Goal: Information Seeking & Learning: Learn about a topic

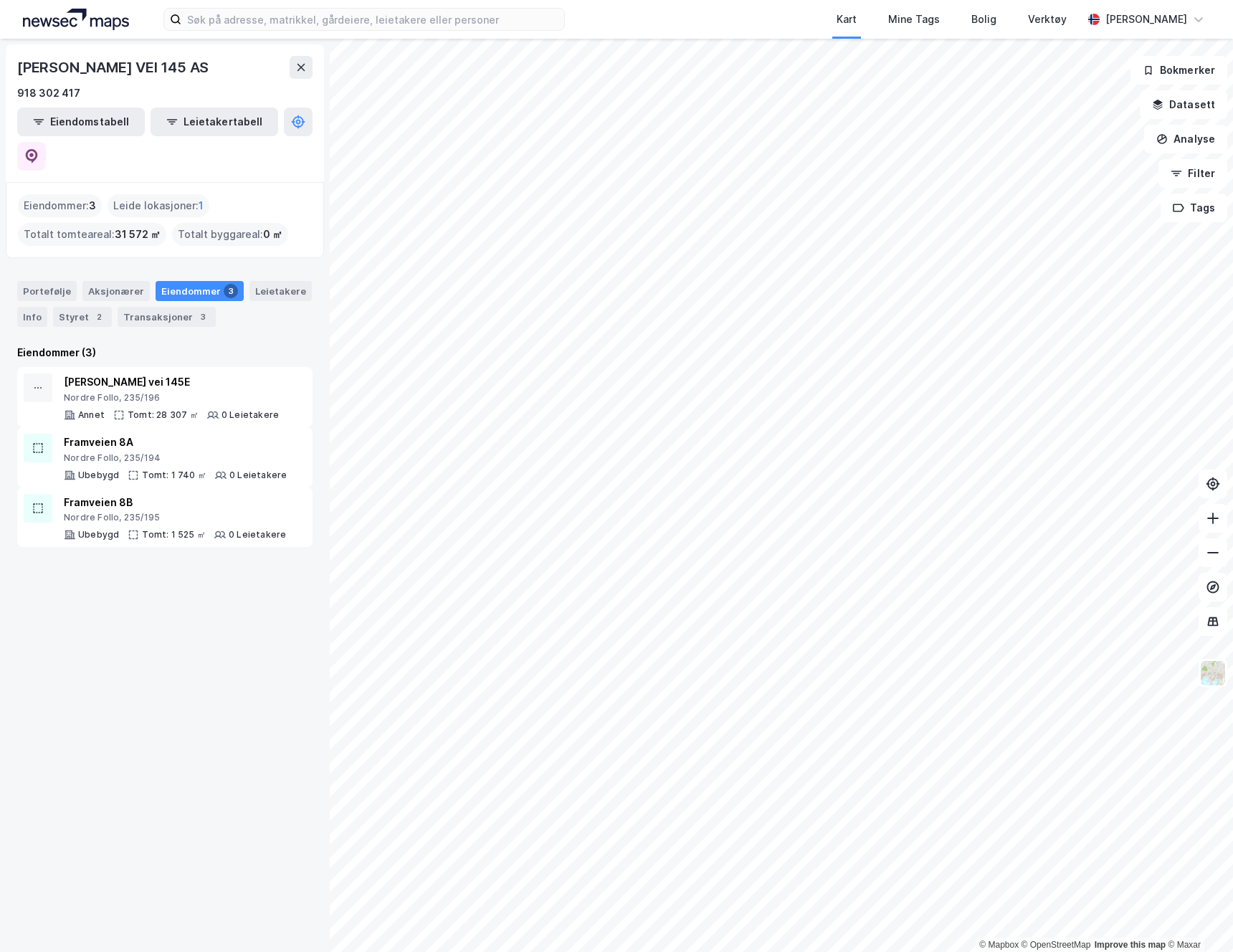
click at [67, 23] on img at bounding box center [76, 19] width 106 height 21
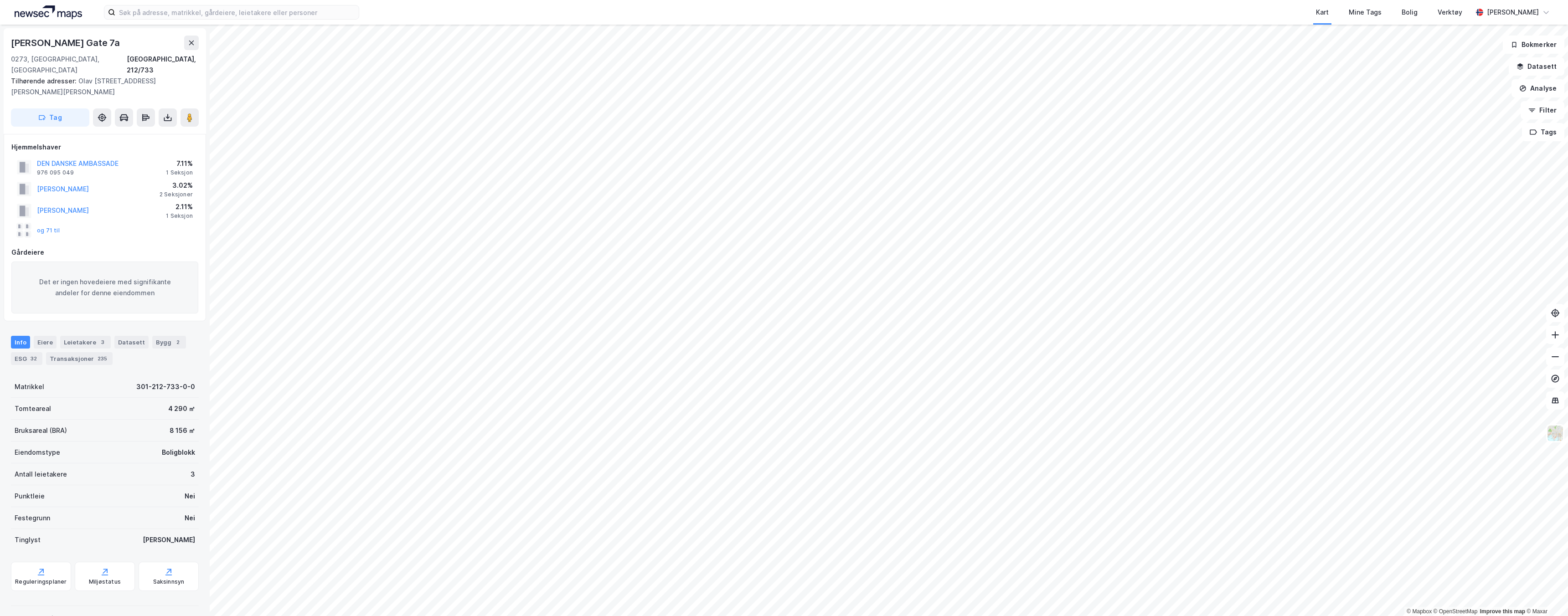
click at [199, 42] on div "Olav [STREET_ADDRESS], 212/733 Tilhørende adresser: [PERSON_NAME][STREET_ADDRES…" at bounding box center [105, 81] width 202 height 106
click at [192, 43] on icon at bounding box center [191, 43] width 7 height 7
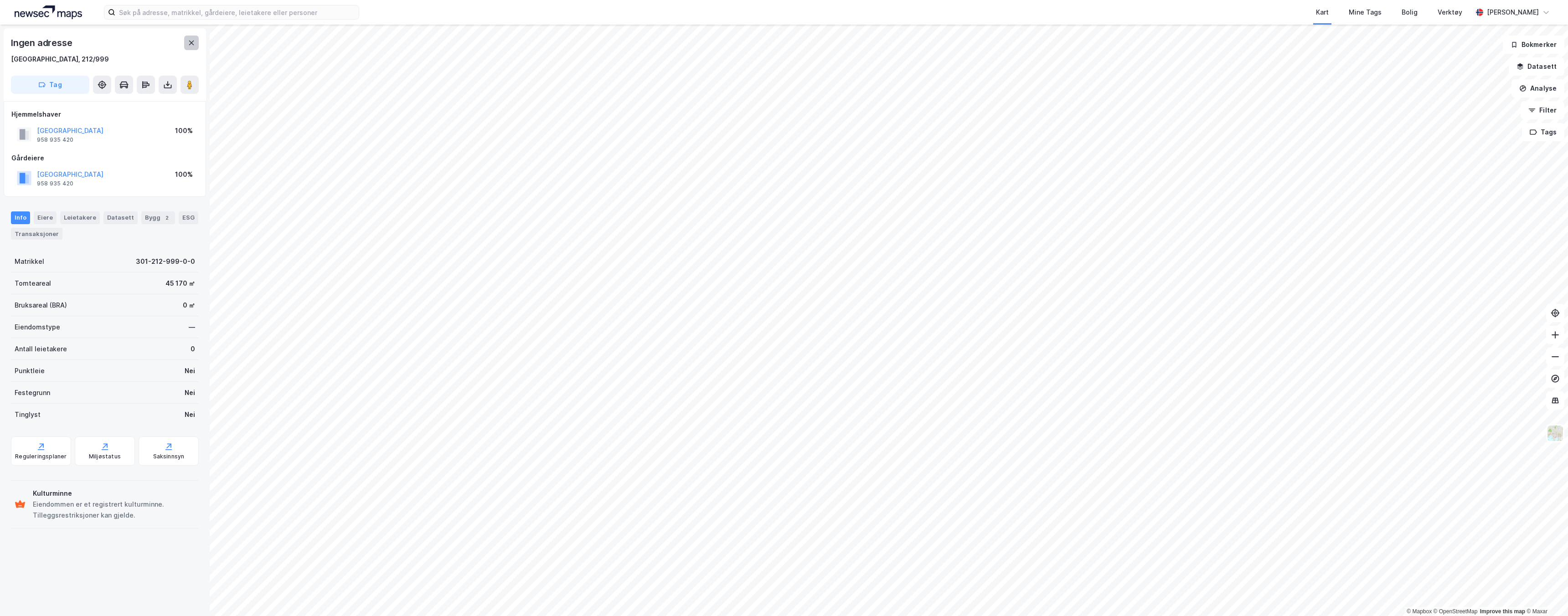
click at [192, 43] on icon at bounding box center [191, 43] width 7 height 7
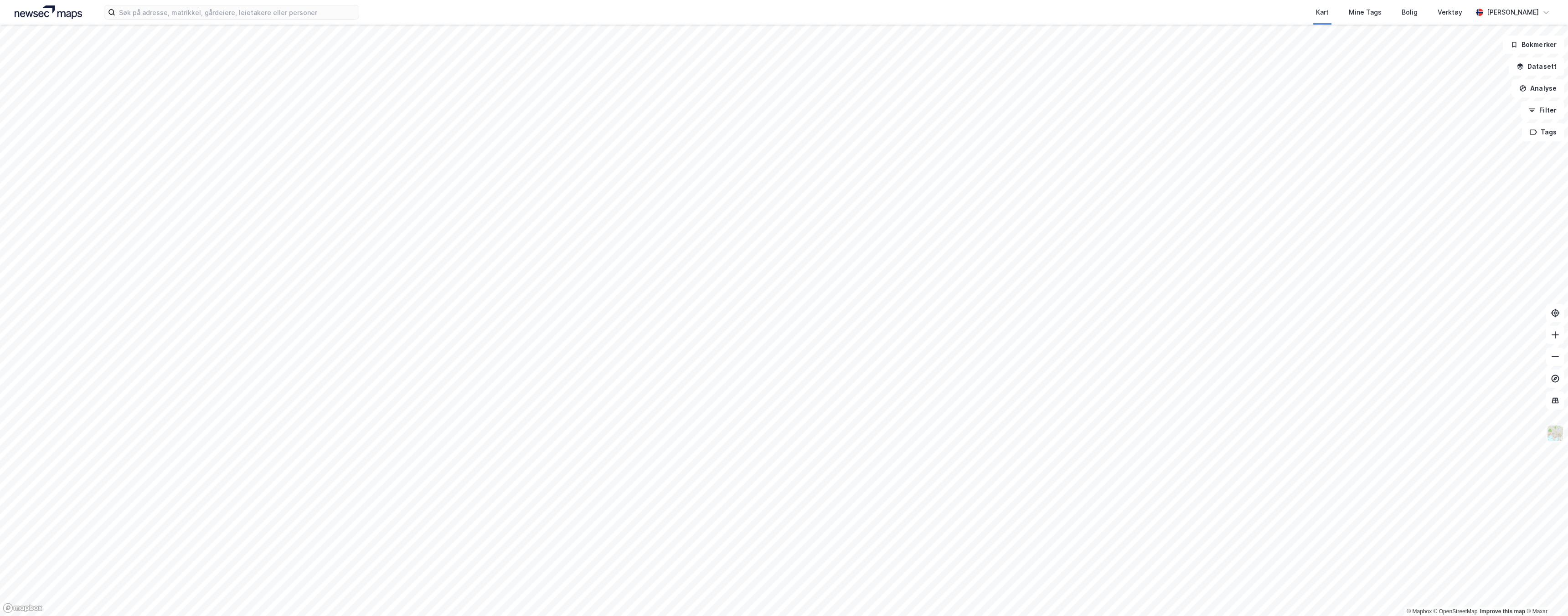
click at [784, 435] on img at bounding box center [1555, 433] width 17 height 17
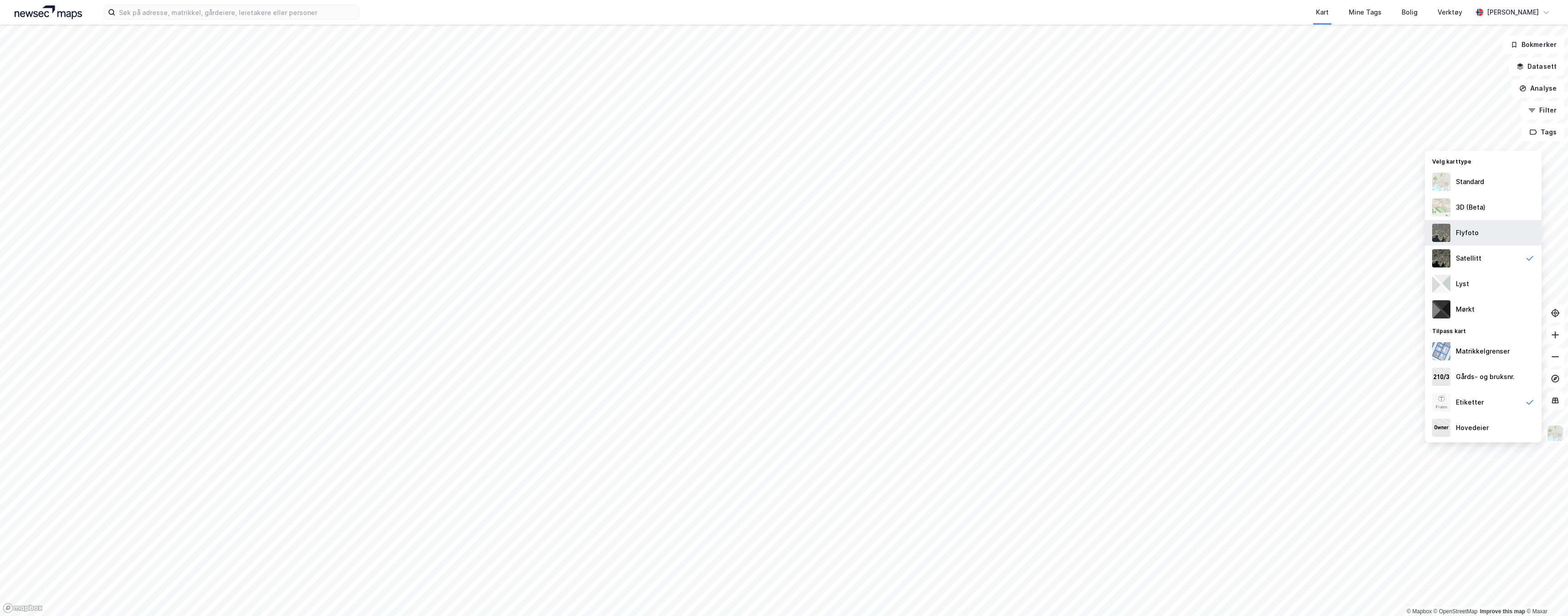
click at [784, 234] on div "Flyfoto" at bounding box center [1467, 233] width 23 height 11
click at [784, 261] on div "Satellitt" at bounding box center [1469, 258] width 26 height 11
click at [784, 89] on button "Analyse" at bounding box center [1538, 88] width 53 height 18
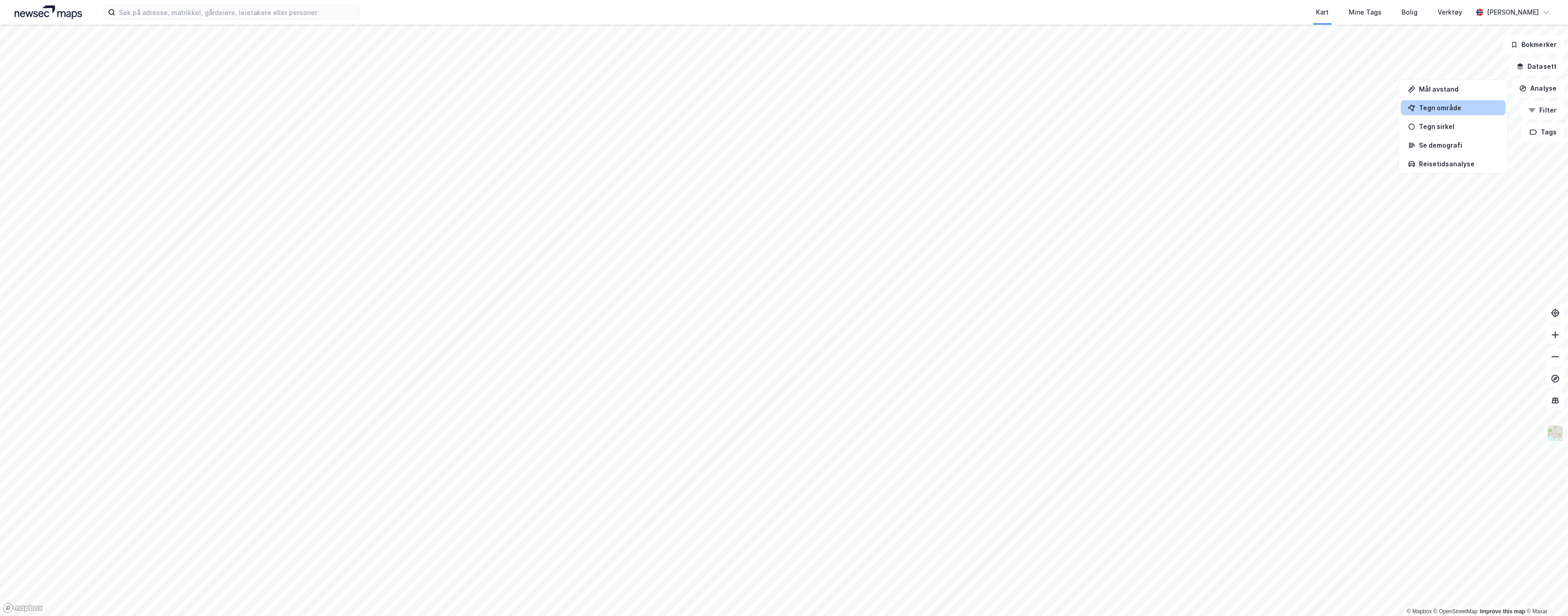
click at [784, 108] on div "Tegn område" at bounding box center [1458, 108] width 79 height 8
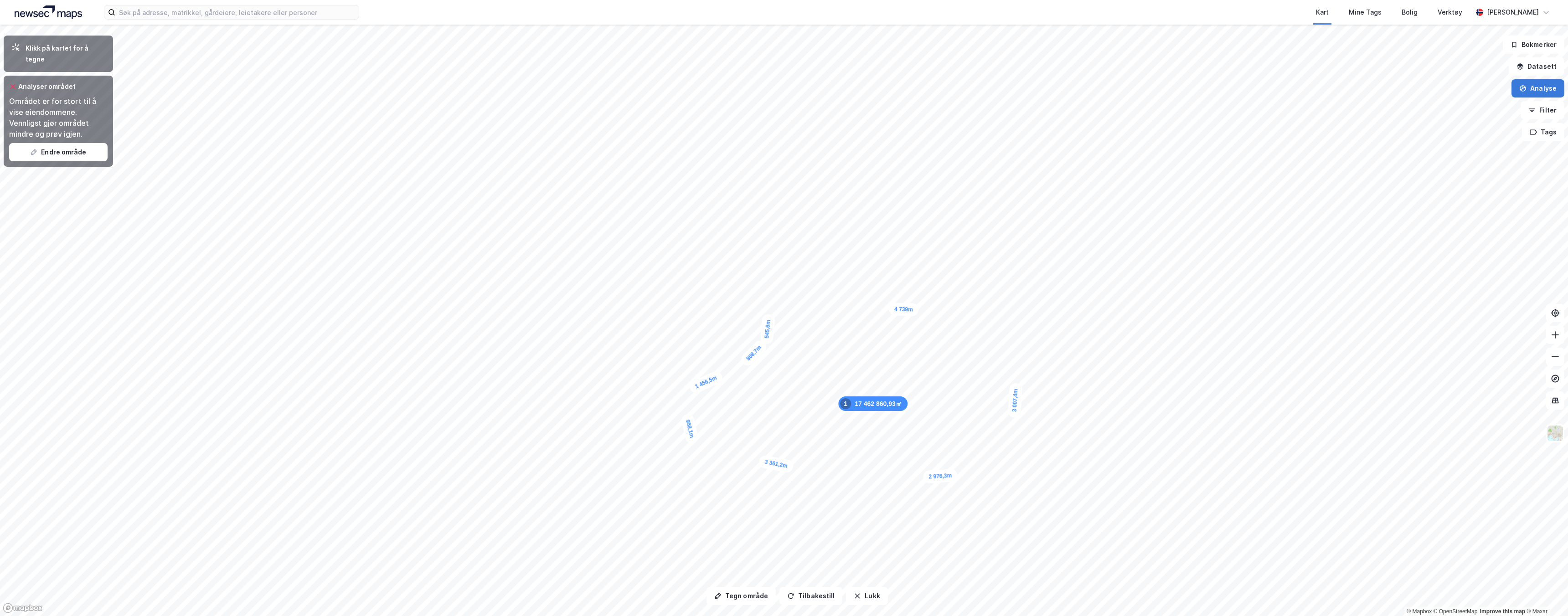
click at [784, 86] on button "Analyse" at bounding box center [1538, 88] width 53 height 18
click at [784, 110] on div "Tegn område" at bounding box center [1458, 108] width 79 height 8
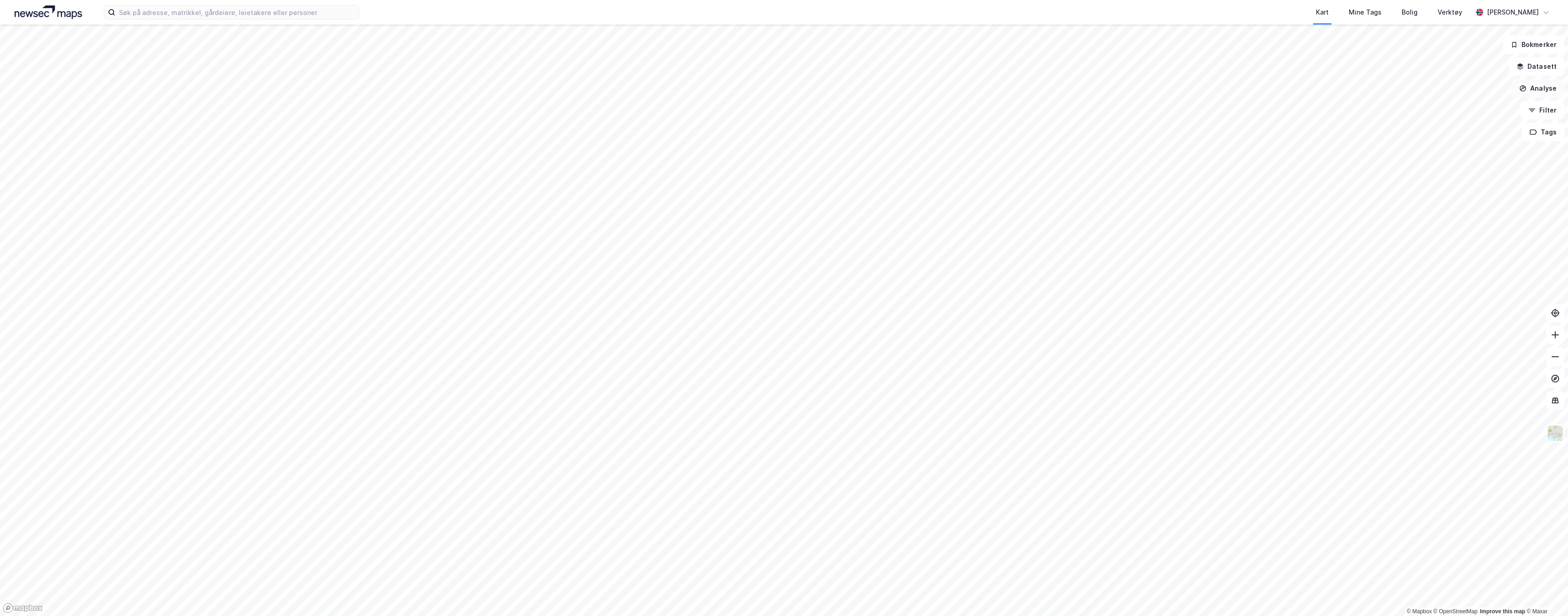
click at [784, 88] on button "Analyse" at bounding box center [1538, 88] width 53 height 18
click at [784, 127] on div "Tegn sirkel" at bounding box center [1458, 126] width 79 height 8
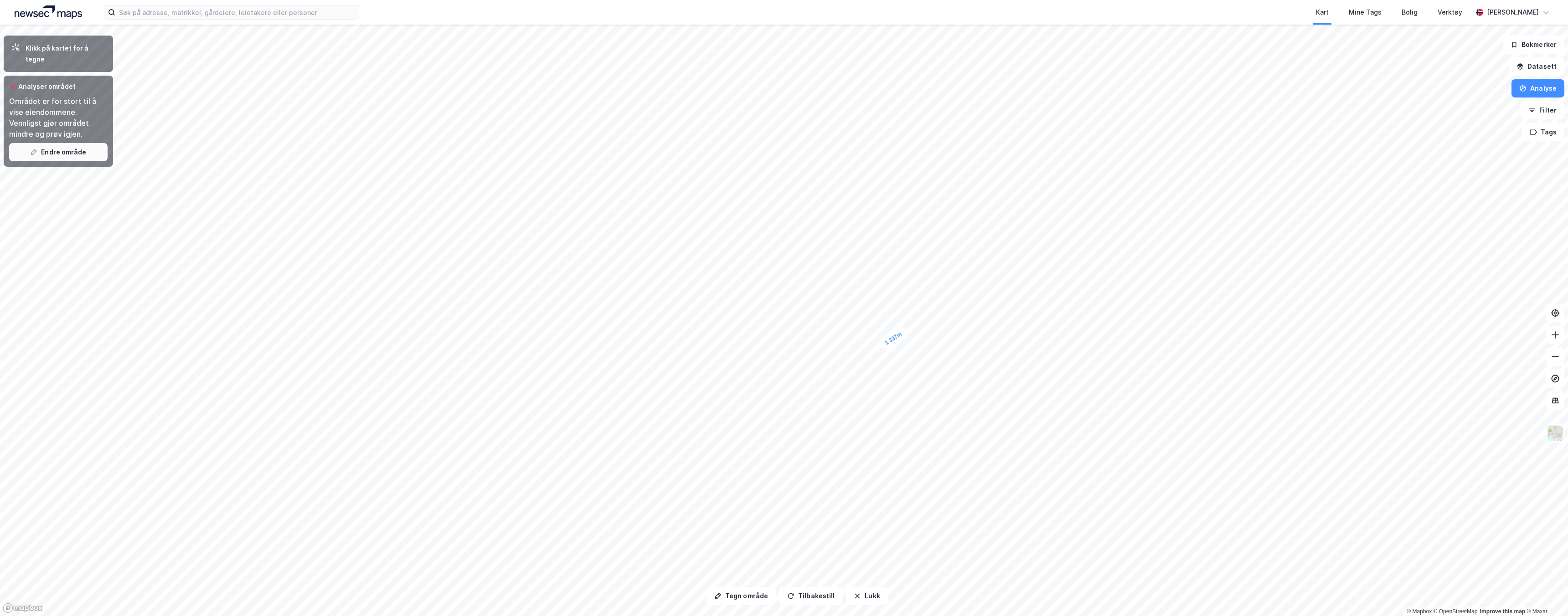
click at [77, 144] on button "Endre område" at bounding box center [58, 152] width 99 height 18
click at [58, 143] on button "Endre område" at bounding box center [58, 152] width 99 height 18
drag, startPoint x: 59, startPoint y: 141, endPoint x: 63, endPoint y: 145, distance: 5.7
click at [59, 143] on button "Endre område" at bounding box center [58, 152] width 99 height 18
click at [77, 145] on button "Endre område" at bounding box center [58, 152] width 99 height 18
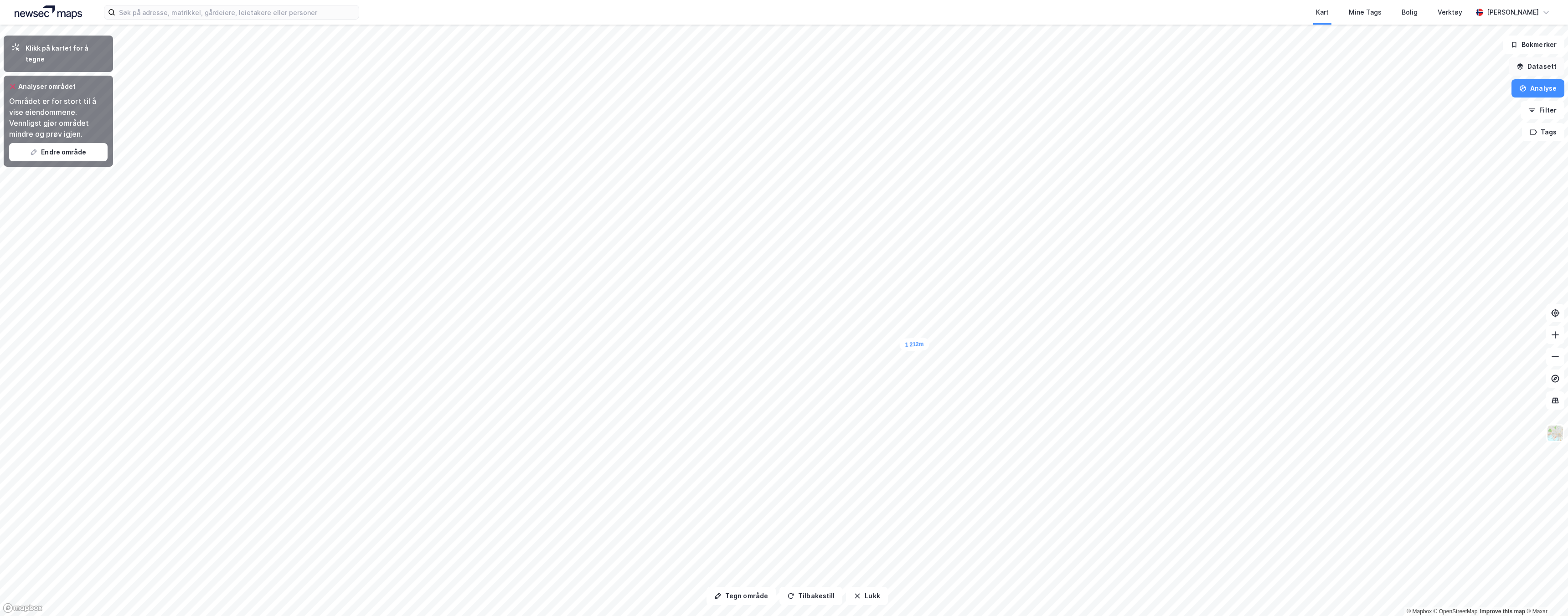
click at [784, 66] on button "Datasett" at bounding box center [1536, 67] width 56 height 18
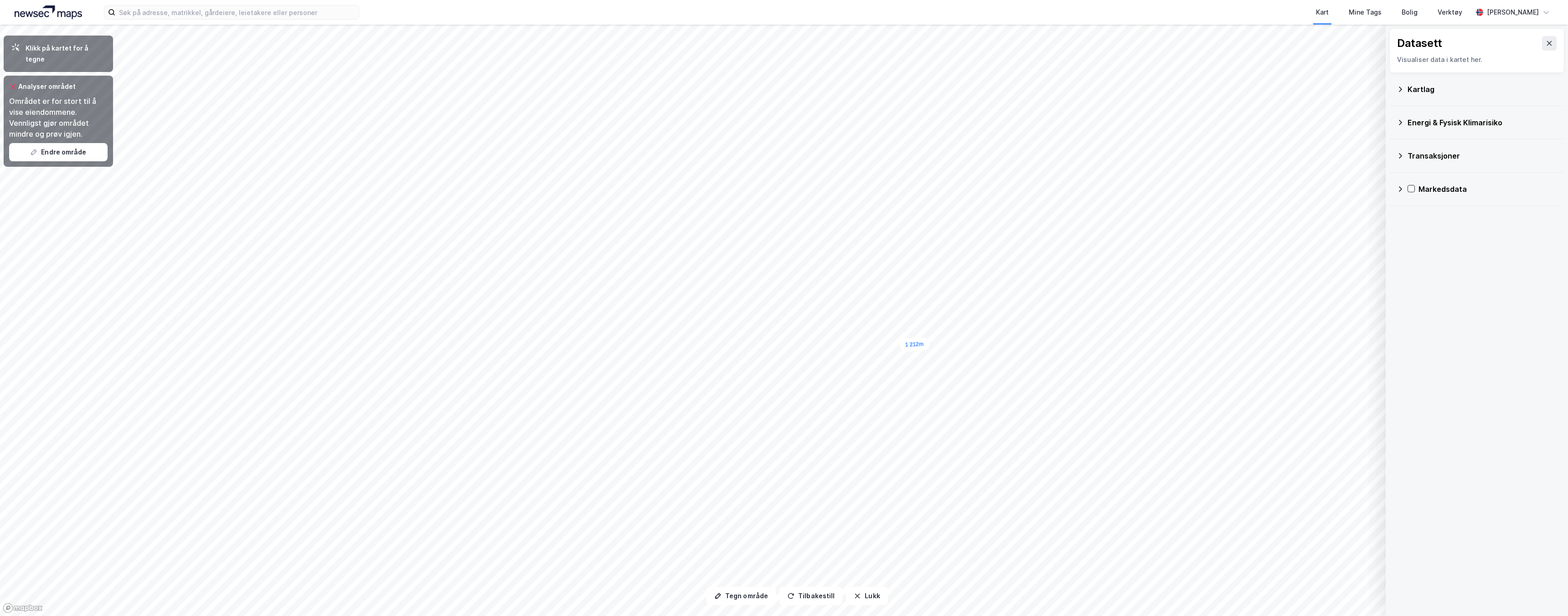
click at [784, 85] on div "Kartlag" at bounding box center [1477, 89] width 161 height 22
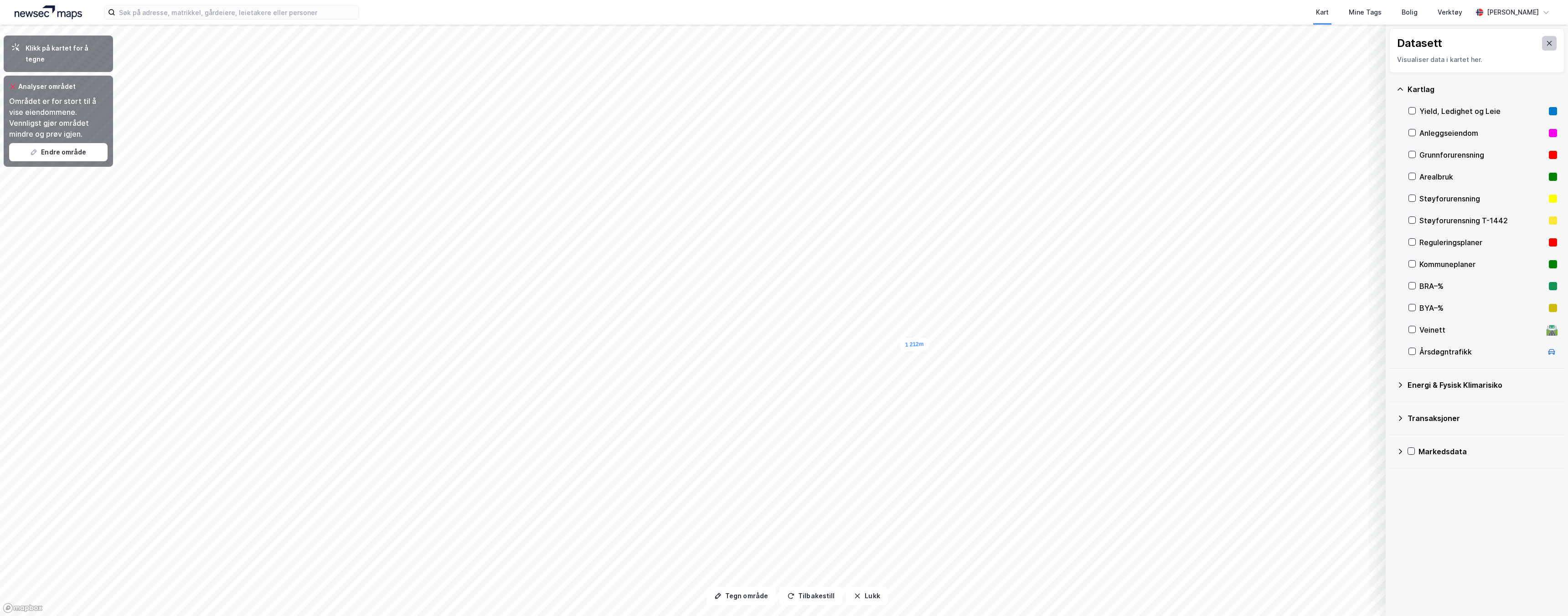
click at [784, 41] on icon at bounding box center [1550, 43] width 5 height 4
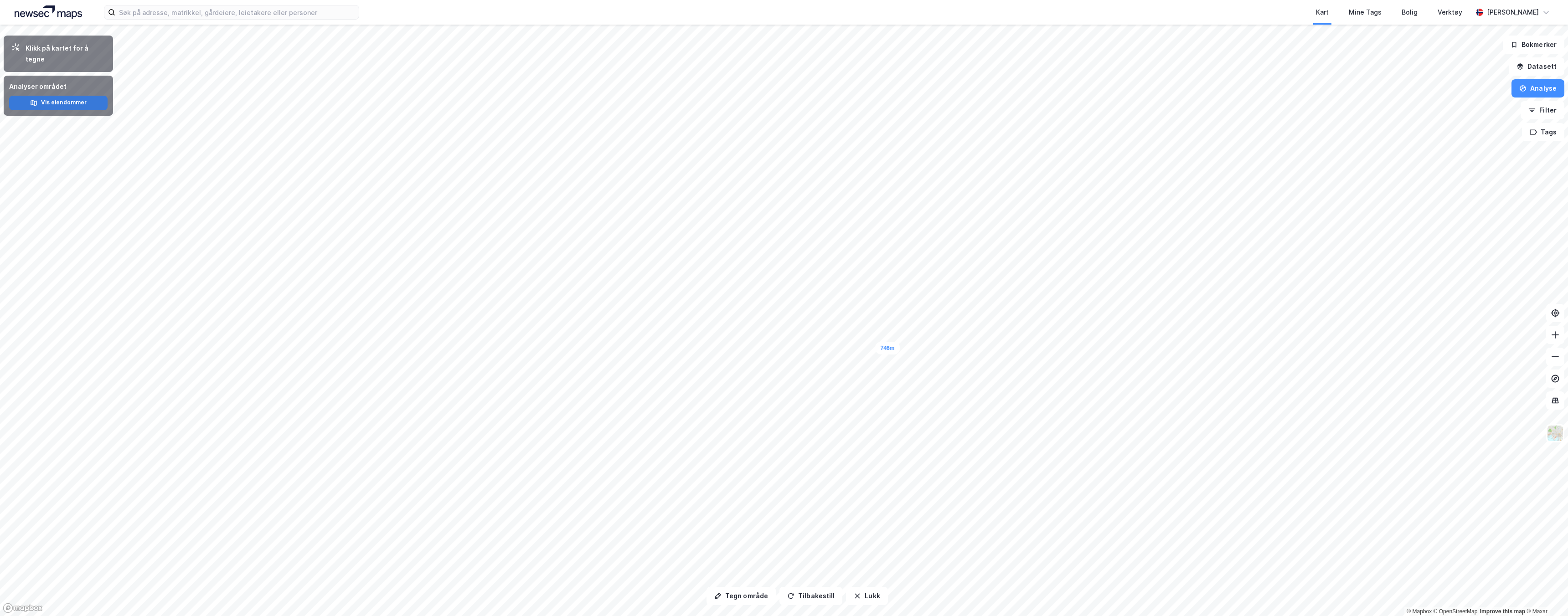
click at [79, 96] on button "Vis eiendommer" at bounding box center [58, 103] width 99 height 15
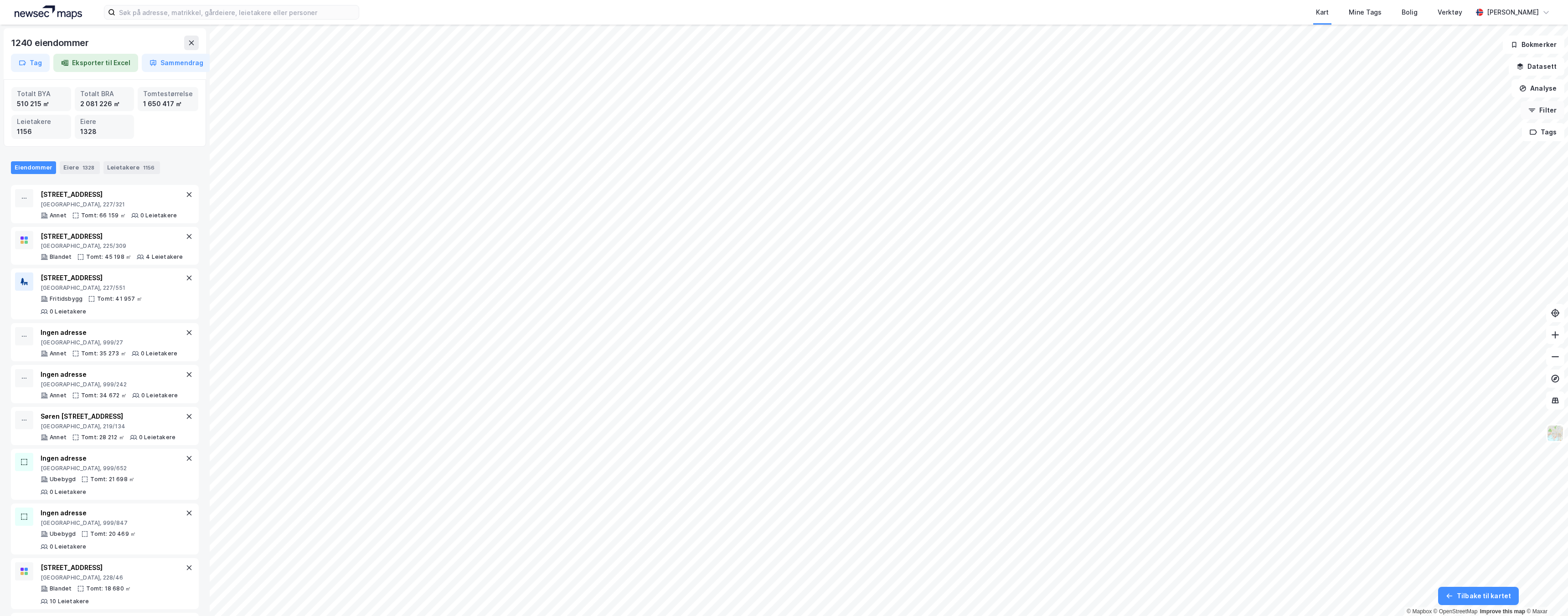
click at [784, 113] on button "Filter" at bounding box center [1542, 110] width 44 height 18
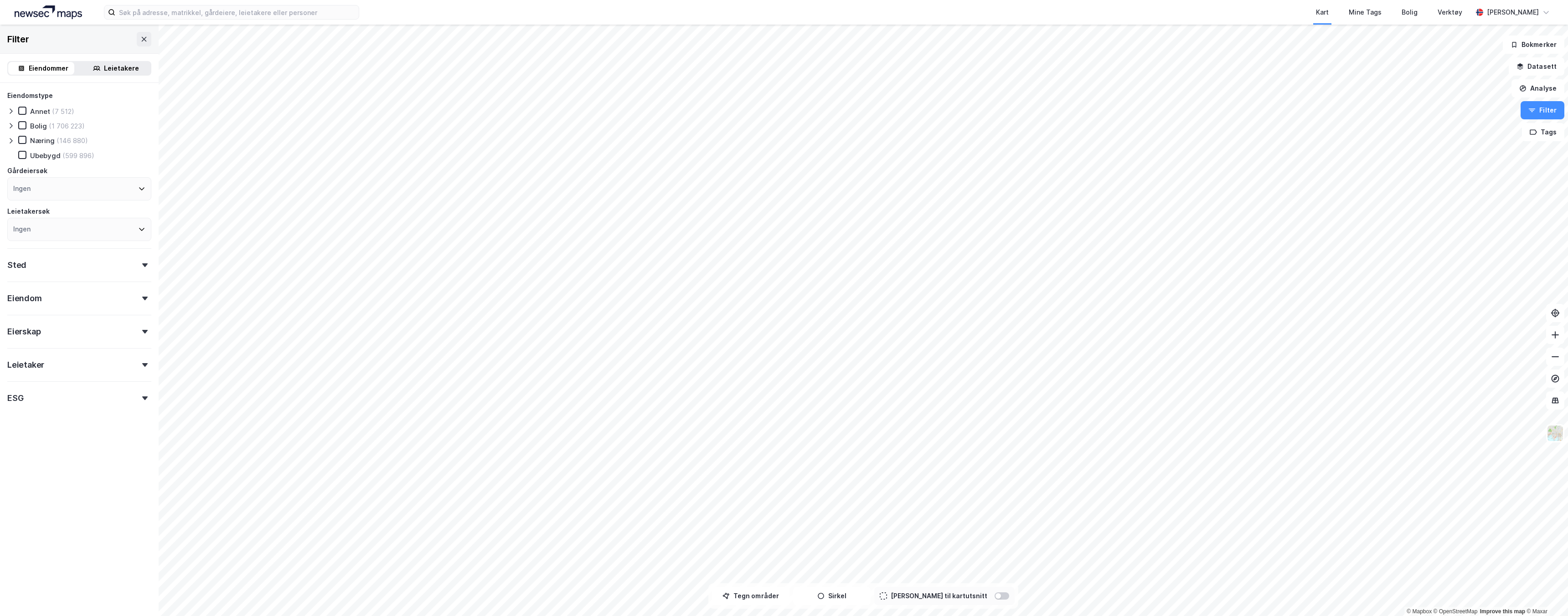
click at [70, 189] on div "Ingen" at bounding box center [79, 189] width 144 height 23
click at [132, 135] on div "Eiendomstype Annet (7 512) Bolig (1 706 223) Næring (146 880) Ubebygd (599 896)…" at bounding box center [79, 165] width 144 height 151
click at [138, 230] on icon at bounding box center [142, 229] width 7 height 7
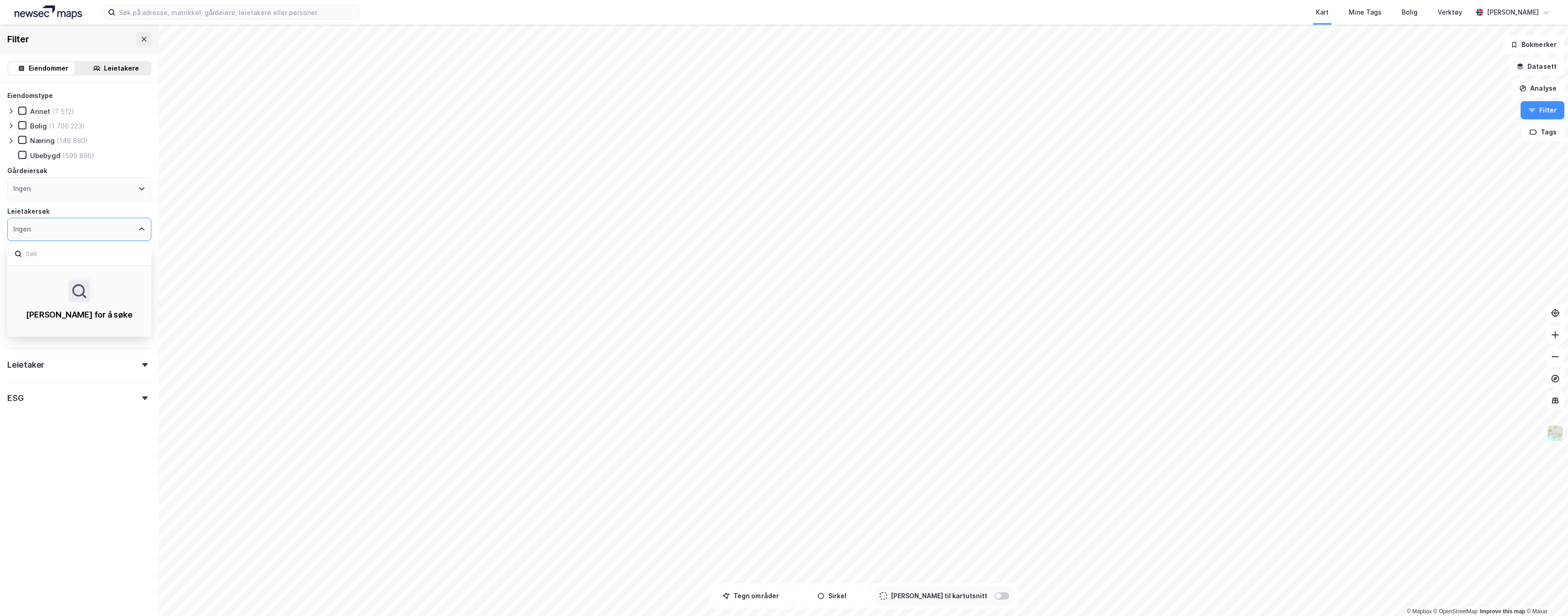
click at [145, 207] on div "Eiendomstype Annet (7 512) Bolig (1 706 223) Næring (146 880) [GEOGRAPHIC_DATA]…" at bounding box center [79, 271] width 159 height 377
click at [60, 228] on div "Ingen" at bounding box center [79, 230] width 144 height 23
click at [85, 210] on div "Leietakersøk" at bounding box center [79, 211] width 144 height 11
click at [96, 262] on div "Sted" at bounding box center [79, 261] width 144 height 26
click at [96, 263] on div "Sted" at bounding box center [79, 261] width 144 height 26
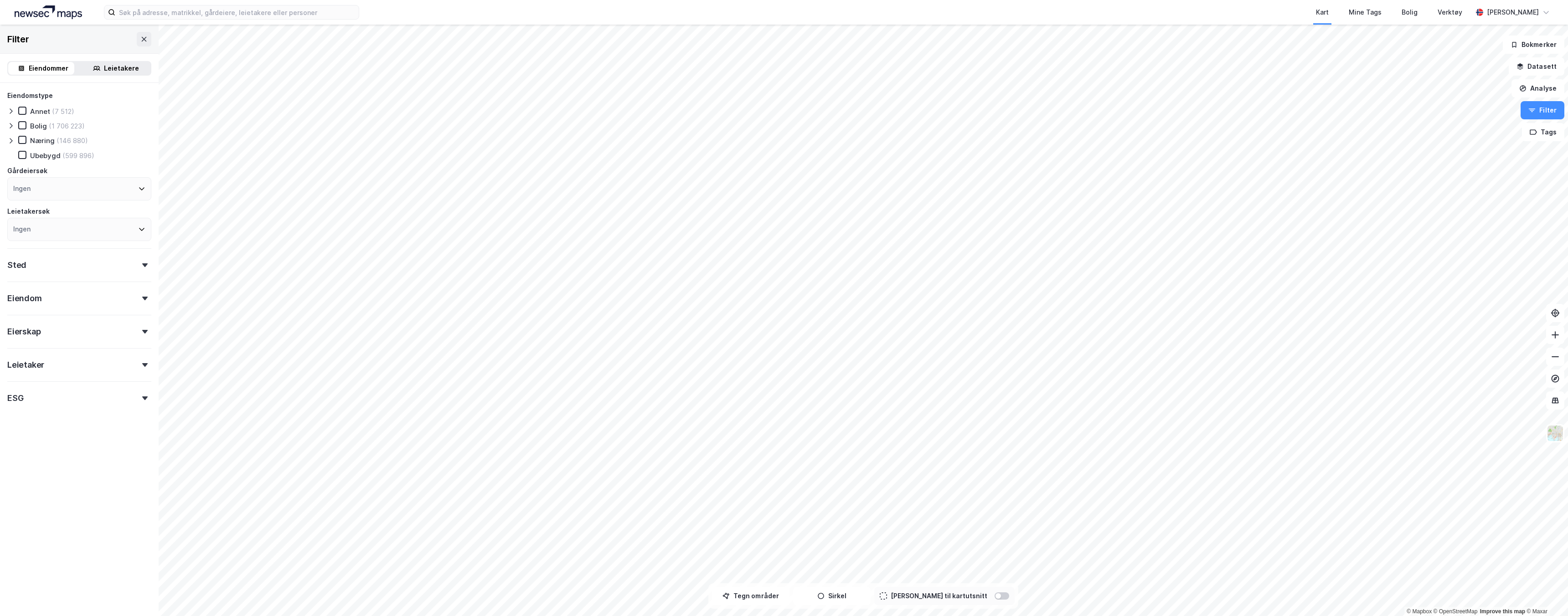
click at [100, 304] on div "Eiendom" at bounding box center [79, 295] width 144 height 26
click at [86, 369] on div "Leietaker" at bounding box center [79, 361] width 144 height 26
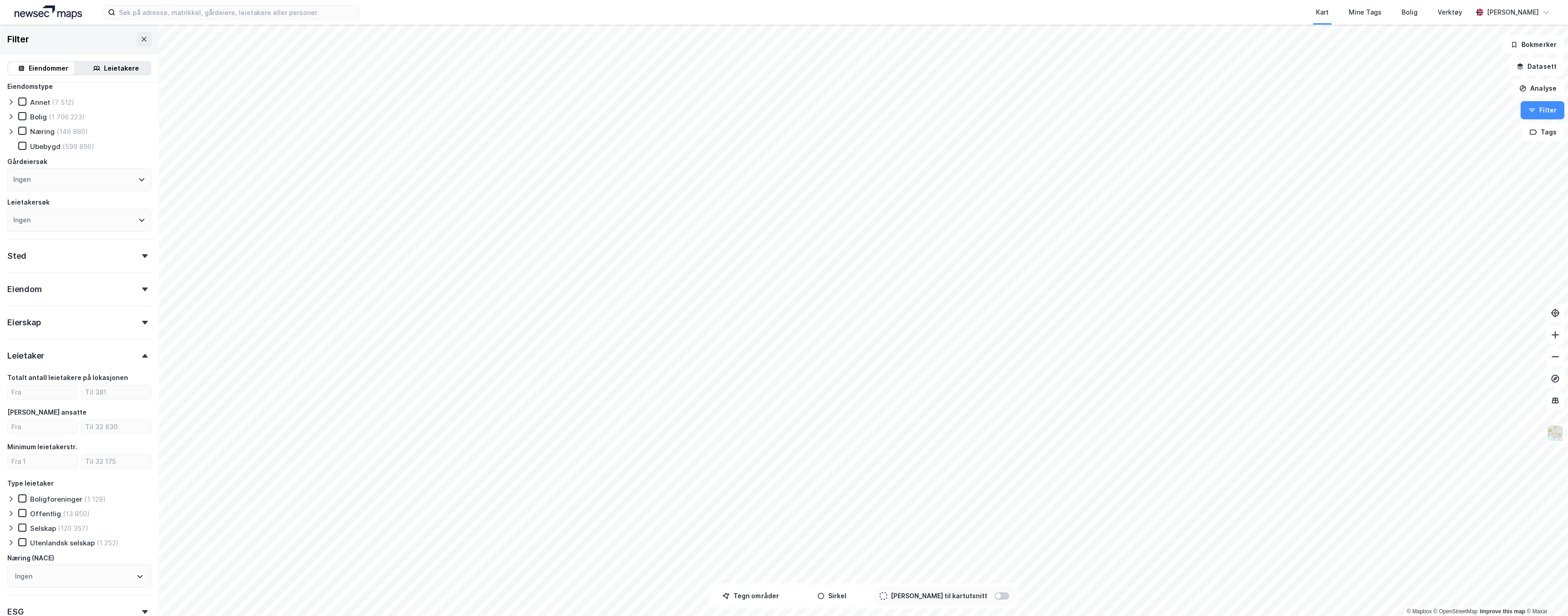
scroll to position [67, 0]
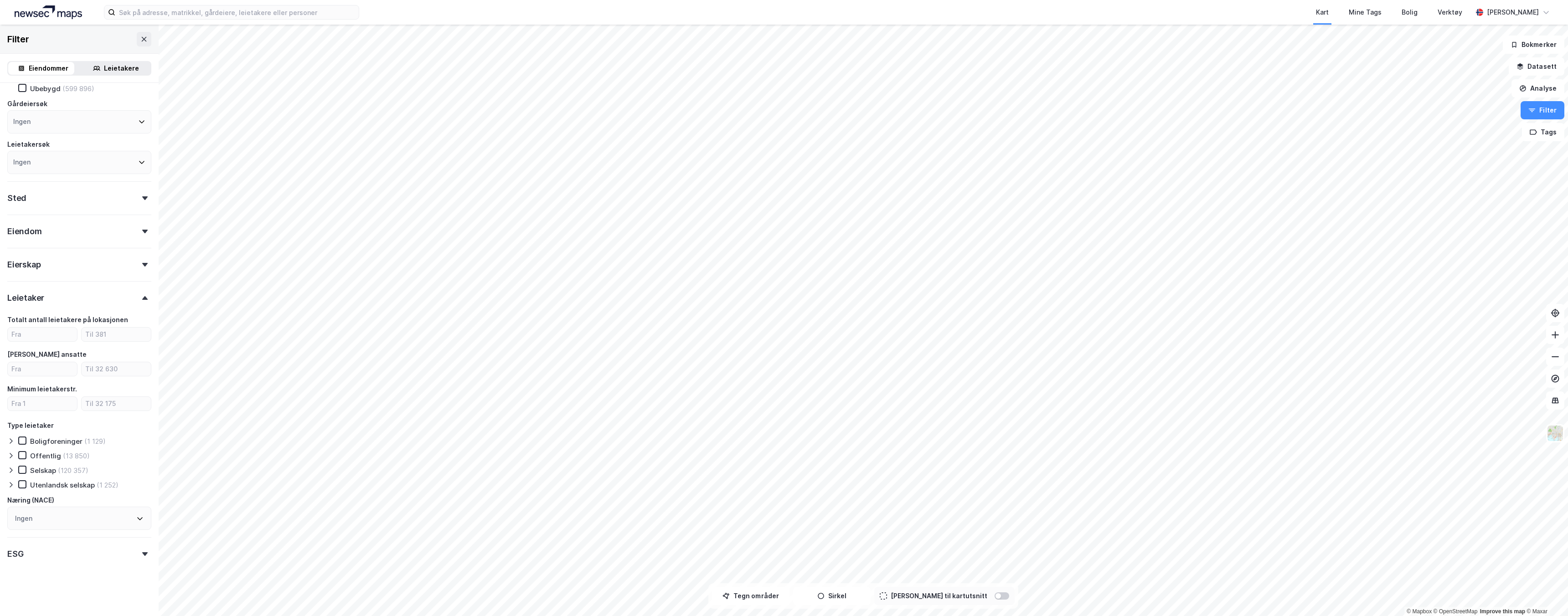
click at [88, 524] on div "Ingen" at bounding box center [79, 518] width 144 height 23
type input "m"
drag, startPoint x: 81, startPoint y: 370, endPoint x: 17, endPoint y: 361, distance: 64.6
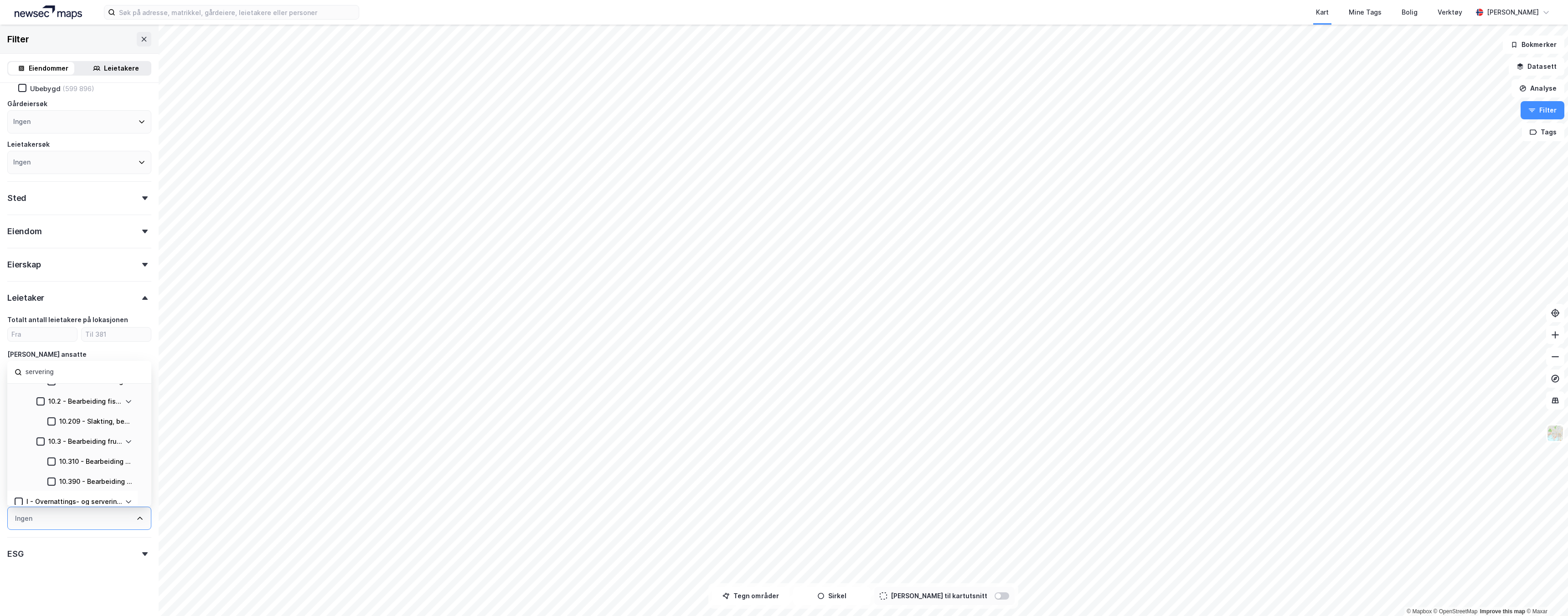
click at [17, 361] on div "servering" at bounding box center [79, 372] width 144 height 23
type input "bar"
click at [42, 433] on icon at bounding box center [40, 434] width 6 height 6
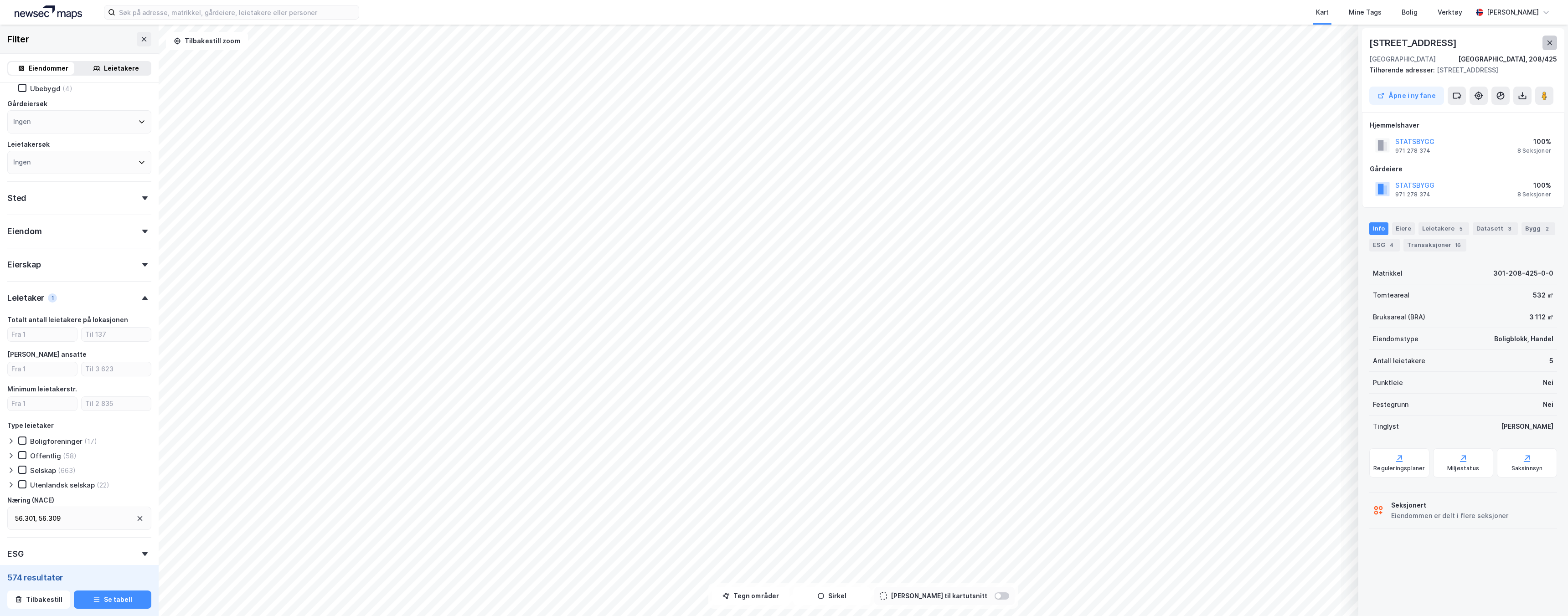
click at [784, 44] on icon at bounding box center [1550, 43] width 7 height 7
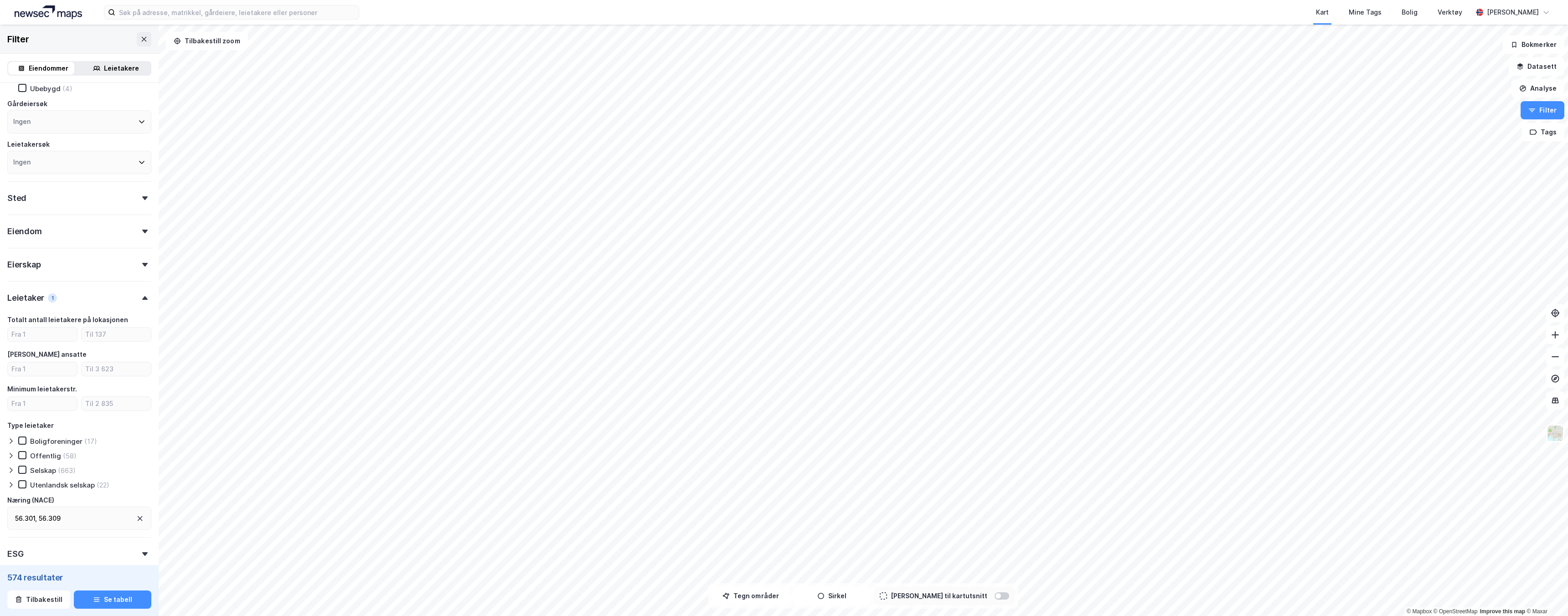
click at [83, 295] on div "Leietaker 1" at bounding box center [79, 294] width 144 height 26
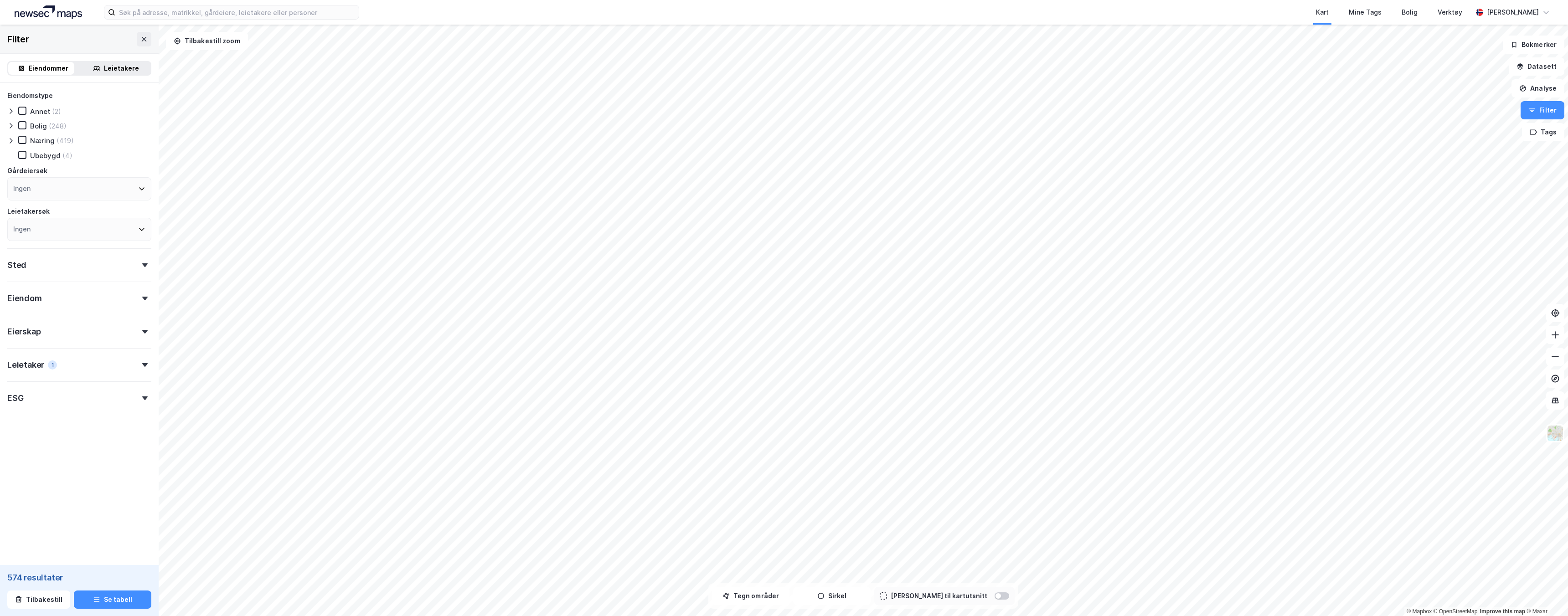
click at [86, 363] on div "Leietaker 1" at bounding box center [79, 361] width 144 height 26
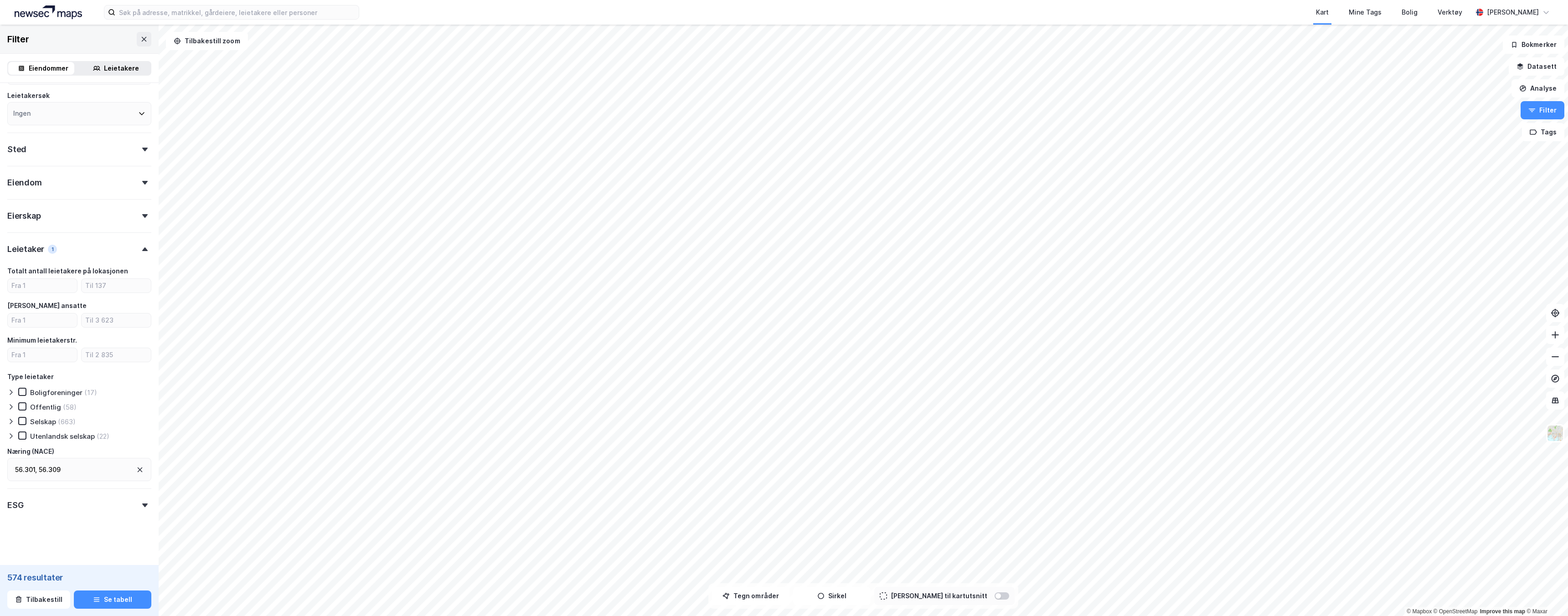
scroll to position [118, 0]
click at [86, 464] on div "56.301 , 56.309" at bounding box center [79, 467] width 144 height 23
click at [138, 468] on icon at bounding box center [140, 467] width 5 height 5
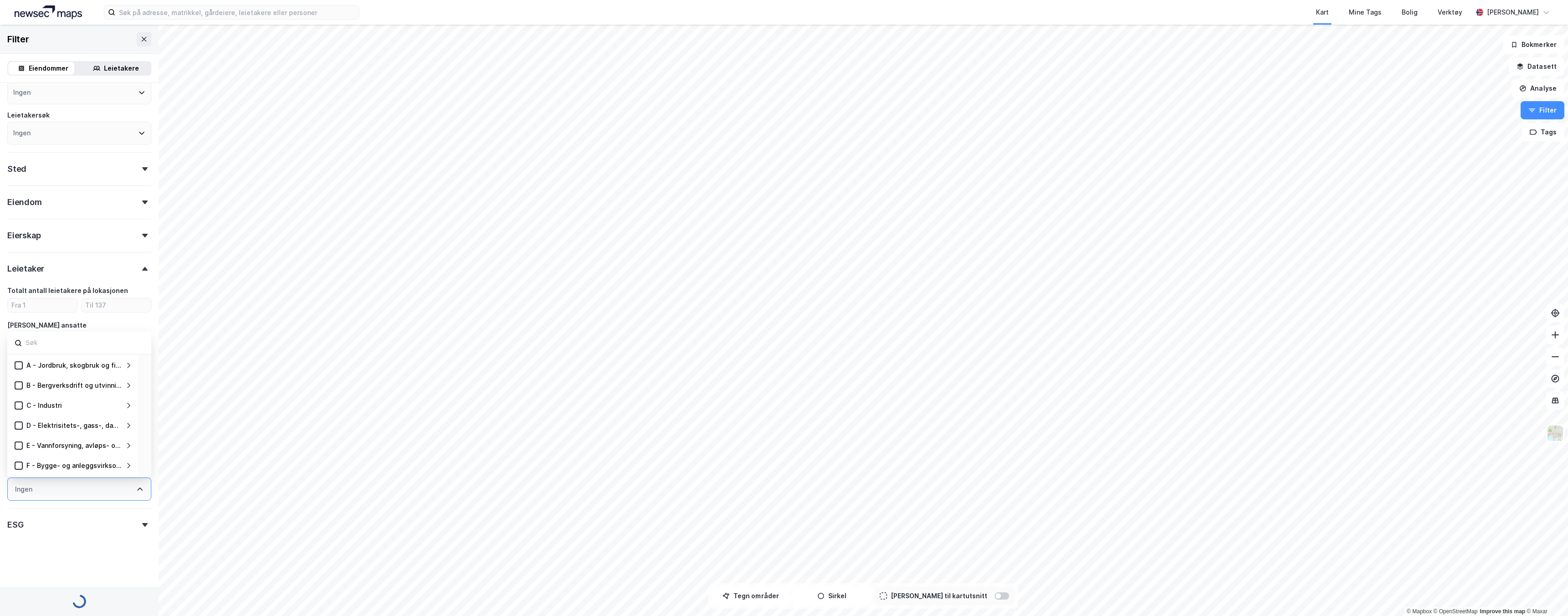
click at [100, 468] on div "F - Bygge- og anleggsvirksomhet" at bounding box center [75, 465] width 97 height 11
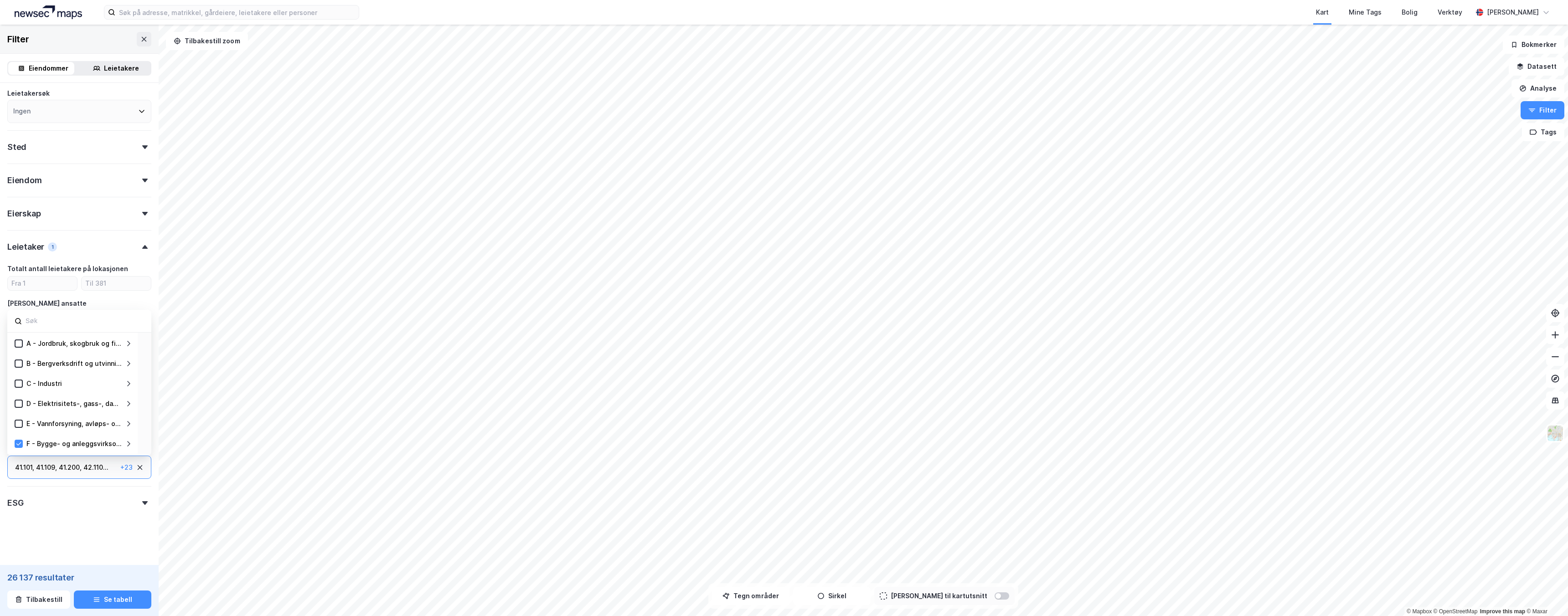
click at [137, 465] on div "41.101 , 41.109 , 41.200 , 42.110 ... 42.120 , 42.130 , 42.210 , 42.220 , 42.91…" at bounding box center [79, 467] width 144 height 23
click at [136, 467] on icon at bounding box center [140, 467] width 7 height 7
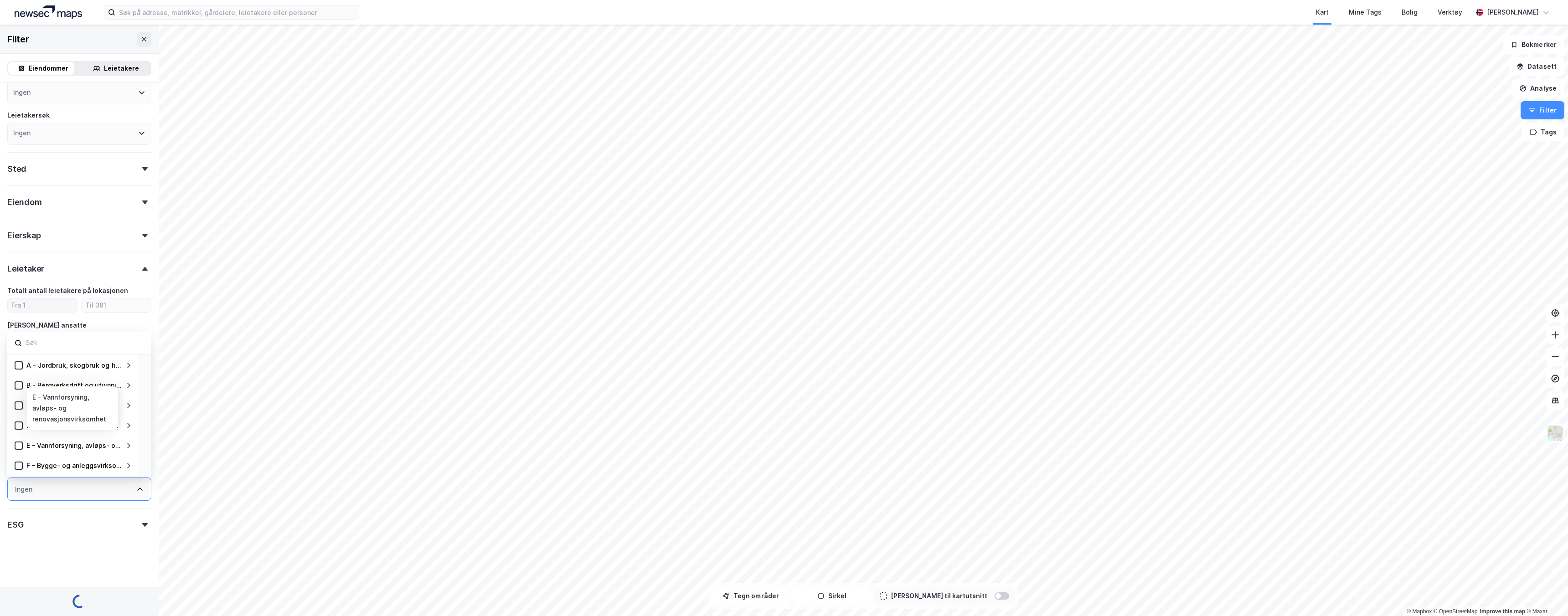
scroll to position [67, 0]
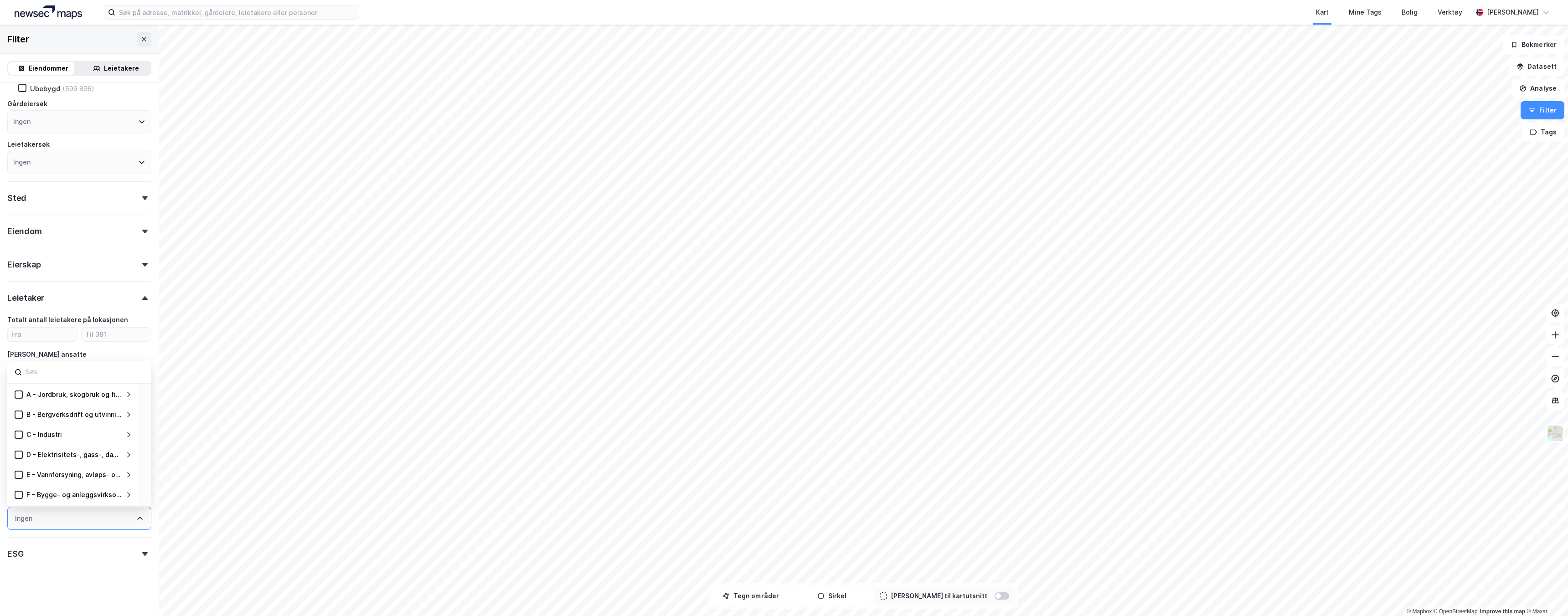
click at [59, 370] on input at bounding box center [84, 372] width 119 height 12
type input "m"
drag, startPoint x: 47, startPoint y: 374, endPoint x: 0, endPoint y: 367, distance: 47.5
click at [0, 367] on div "Eiendomstype Annet (7 512) Bolig (1 706 223) Næring (146 880) Ubebygd (599 896)…" at bounding box center [79, 316] width 159 height 600
type input "bar"
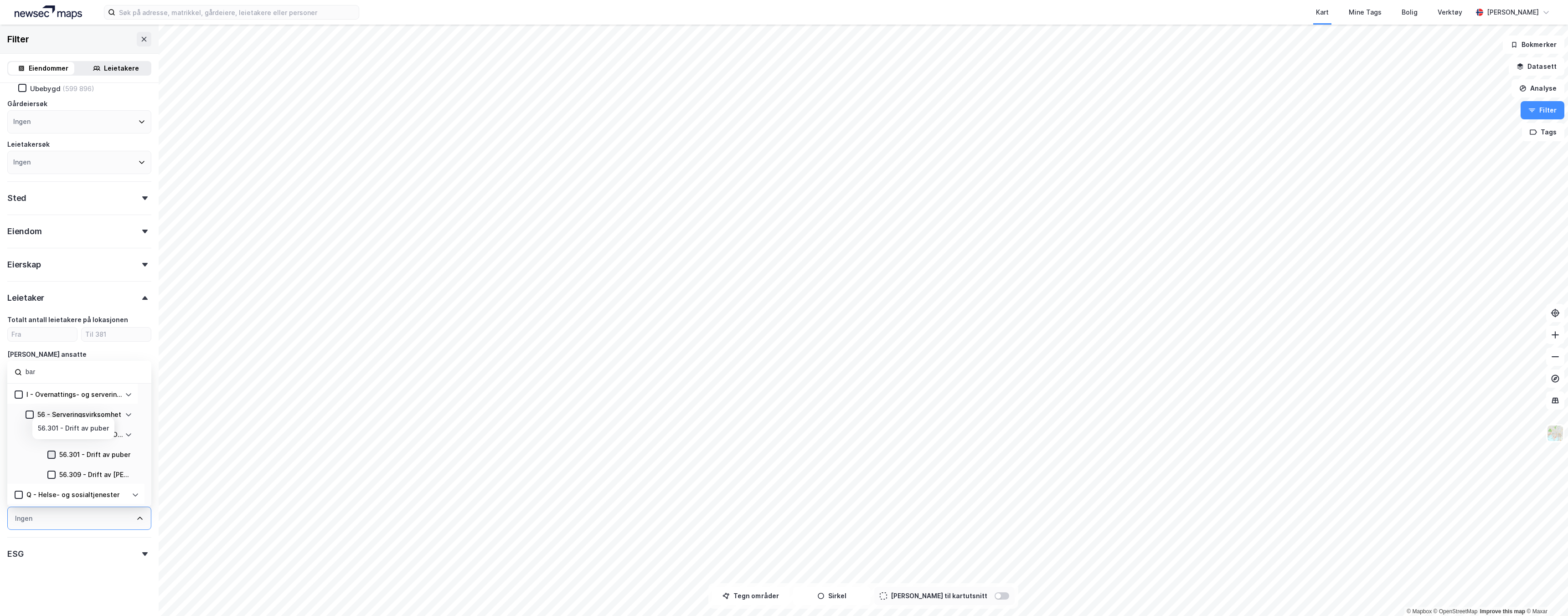
click at [51, 455] on icon at bounding box center [51, 454] width 5 height 3
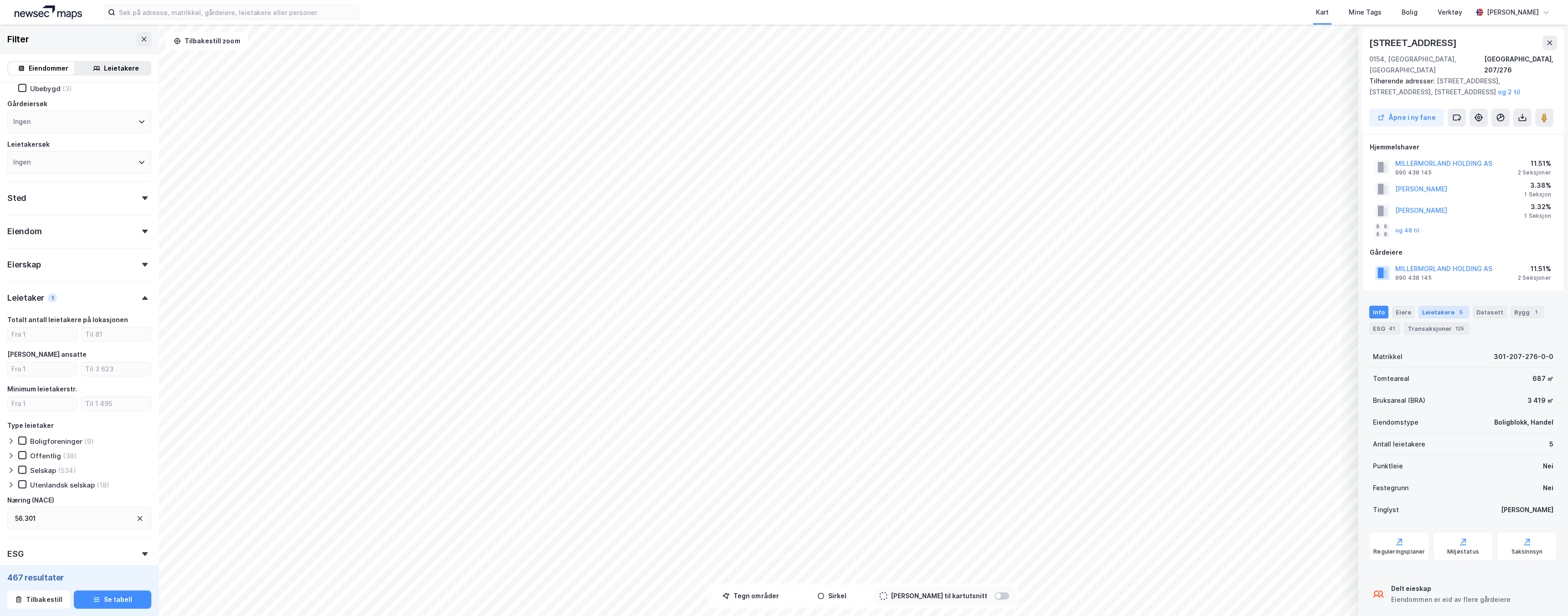
click at [784, 306] on div "Leietakere 5" at bounding box center [1444, 312] width 51 height 13
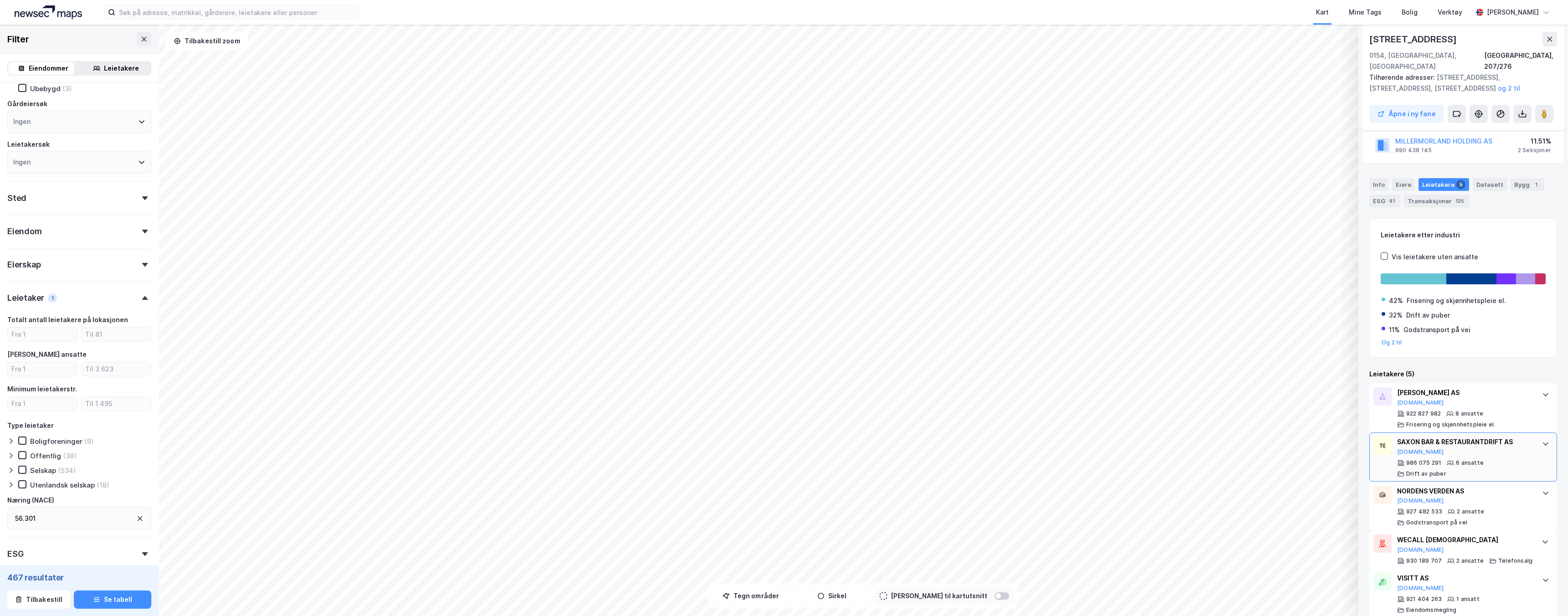
scroll to position [130, 0]
click at [784, 39] on icon at bounding box center [1550, 39] width 7 height 7
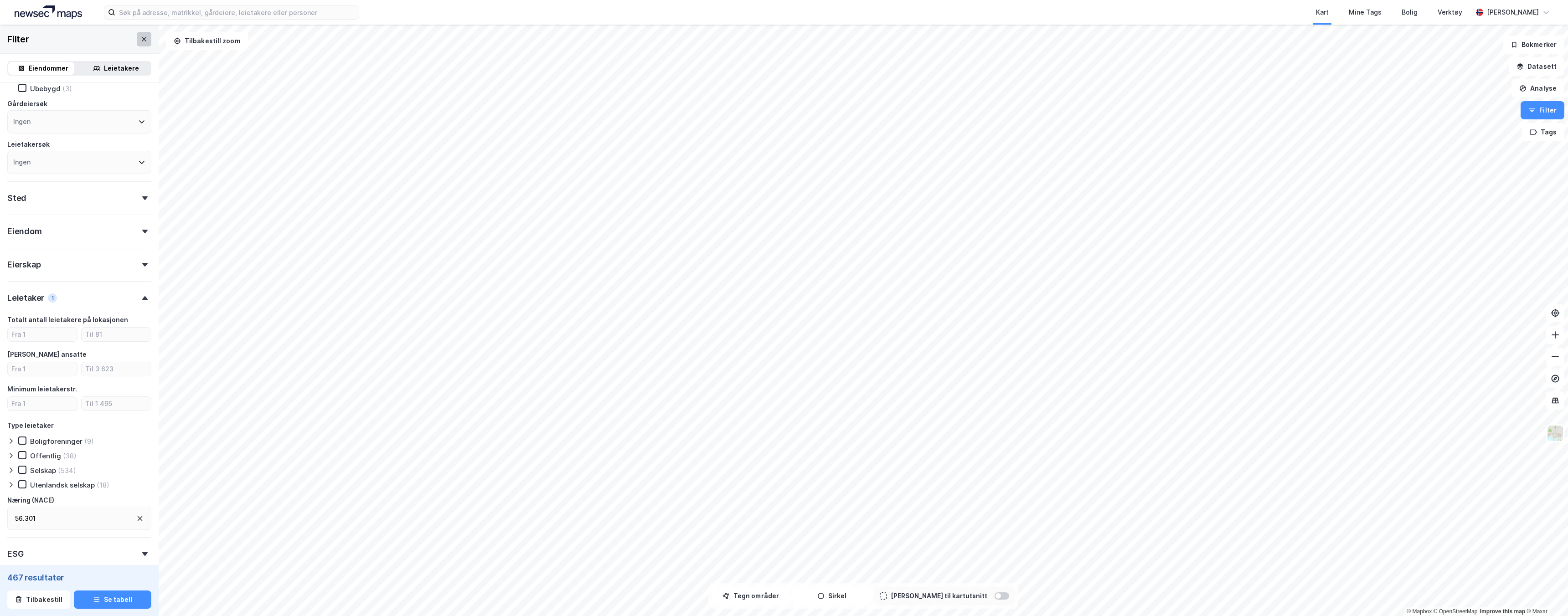
click at [140, 39] on icon at bounding box center [144, 39] width 7 height 7
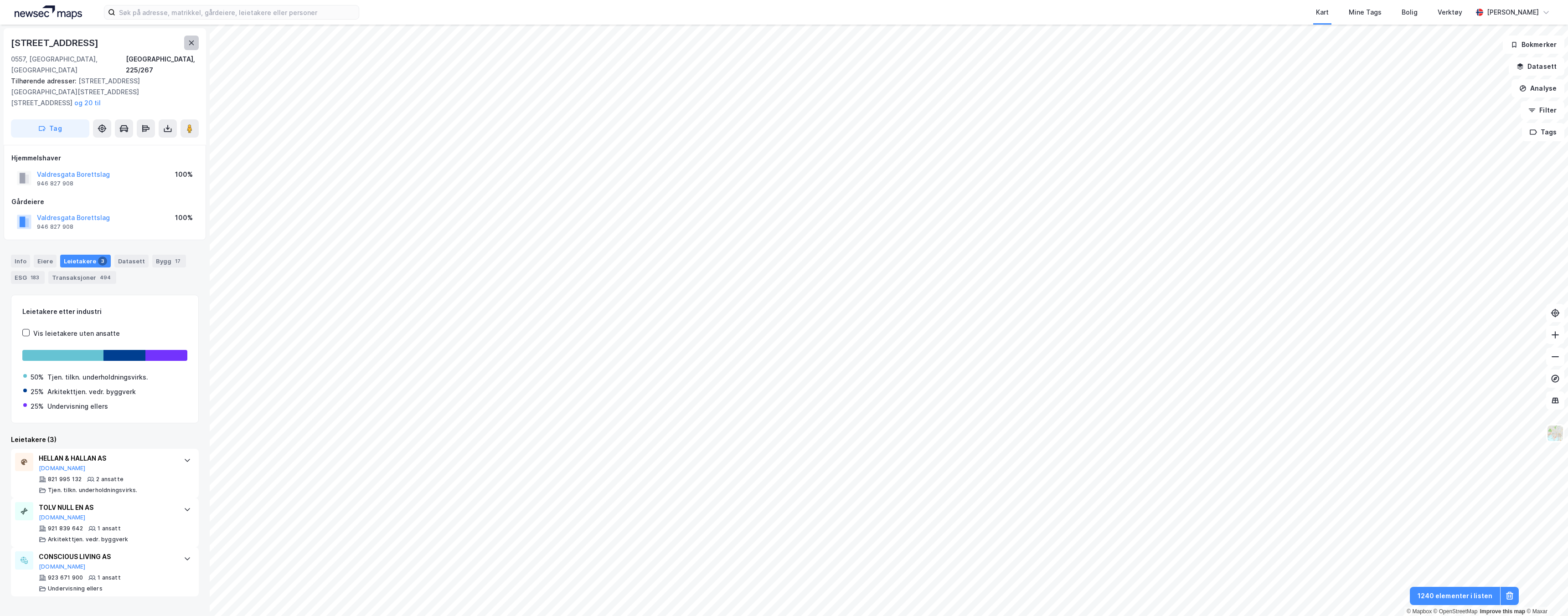
click at [195, 43] on button at bounding box center [192, 43] width 15 height 15
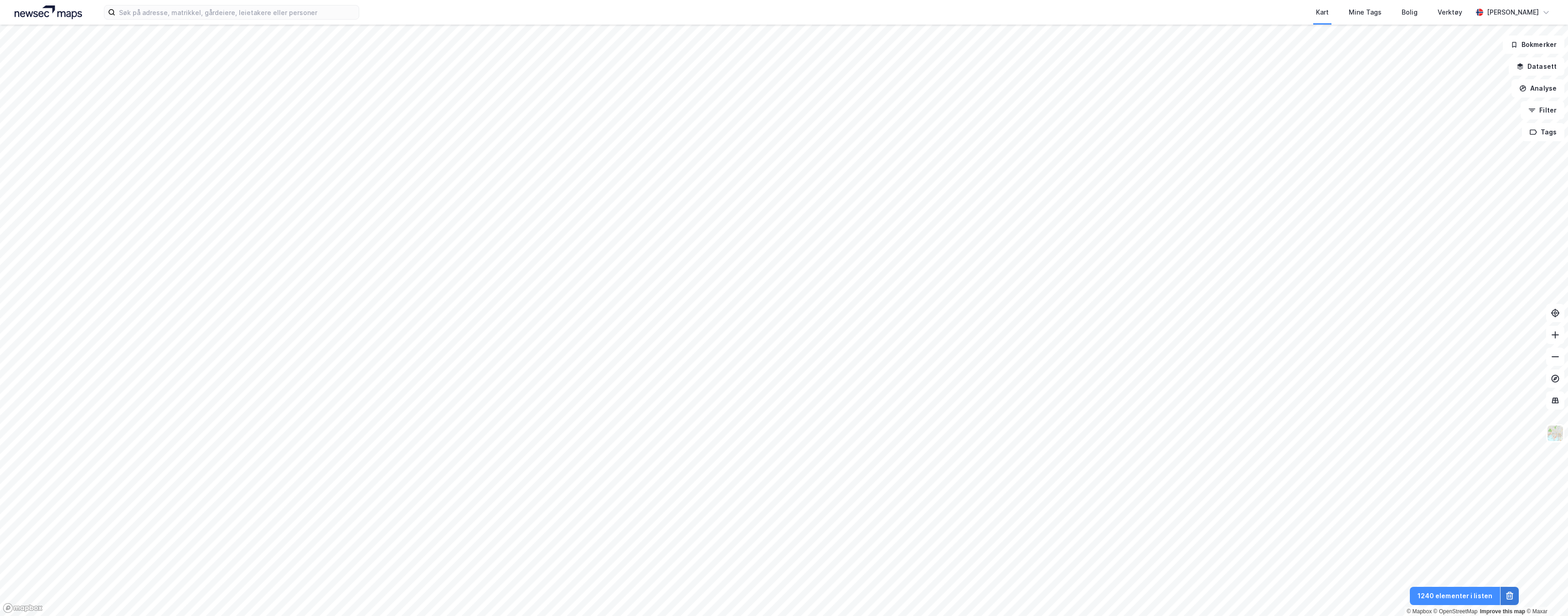
click at [784, 595] on button at bounding box center [1510, 596] width 18 height 18
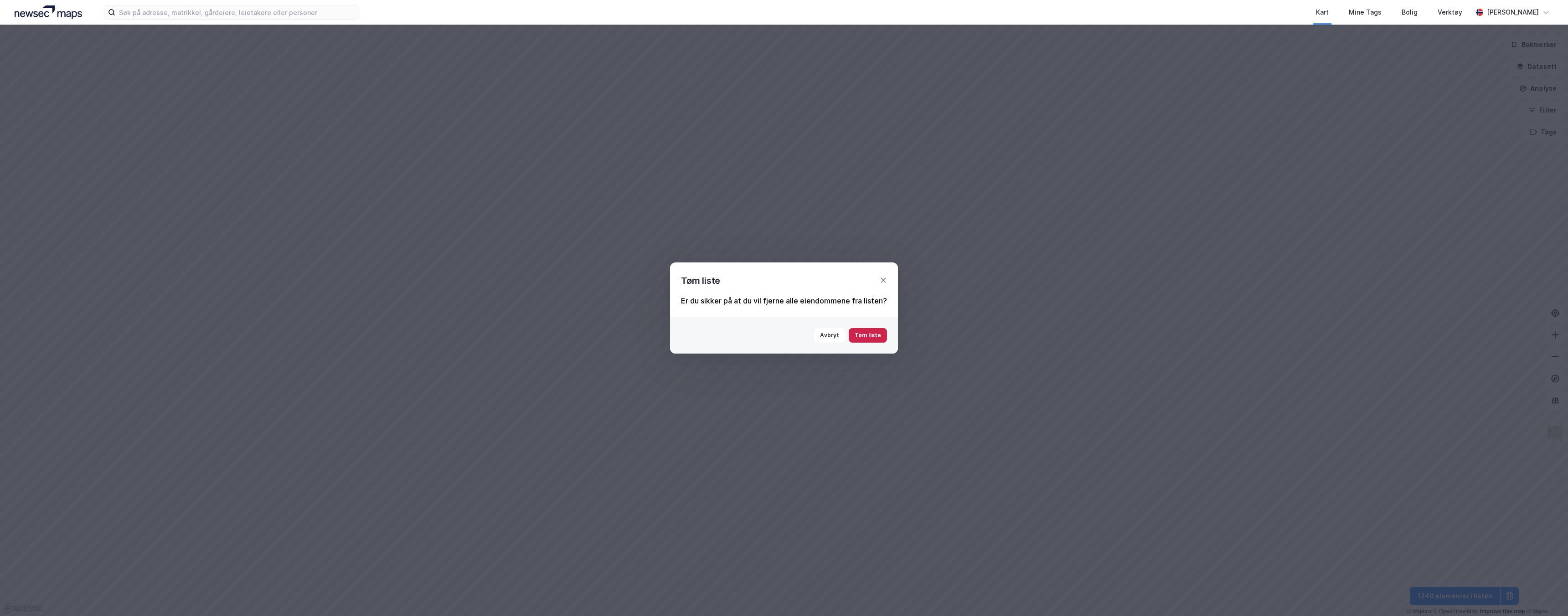
click at [784, 336] on button "Tøm liste" at bounding box center [868, 336] width 38 height 15
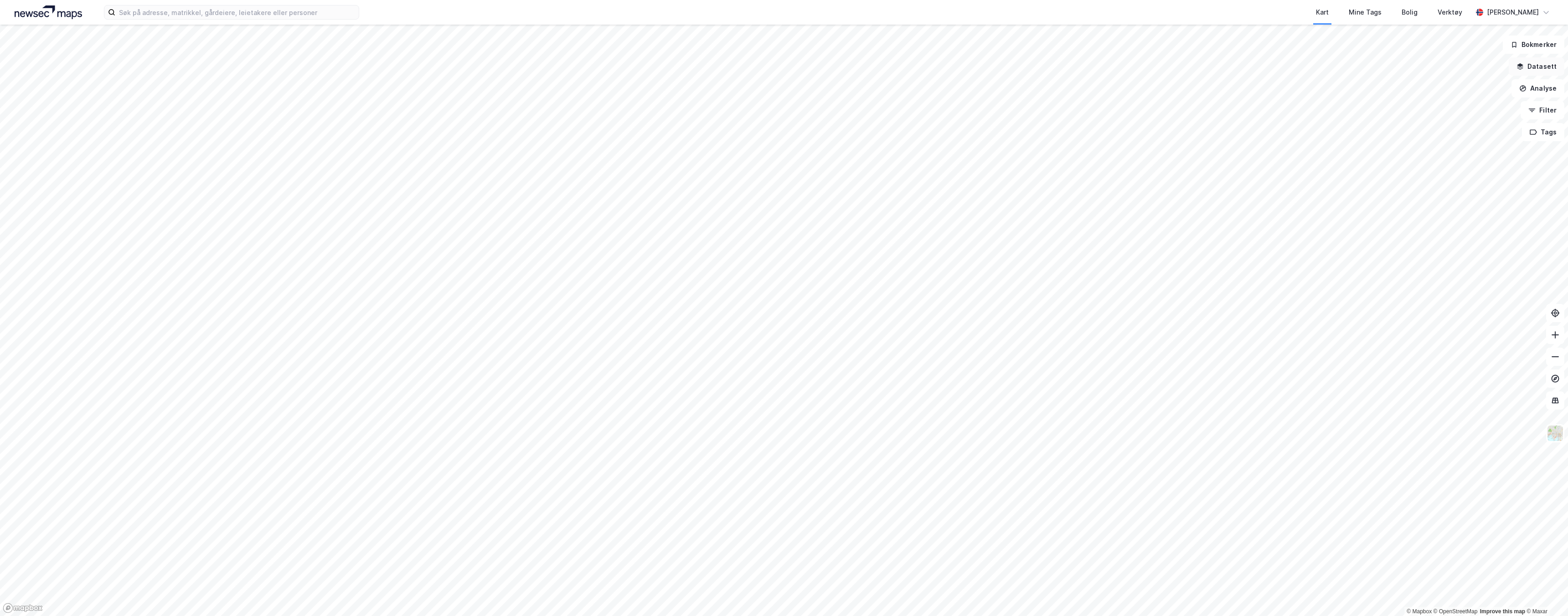
click at [784, 68] on button "Datasett" at bounding box center [1536, 67] width 56 height 18
click at [784, 40] on icon at bounding box center [1549, 43] width 7 height 7
click at [784, 92] on button "Analyse" at bounding box center [1538, 88] width 53 height 18
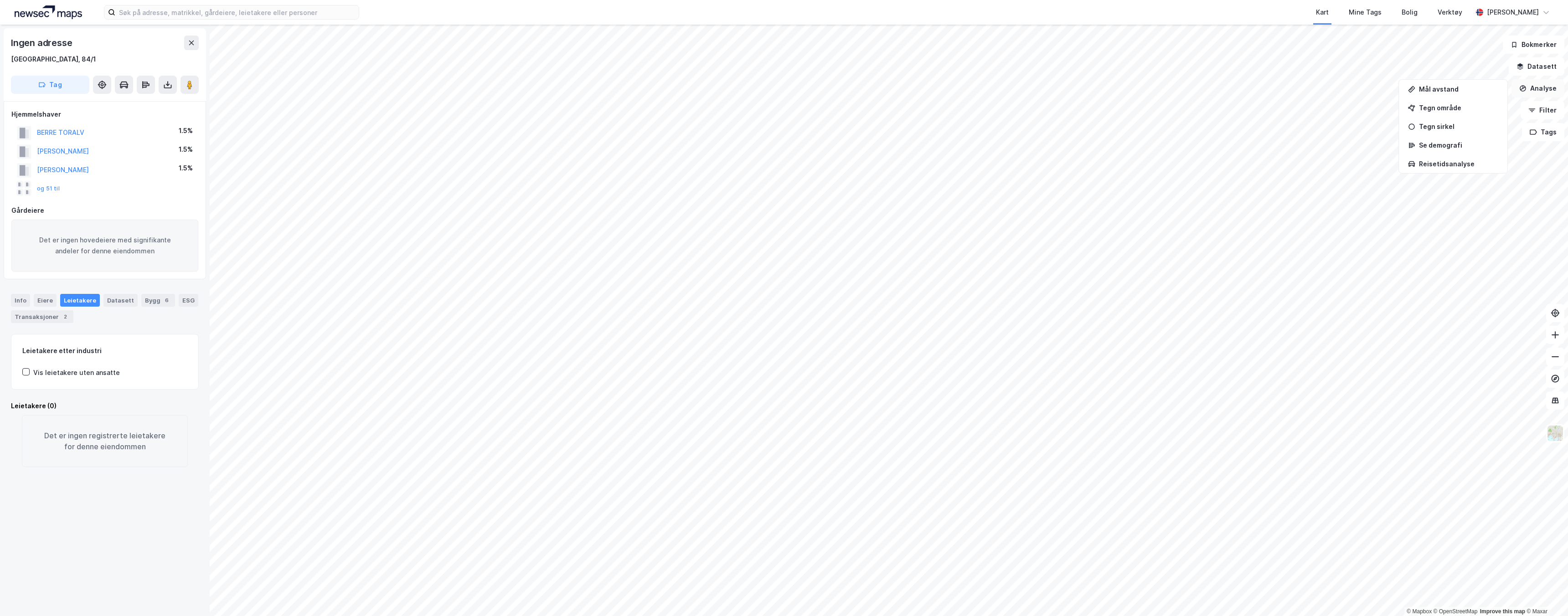
click at [784, 90] on button "Analyse" at bounding box center [1538, 88] width 53 height 18
click at [187, 42] on icon at bounding box center [191, 43] width 7 height 7
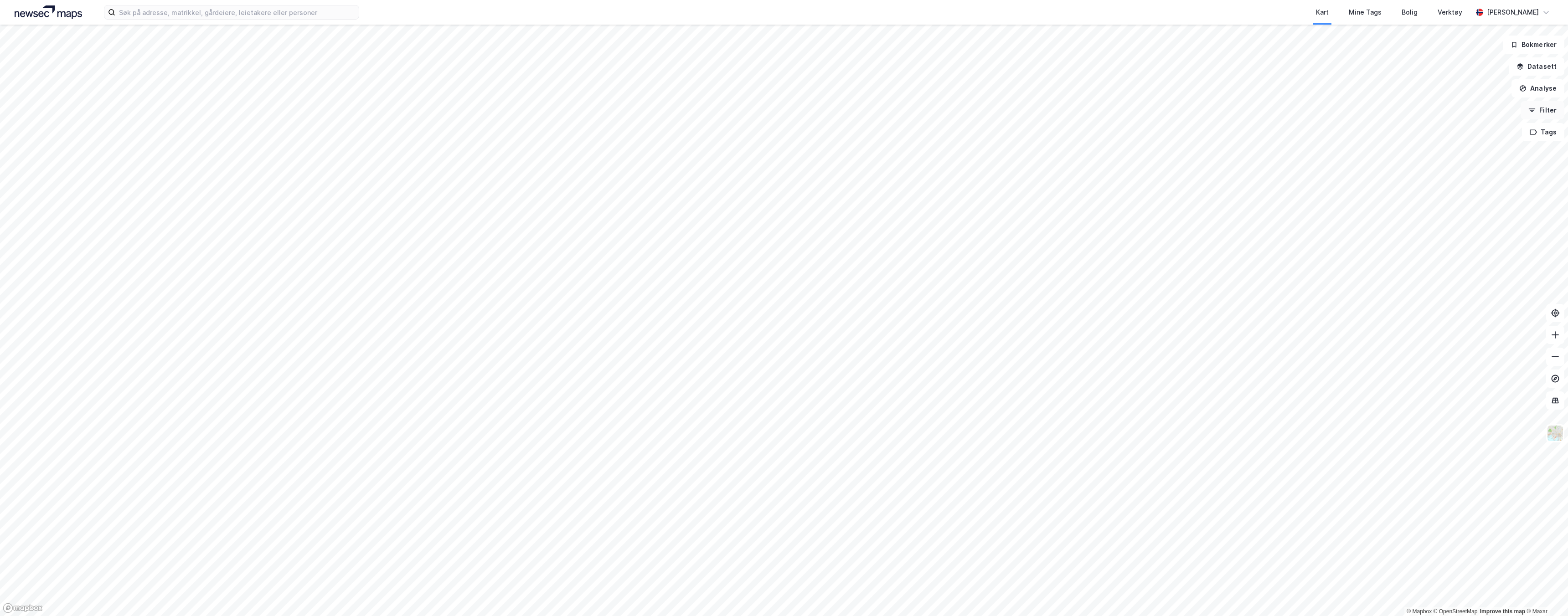
click at [784, 116] on button "Filter" at bounding box center [1542, 110] width 44 height 18
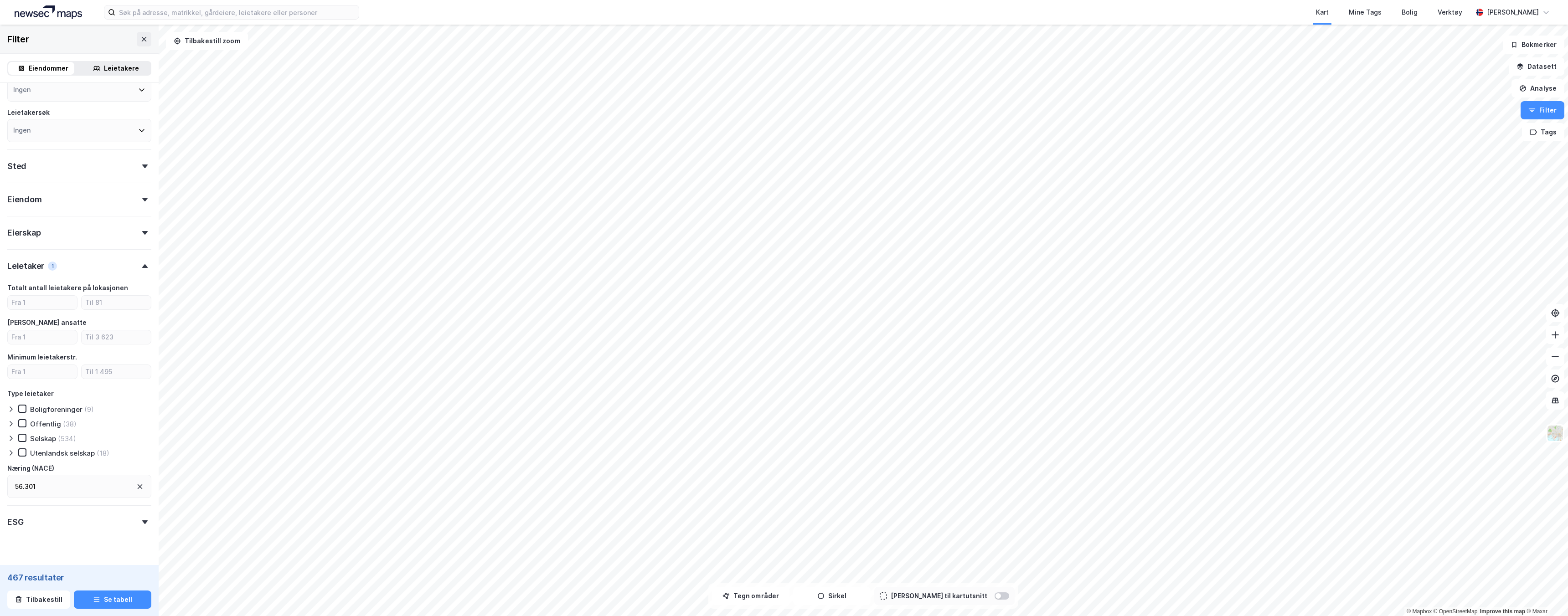
scroll to position [118, 0]
click at [42, 601] on button "Tilbakestill" at bounding box center [39, 599] width 63 height 18
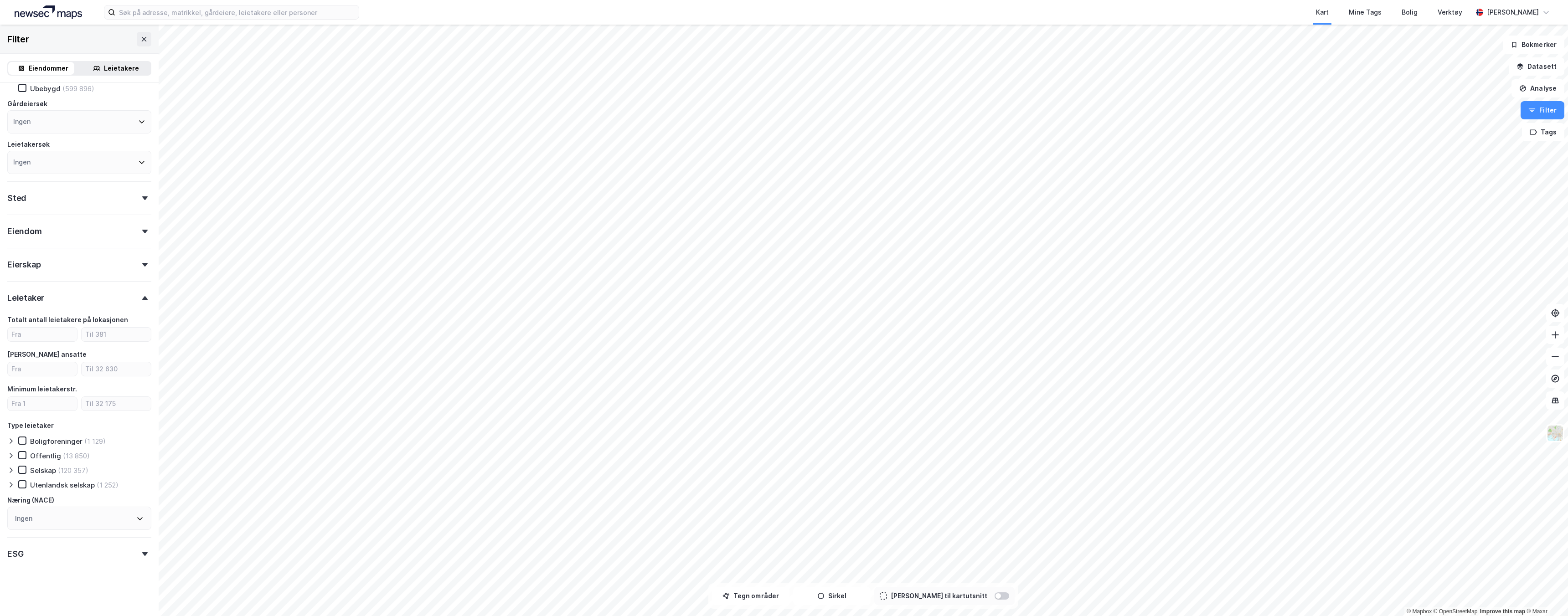
scroll to position [67, 0]
click at [70, 520] on div "Ingen" at bounding box center [79, 518] width 144 height 23
click at [58, 367] on input at bounding box center [84, 372] width 119 height 12
click at [47, 539] on input "pub" at bounding box center [84, 543] width 119 height 12
type input "p"
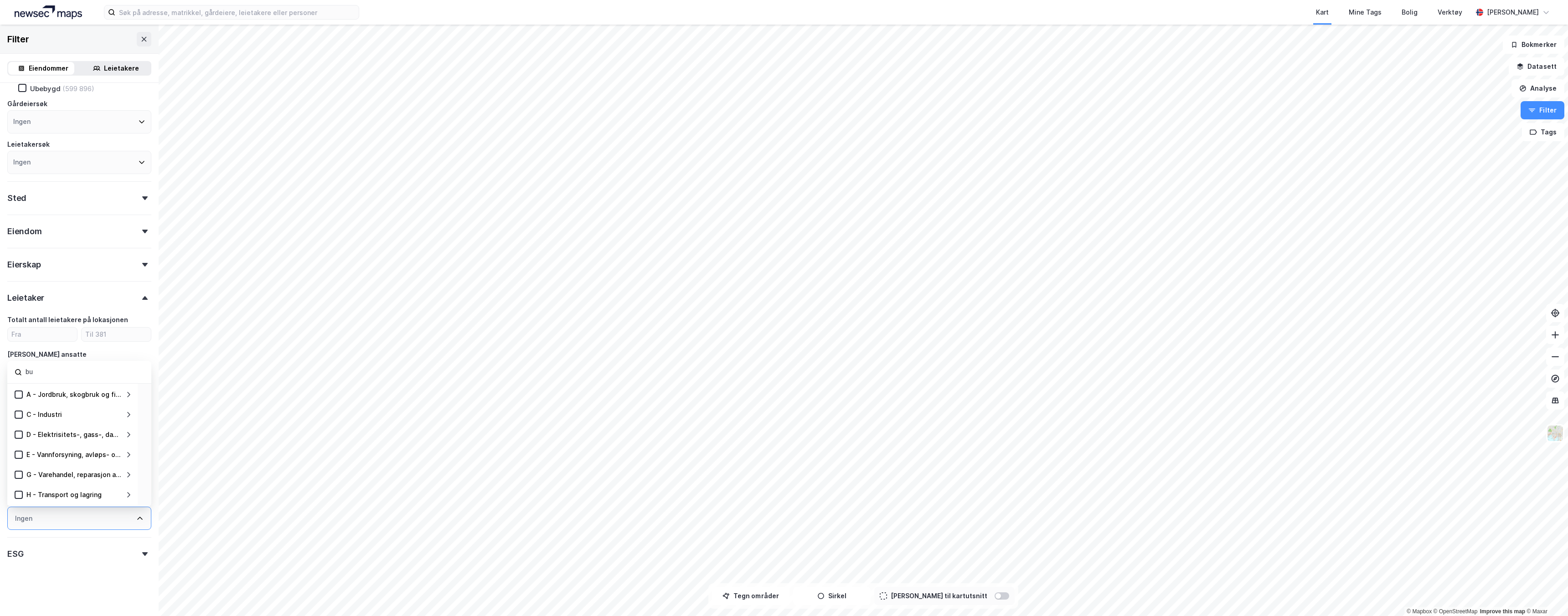
type input "b"
type input "pub"
click at [52, 494] on icon at bounding box center [51, 495] width 5 height 3
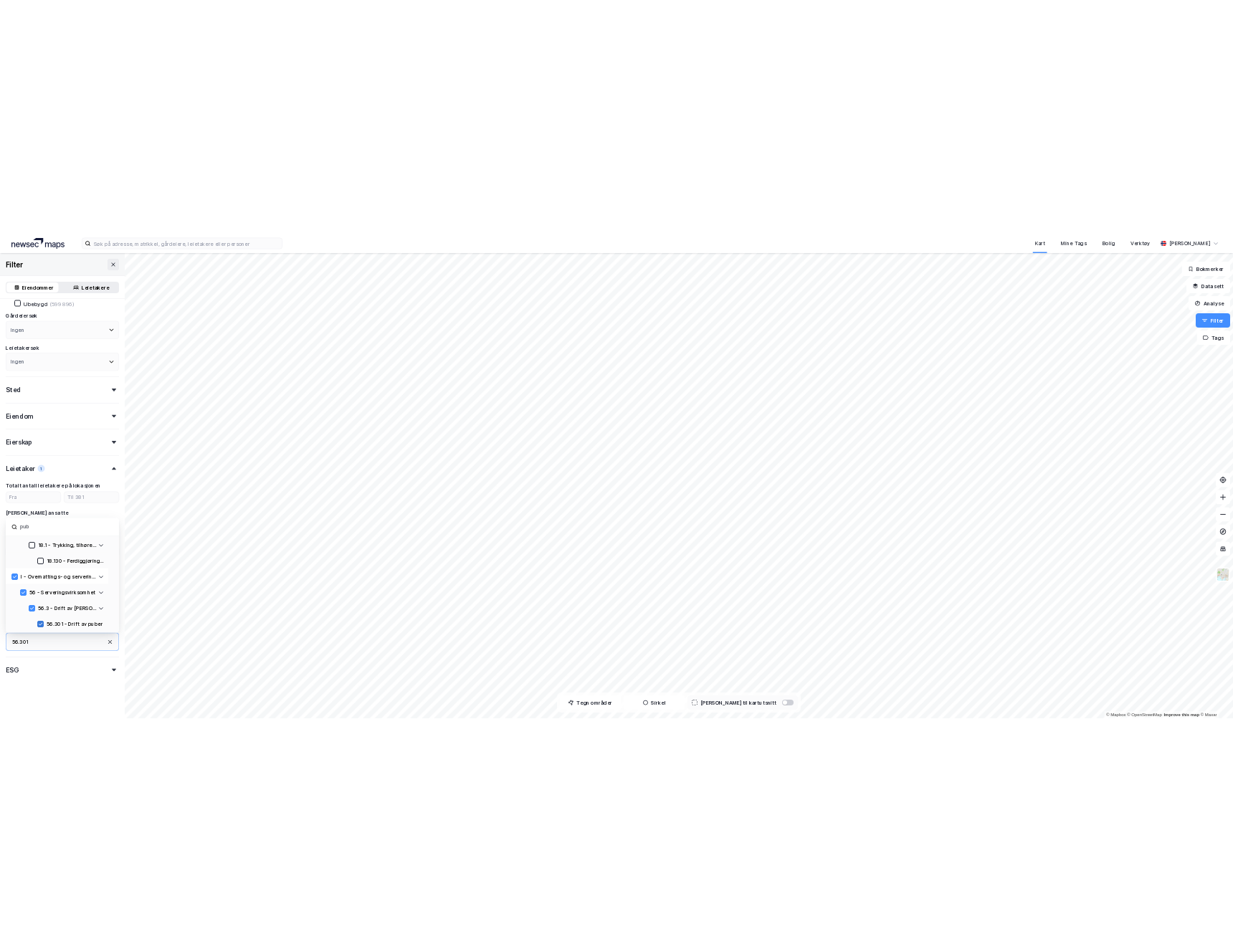
scroll to position [62, 0]
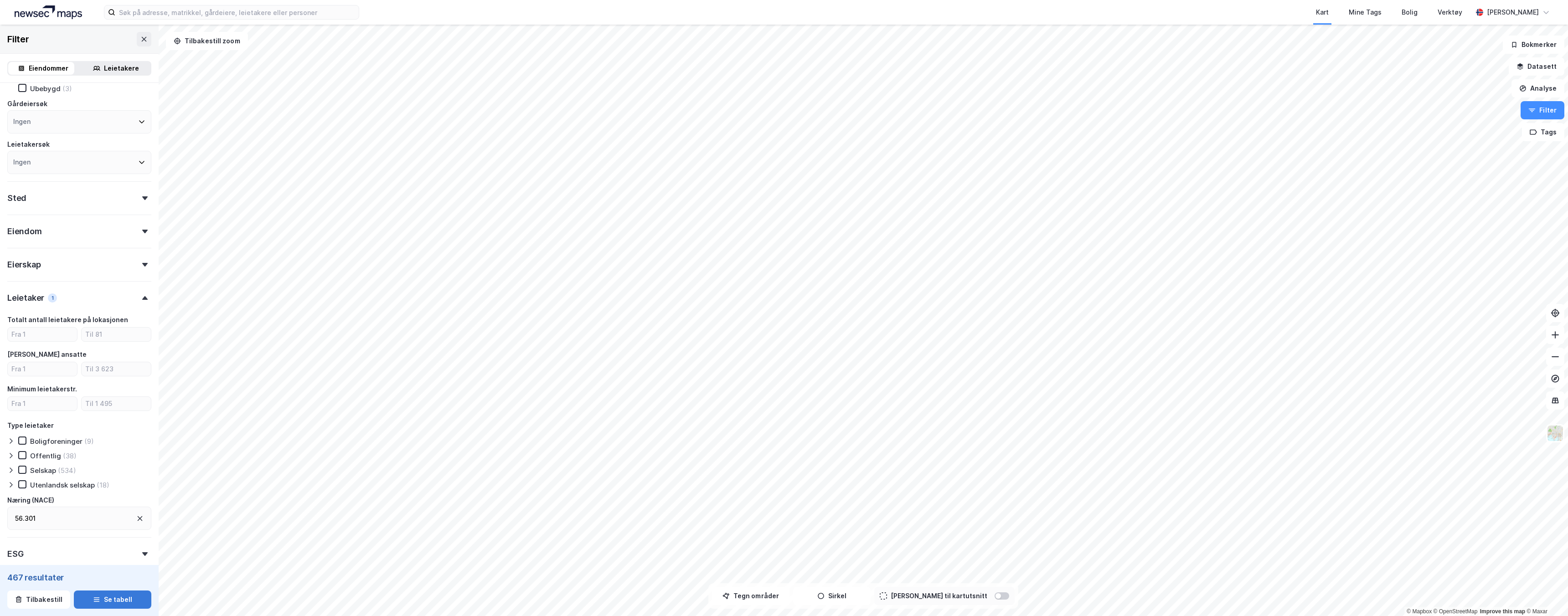
click at [83, 599] on button "Se tabell" at bounding box center [113, 599] width 77 height 18
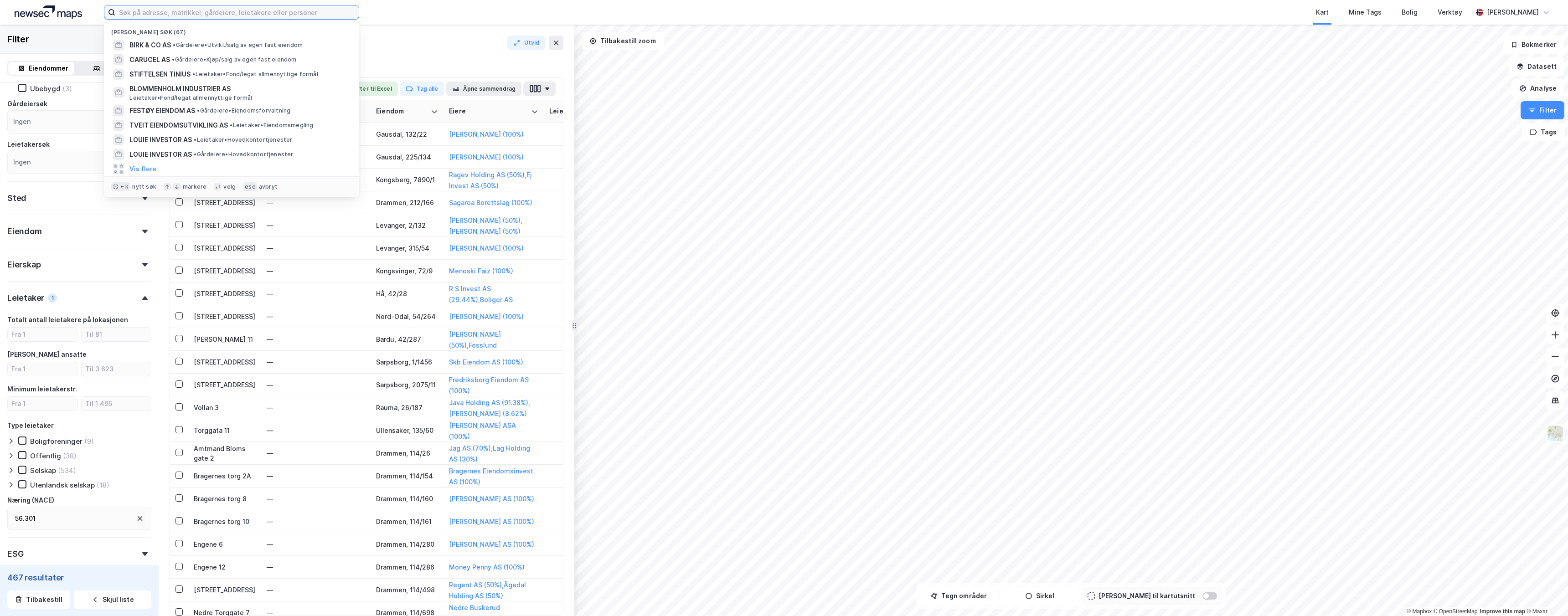
click at [142, 9] on input at bounding box center [237, 12] width 243 height 13
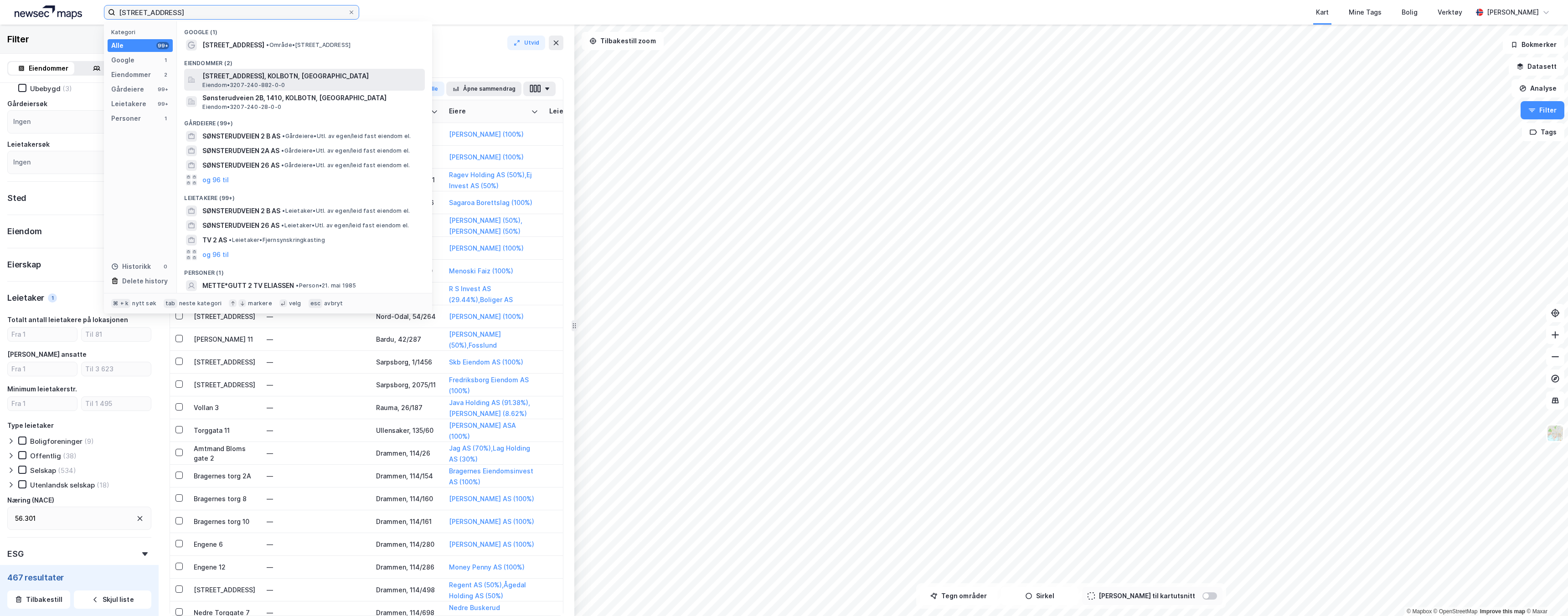
type input "[STREET_ADDRESS]"
click at [238, 75] on span "[STREET_ADDRESS], KOLBOTN, [GEOGRAPHIC_DATA]" at bounding box center [311, 76] width 219 height 11
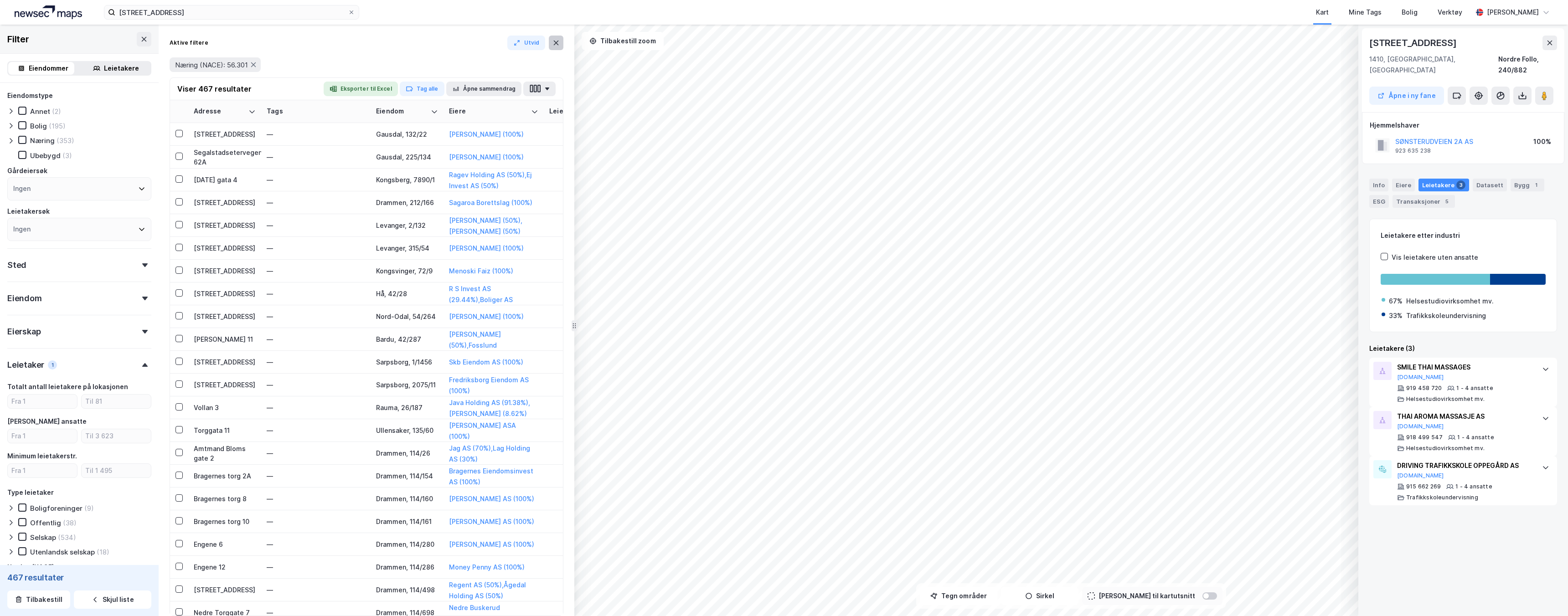
click at [555, 42] on icon at bounding box center [556, 43] width 7 height 7
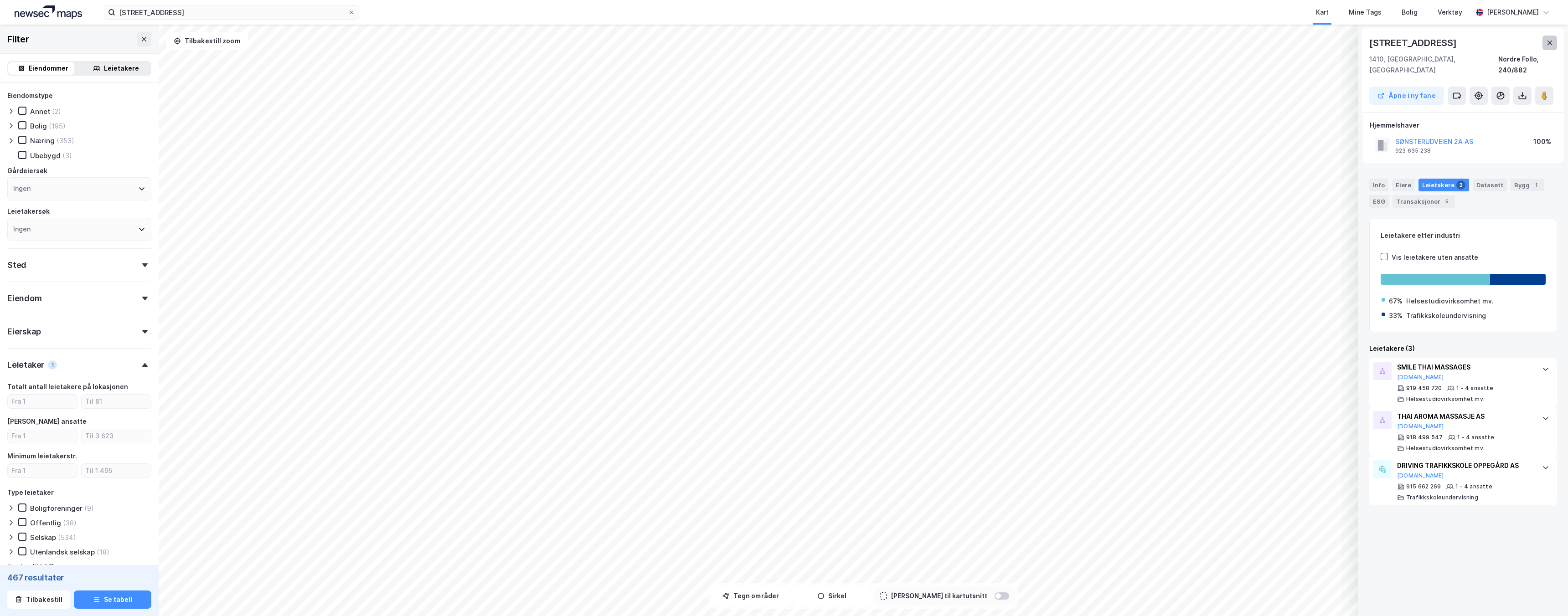
click at [784, 41] on icon at bounding box center [1550, 43] width 7 height 7
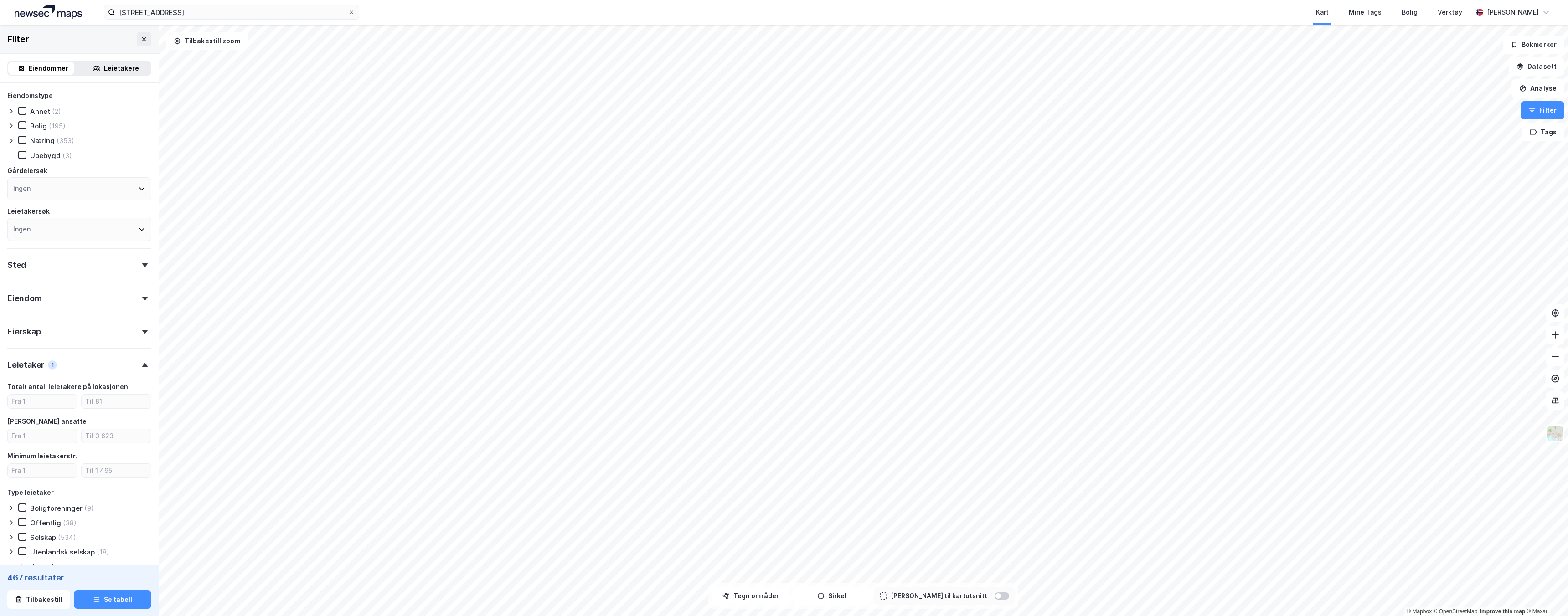
drag, startPoint x: 131, startPoint y: 42, endPoint x: 222, endPoint y: 0, distance: 100.2
click at [137, 40] on button at bounding box center [144, 39] width 15 height 15
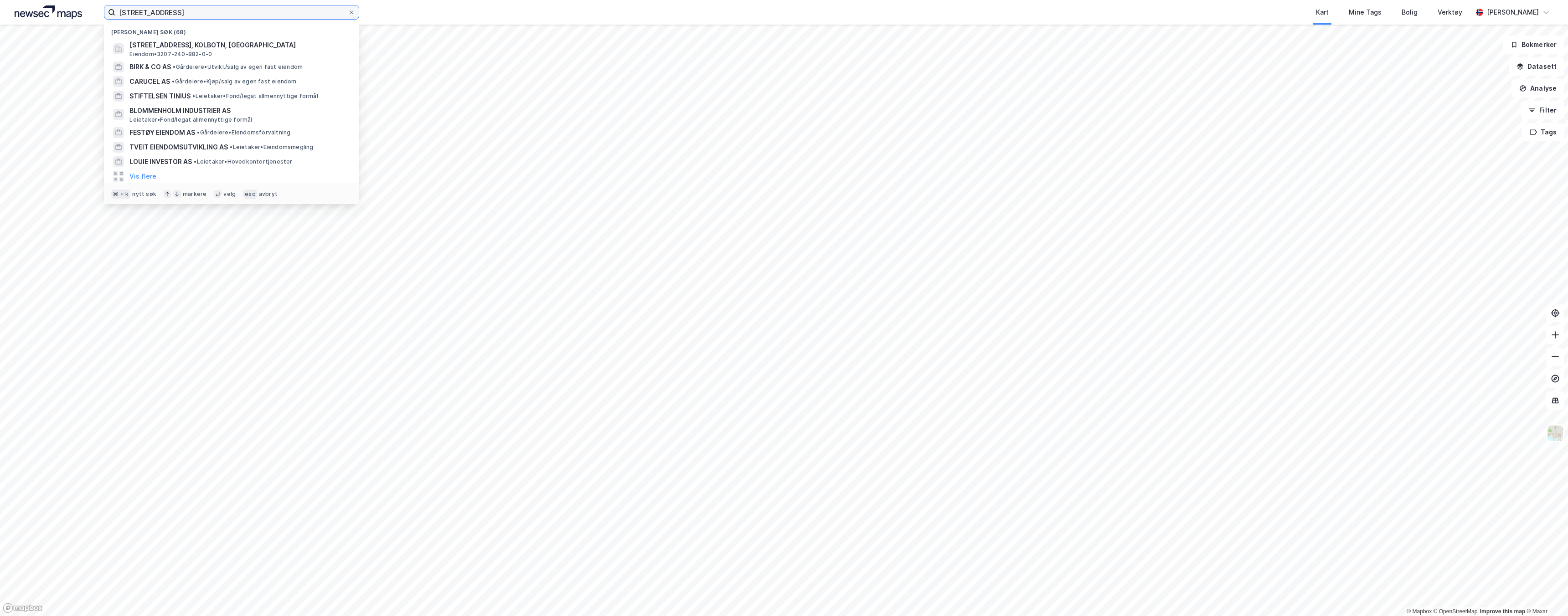
click at [218, 13] on input "[STREET_ADDRESS]" at bounding box center [231, 12] width 232 height 13
click at [172, 46] on span "[STREET_ADDRESS], KOLBOTN, [GEOGRAPHIC_DATA]" at bounding box center [238, 45] width 219 height 11
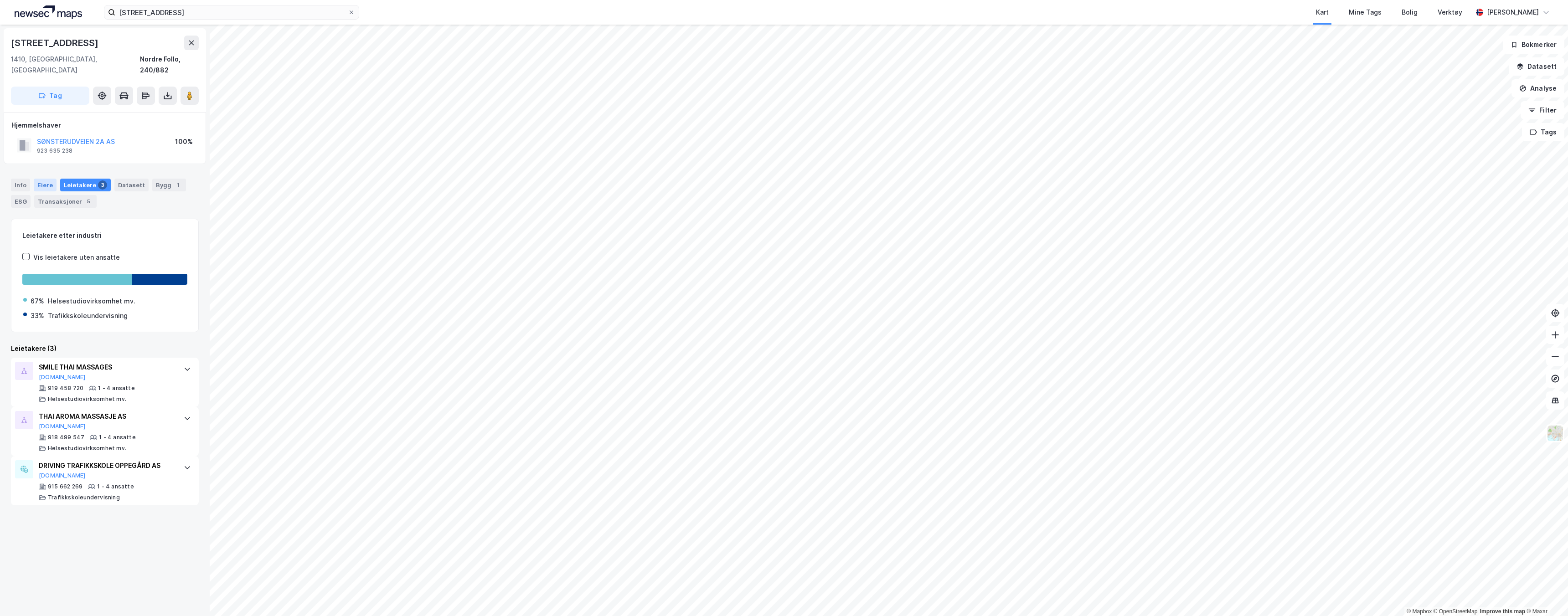
click at [48, 179] on div "Eiere" at bounding box center [45, 185] width 23 height 13
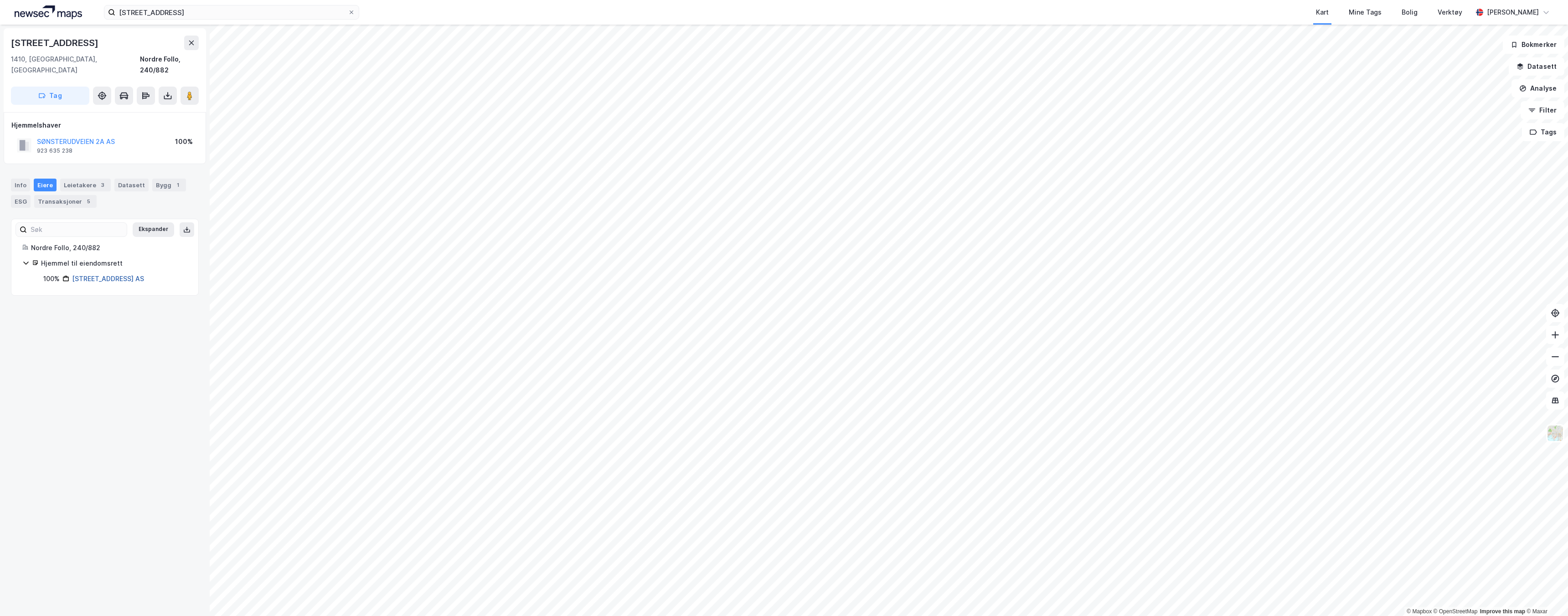
click at [89, 275] on link "[STREET_ADDRESS] AS" at bounding box center [108, 279] width 72 height 8
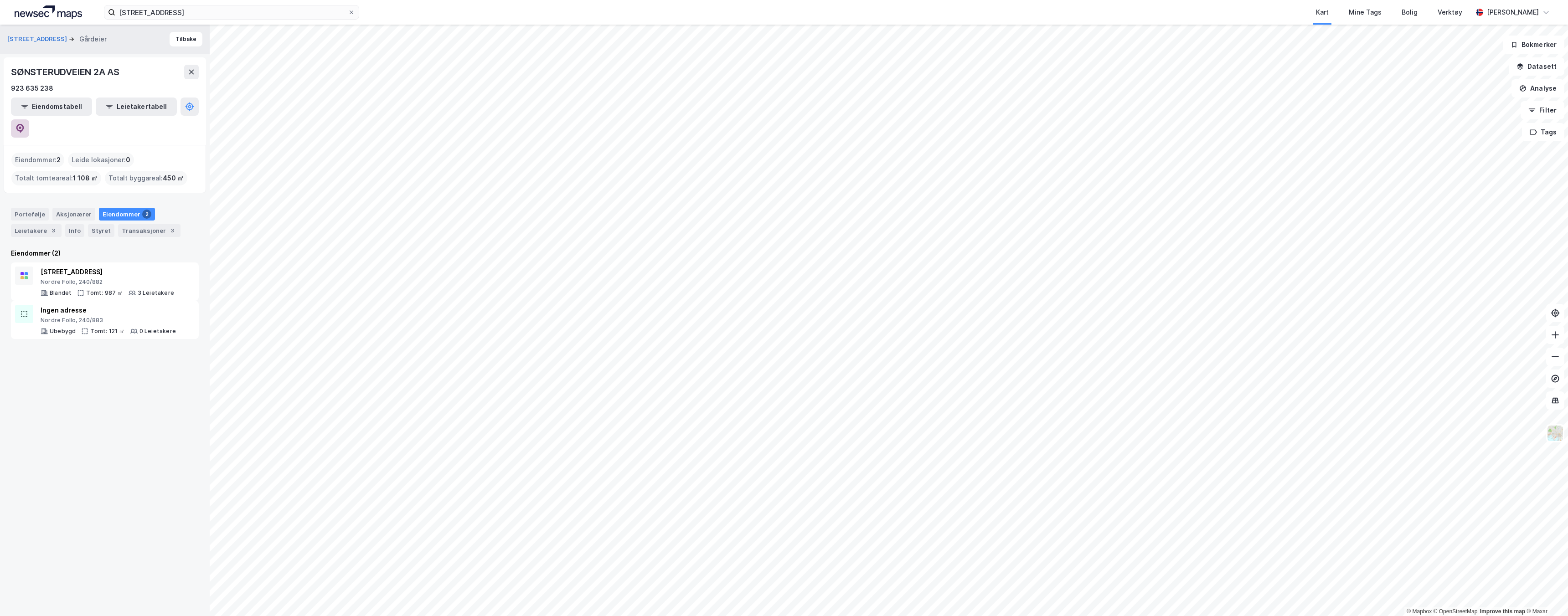
click at [29, 119] on button at bounding box center [20, 129] width 18 height 18
click at [39, 108] on button "Eiendomstabell" at bounding box center [51, 107] width 81 height 18
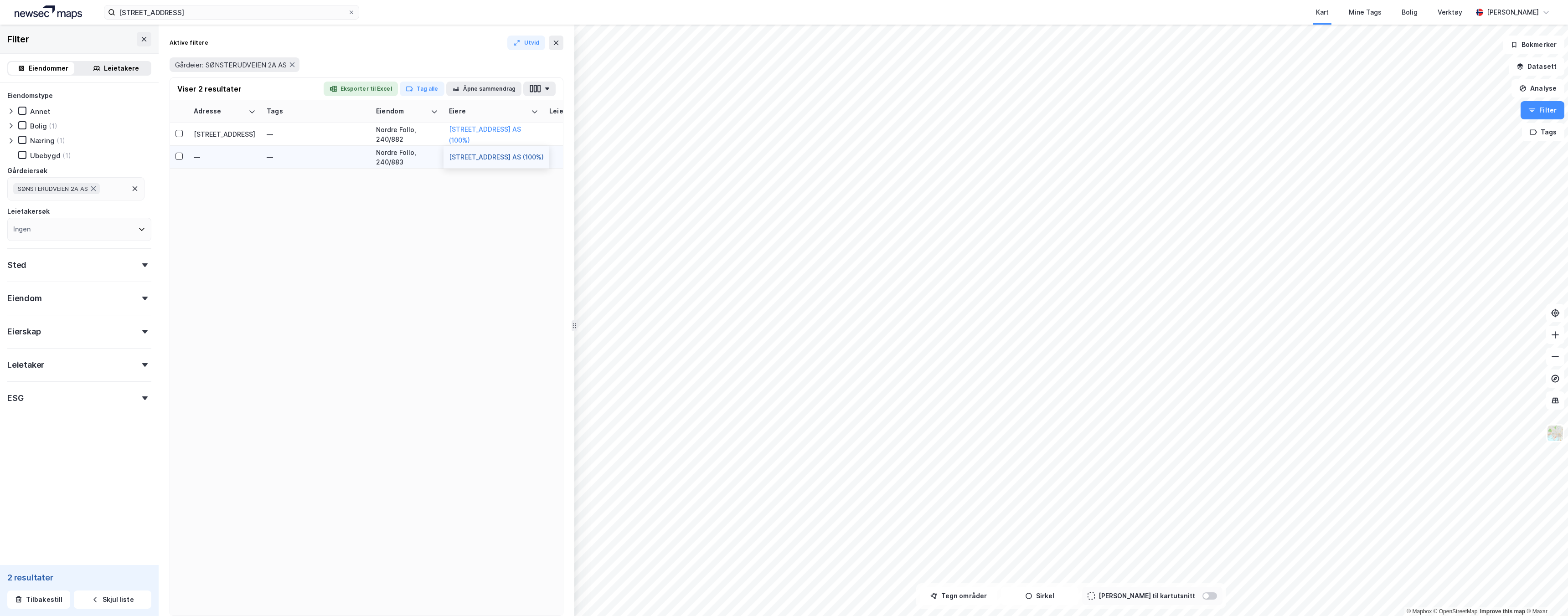
click at [0, 0] on button "[STREET_ADDRESS] AS (100%)" at bounding box center [0, 0] width 0 height 0
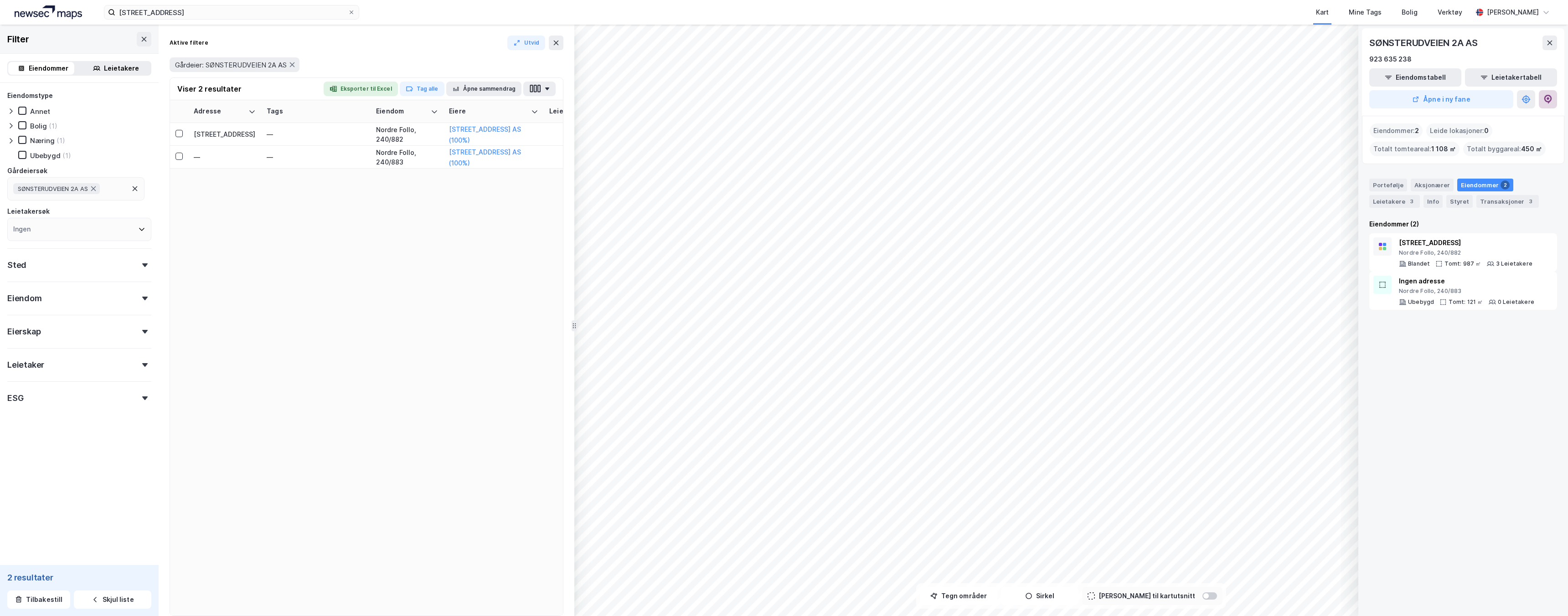
click at [784, 99] on icon at bounding box center [1548, 99] width 9 height 9
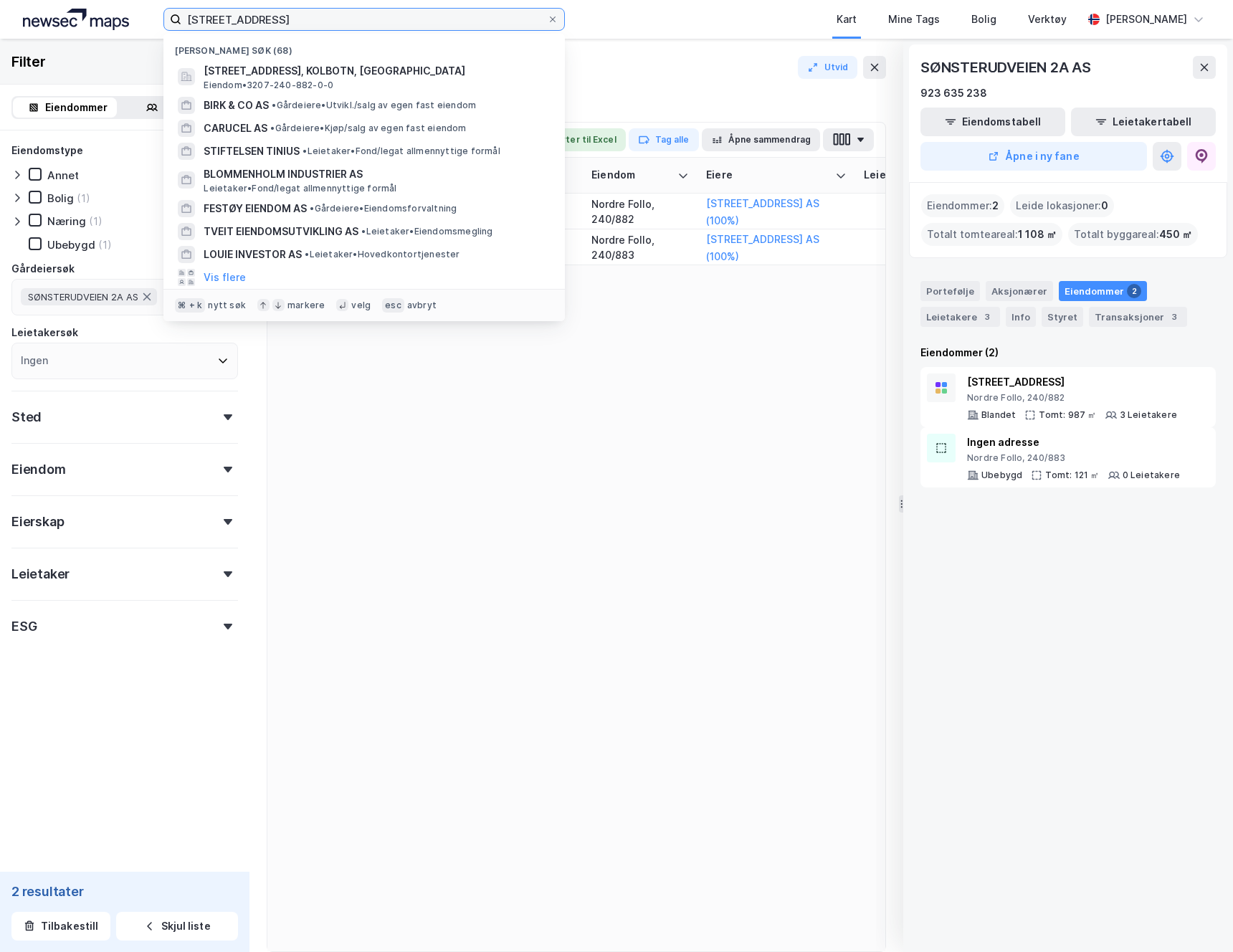
drag, startPoint x: 299, startPoint y: 23, endPoint x: 437, endPoint y: 24, distance: 138.0
click at [300, 23] on input "[STREET_ADDRESS]" at bounding box center [363, 19] width 365 height 21
click at [553, 21] on icon at bounding box center [552, 19] width 9 height 9
click at [548, 21] on input "[STREET_ADDRESS]" at bounding box center [363, 19] width 365 height 21
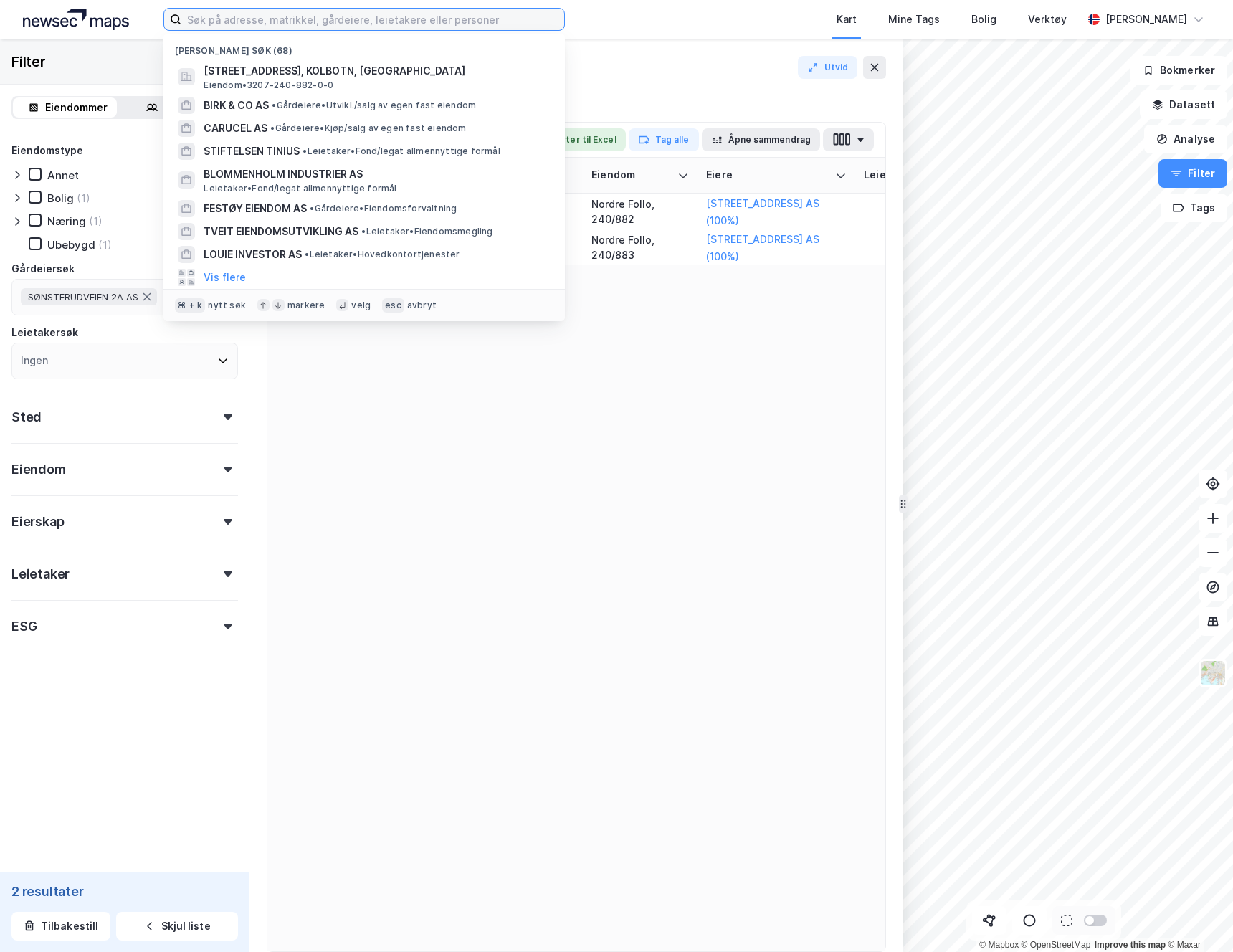
click at [295, 23] on input at bounding box center [372, 19] width 383 height 21
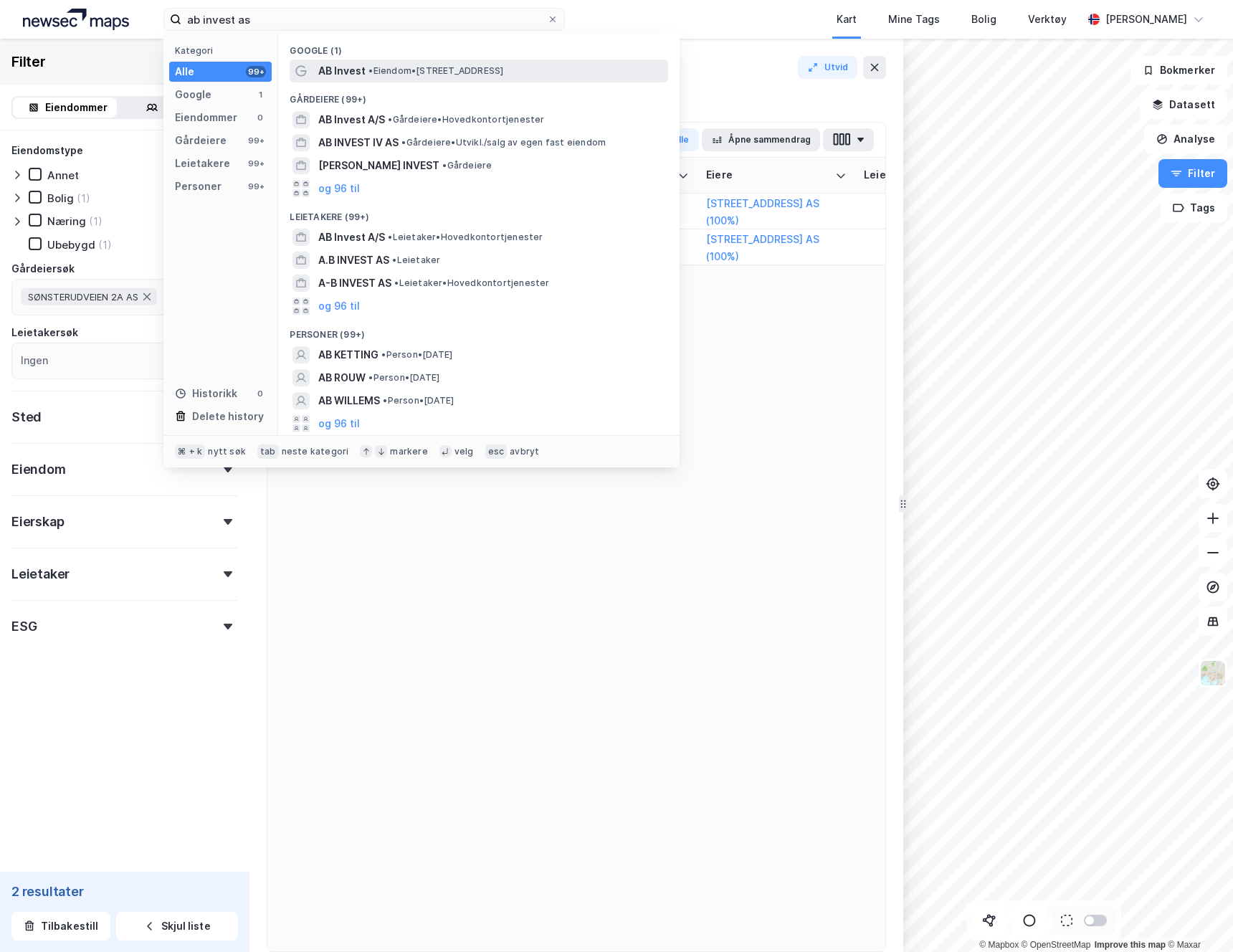
click at [335, 73] on span "AB Invest" at bounding box center [341, 71] width 47 height 17
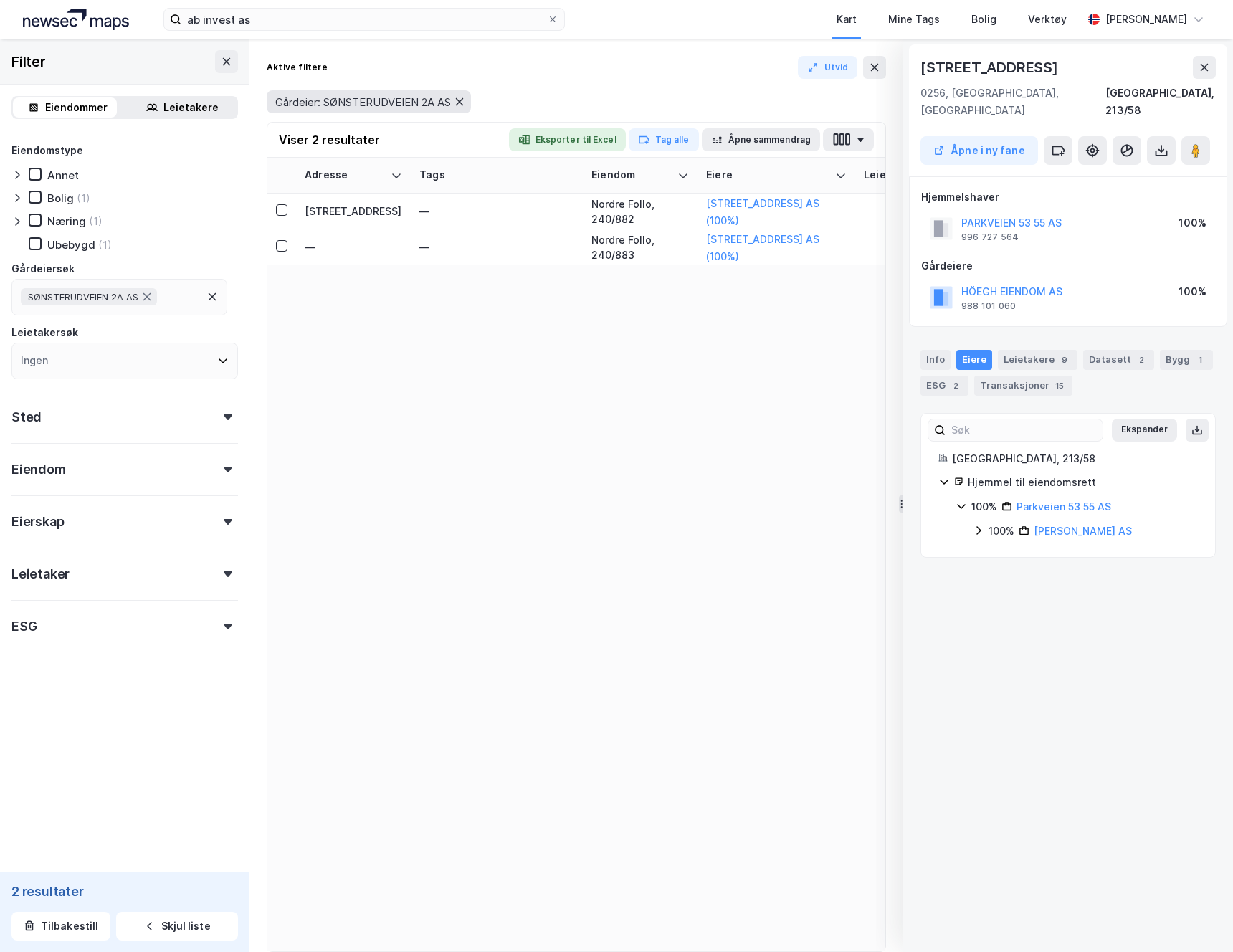
click at [462, 102] on icon at bounding box center [460, 102] width 12 height 12
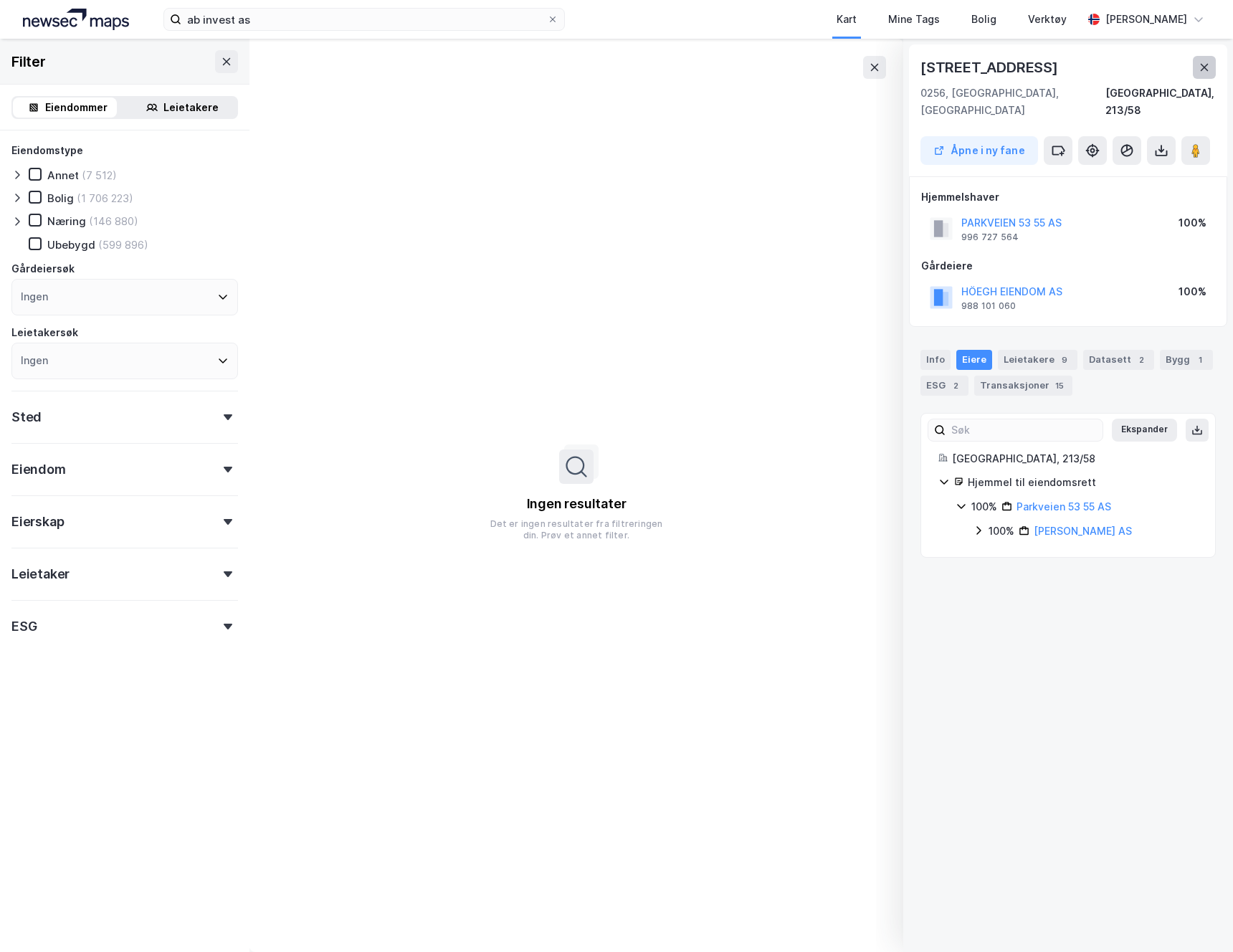
click at [1207, 68] on icon at bounding box center [1205, 67] width 12 height 12
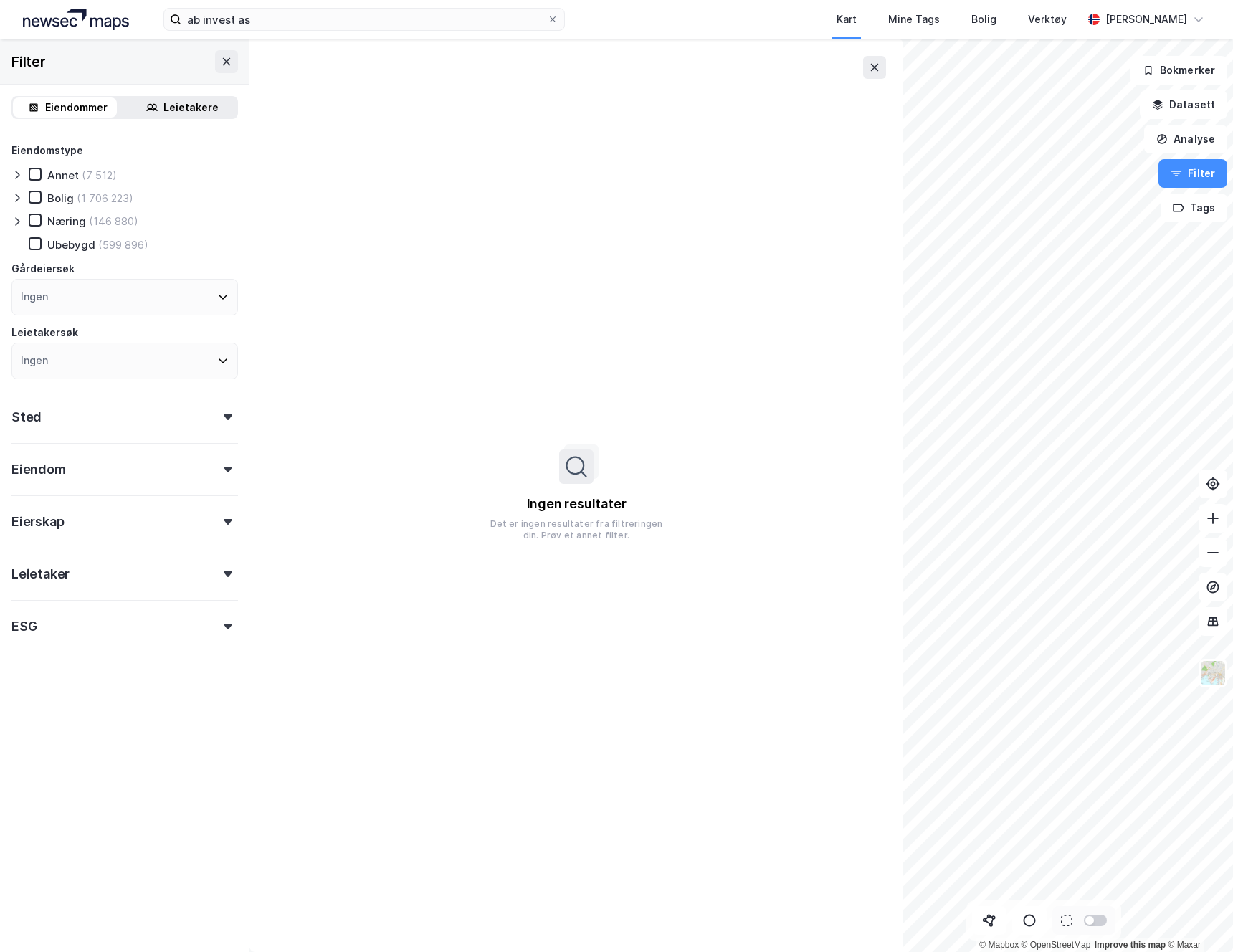
click at [265, 31] on div "ab invest as Kart Mine Tags Bolig Verktøy [PERSON_NAME]" at bounding box center [616, 19] width 1233 height 39
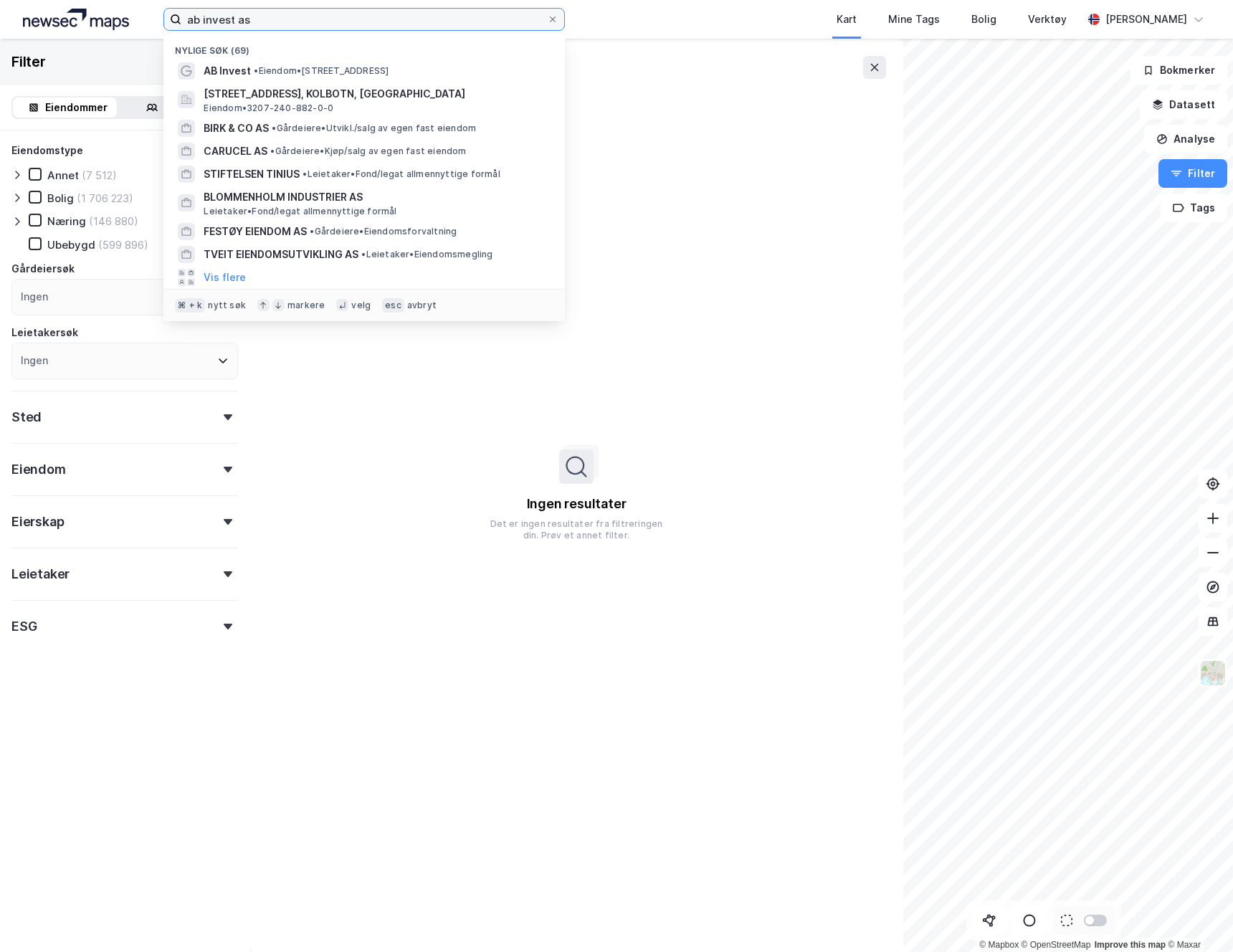
click at [267, 24] on input "ab invest as" at bounding box center [363, 19] width 365 height 21
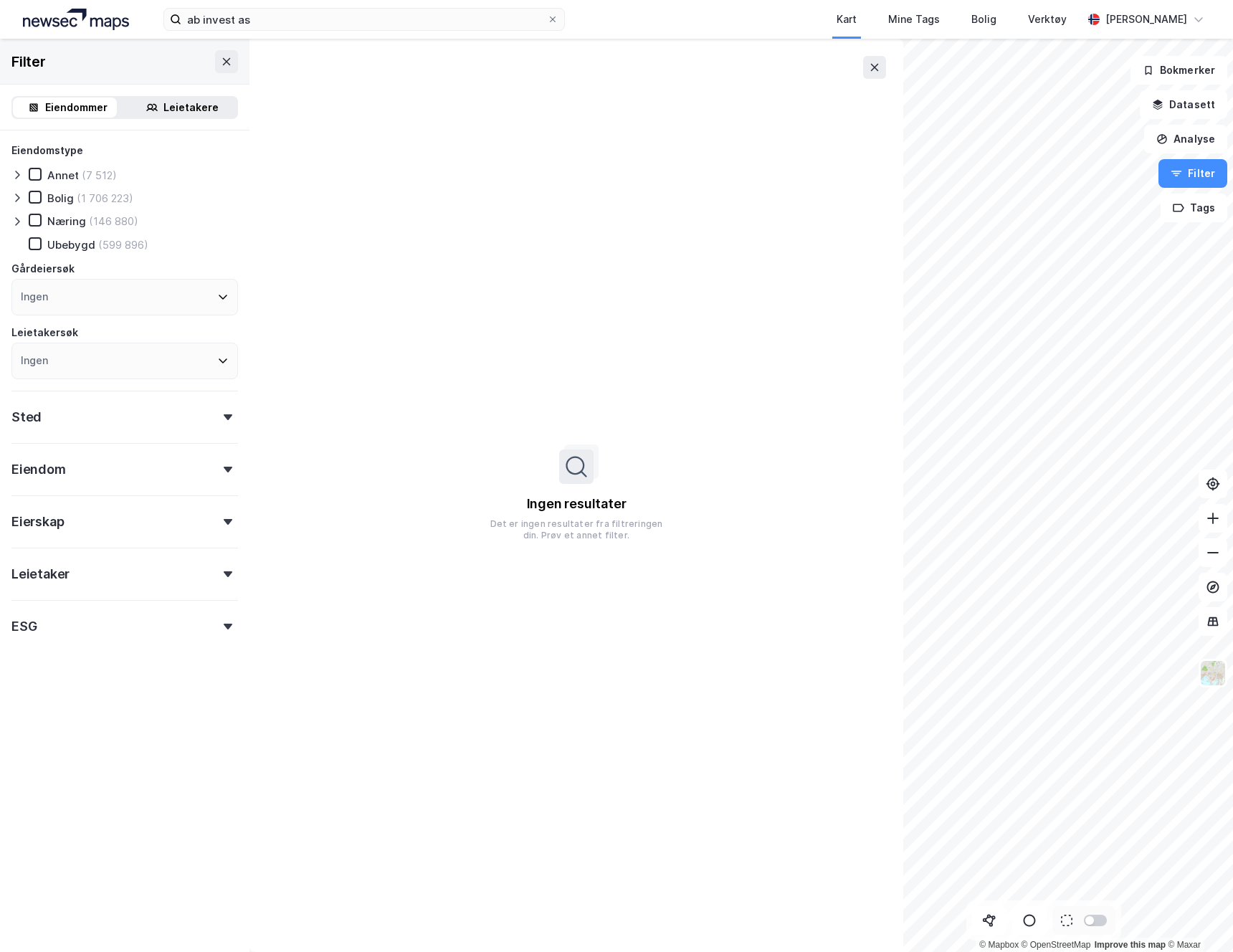
click at [130, 66] on div "Filter" at bounding box center [124, 62] width 250 height 46
click at [221, 59] on icon at bounding box center [227, 62] width 12 height 12
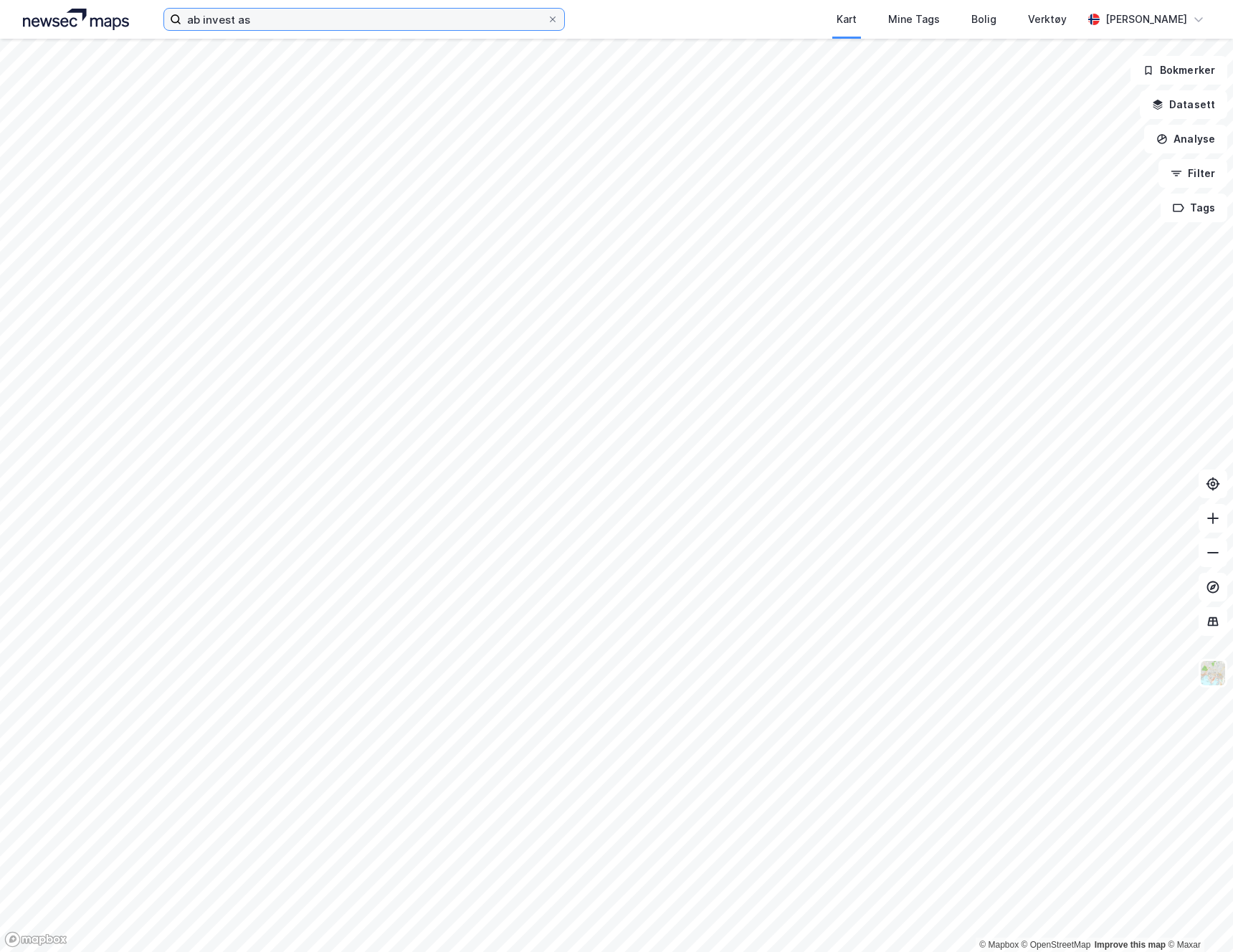
click at [262, 20] on input "ab invest as" at bounding box center [363, 19] width 365 height 21
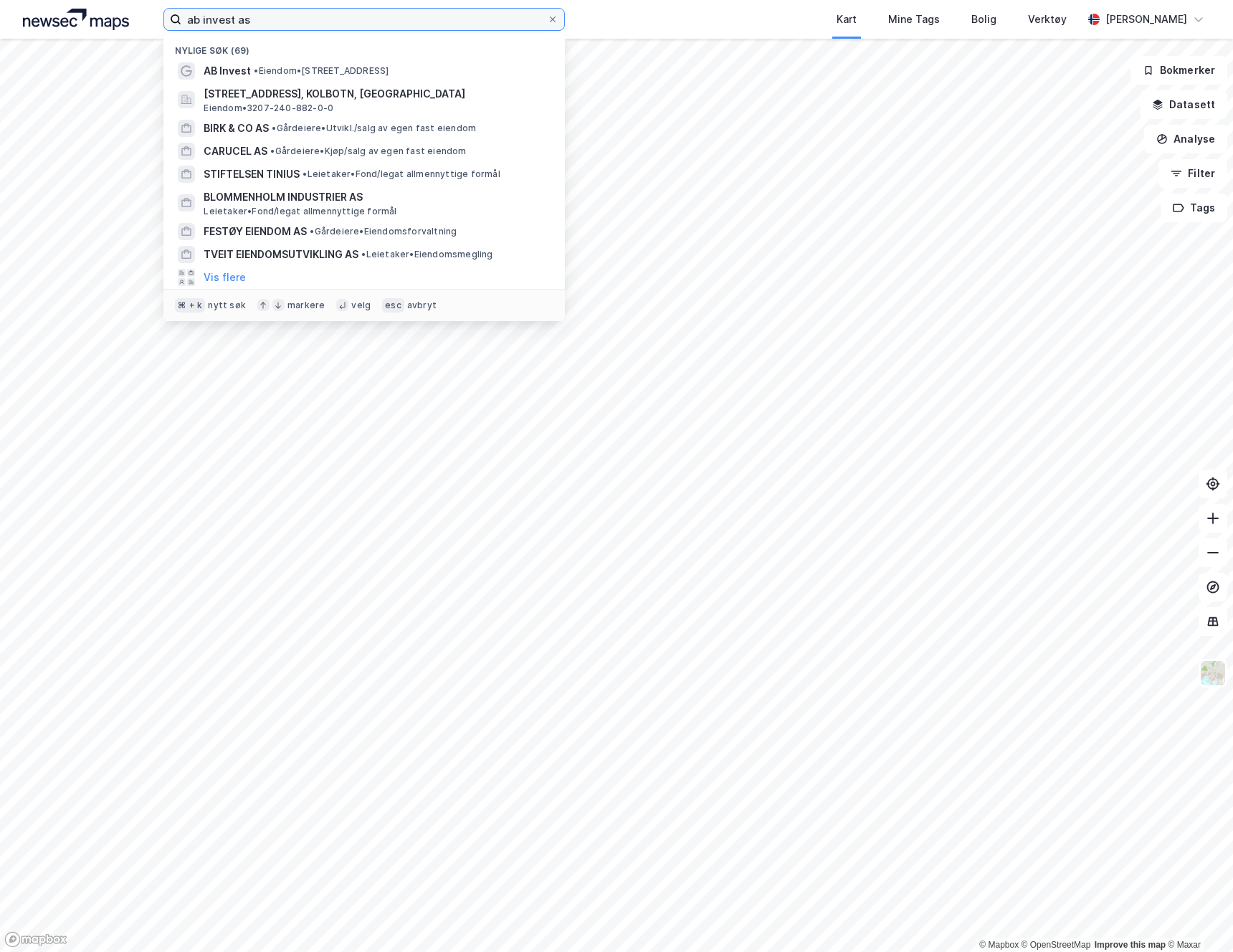
click at [260, 27] on input "ab invest as" at bounding box center [363, 19] width 365 height 21
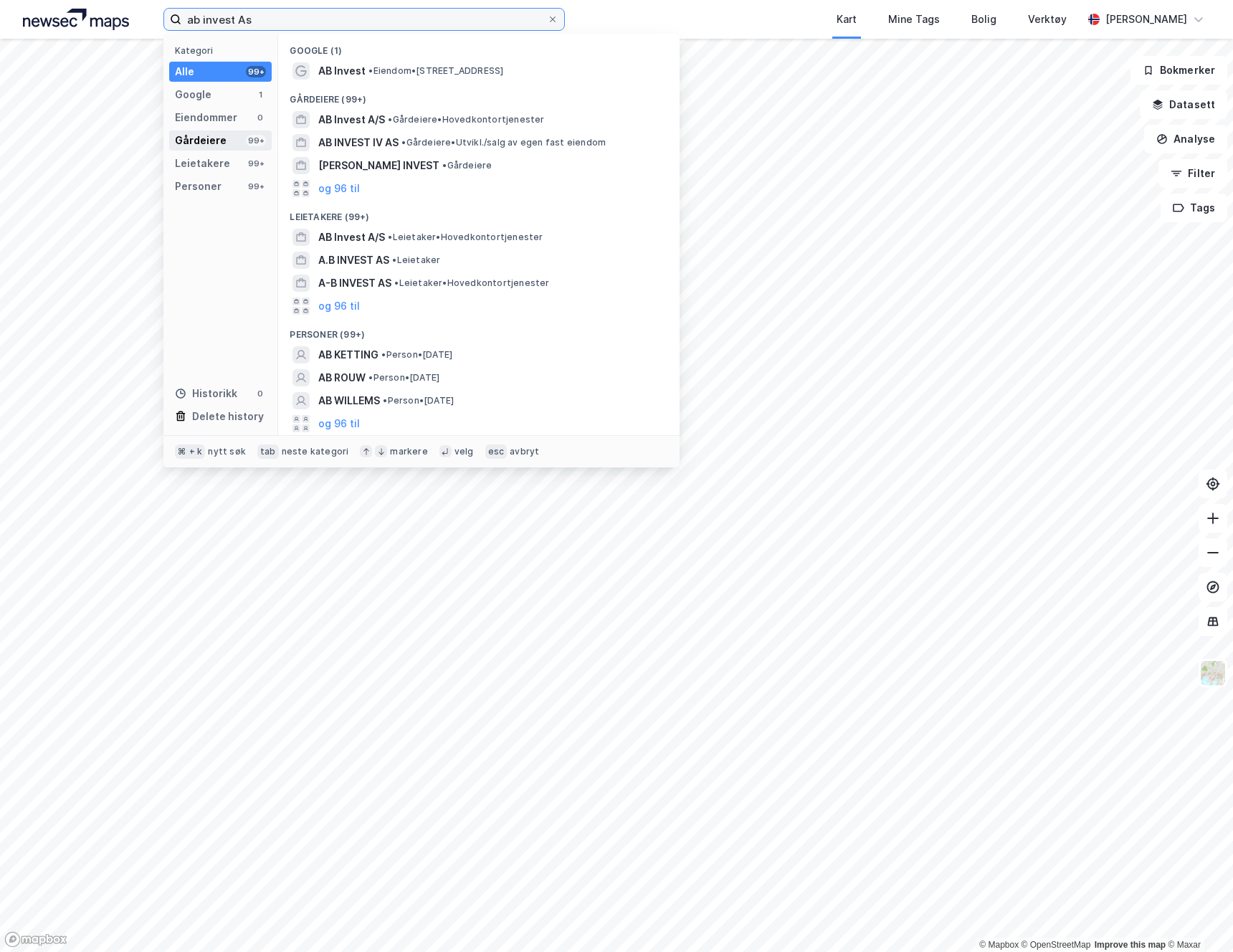
type input "ab invest As"
click at [205, 138] on div "Gårdeiere" at bounding box center [201, 141] width 52 height 17
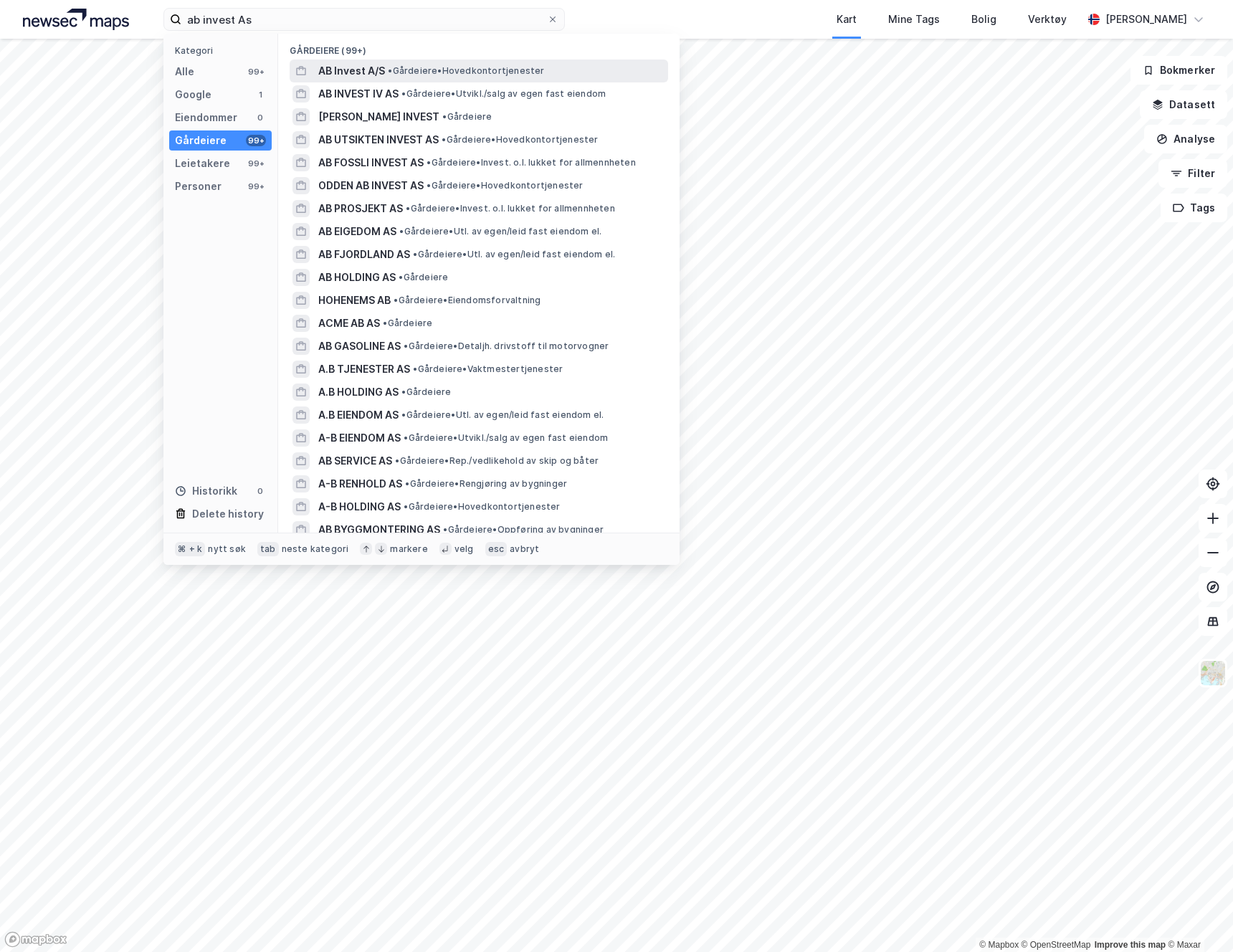
click at [339, 72] on span "AB Invest A/S" at bounding box center [351, 71] width 67 height 17
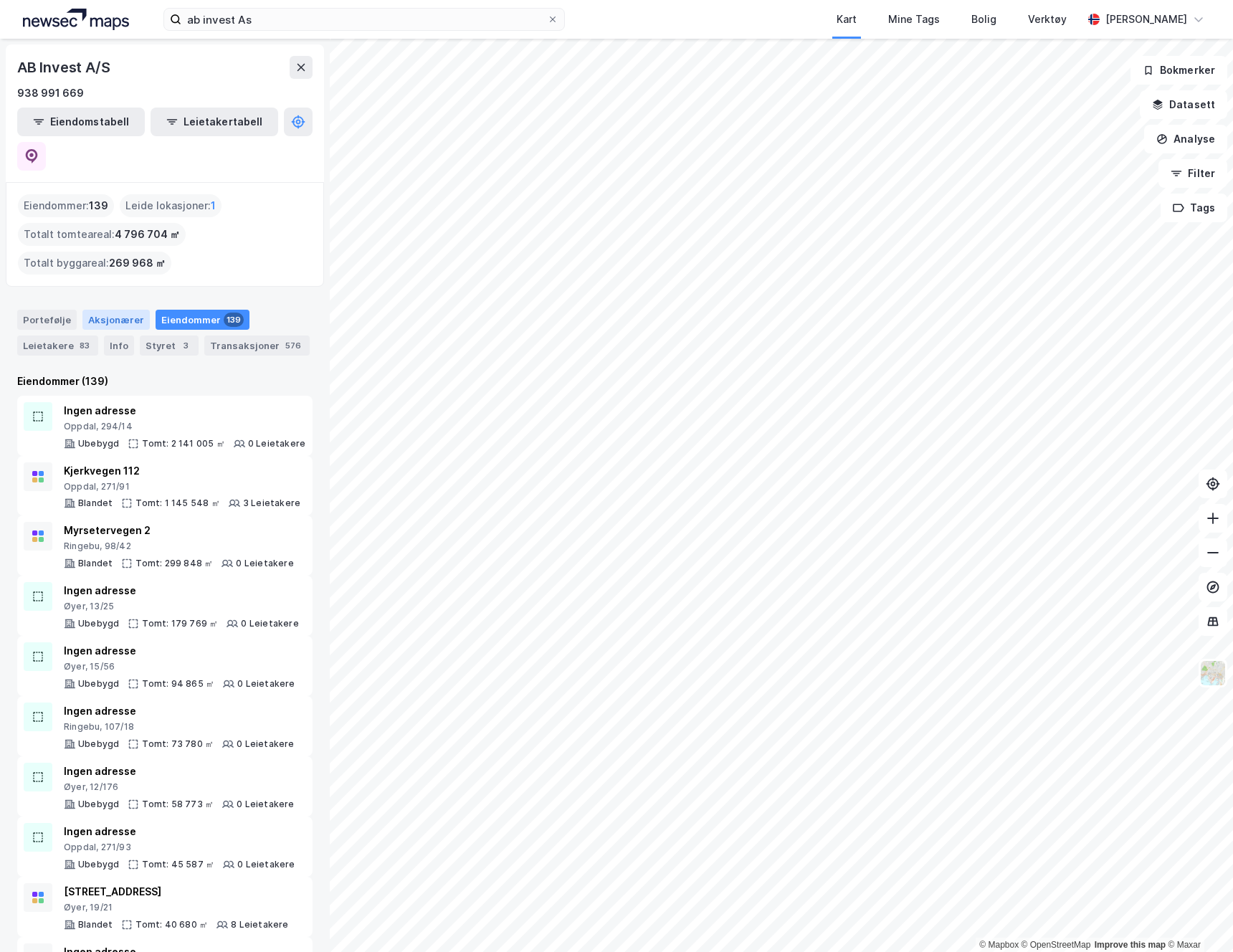
click at [124, 309] on div "Aksjonærer" at bounding box center [117, 319] width 67 height 20
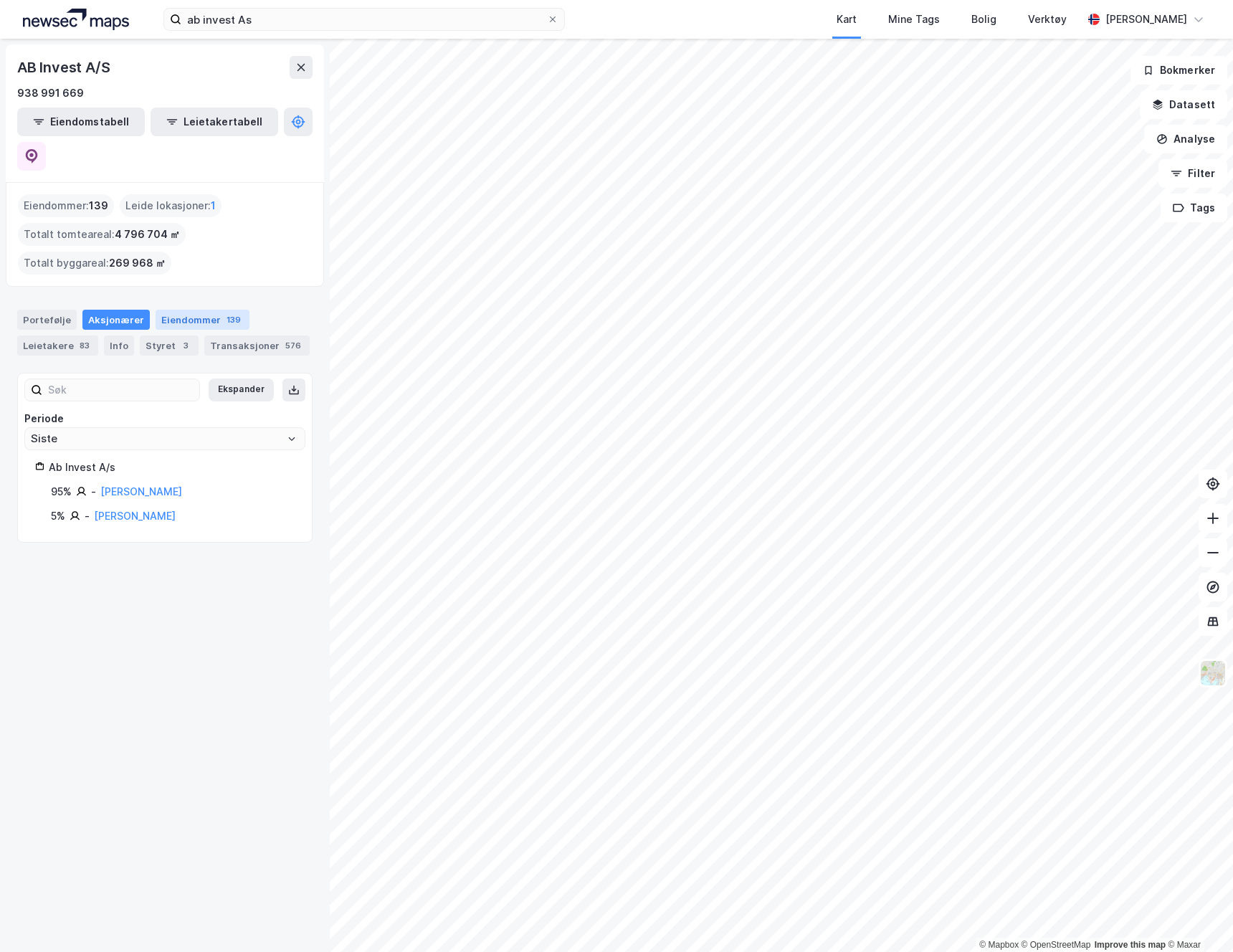
click at [180, 309] on div "Eiendommer 139" at bounding box center [201, 319] width 94 height 20
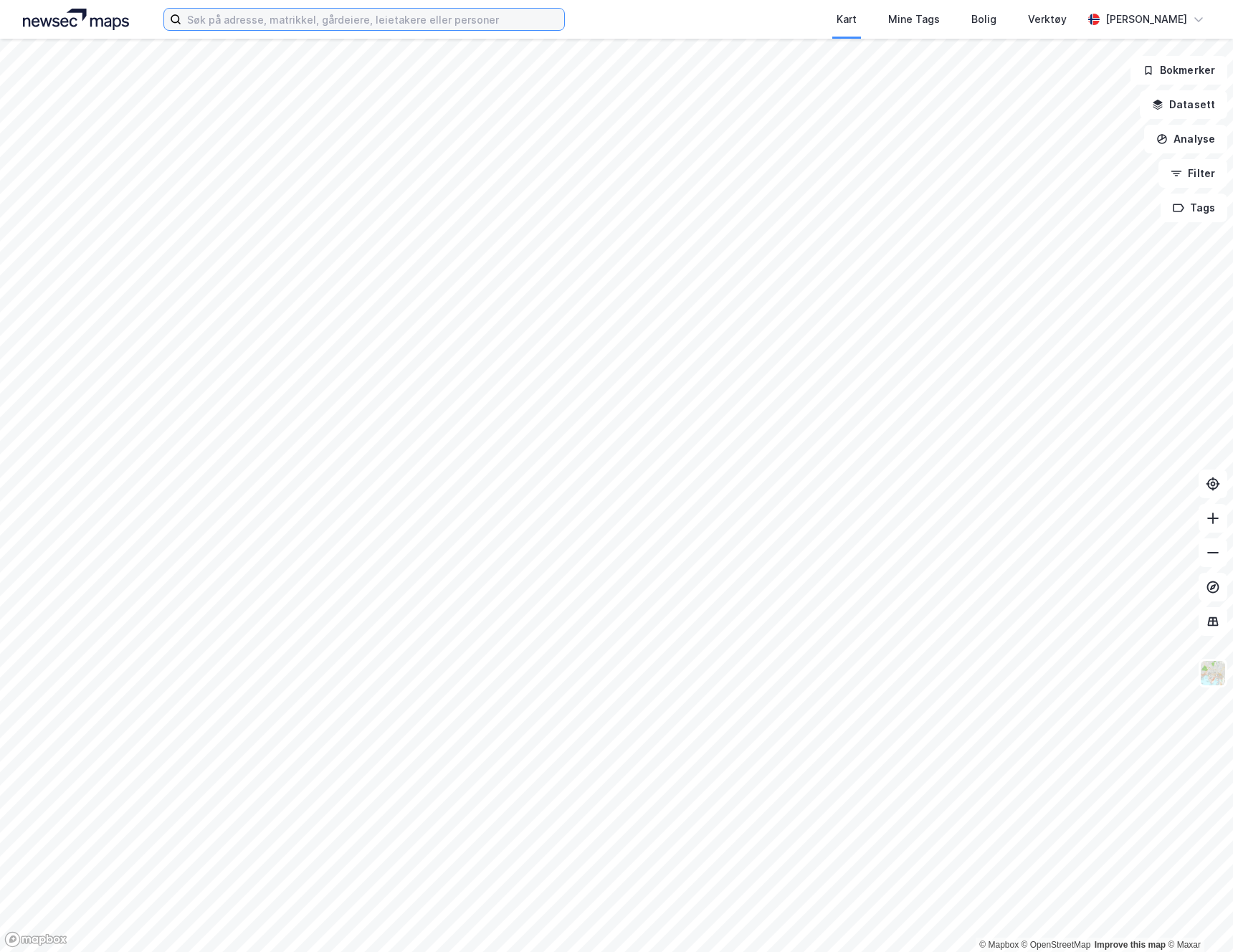
click at [324, 21] on input at bounding box center [372, 19] width 383 height 21
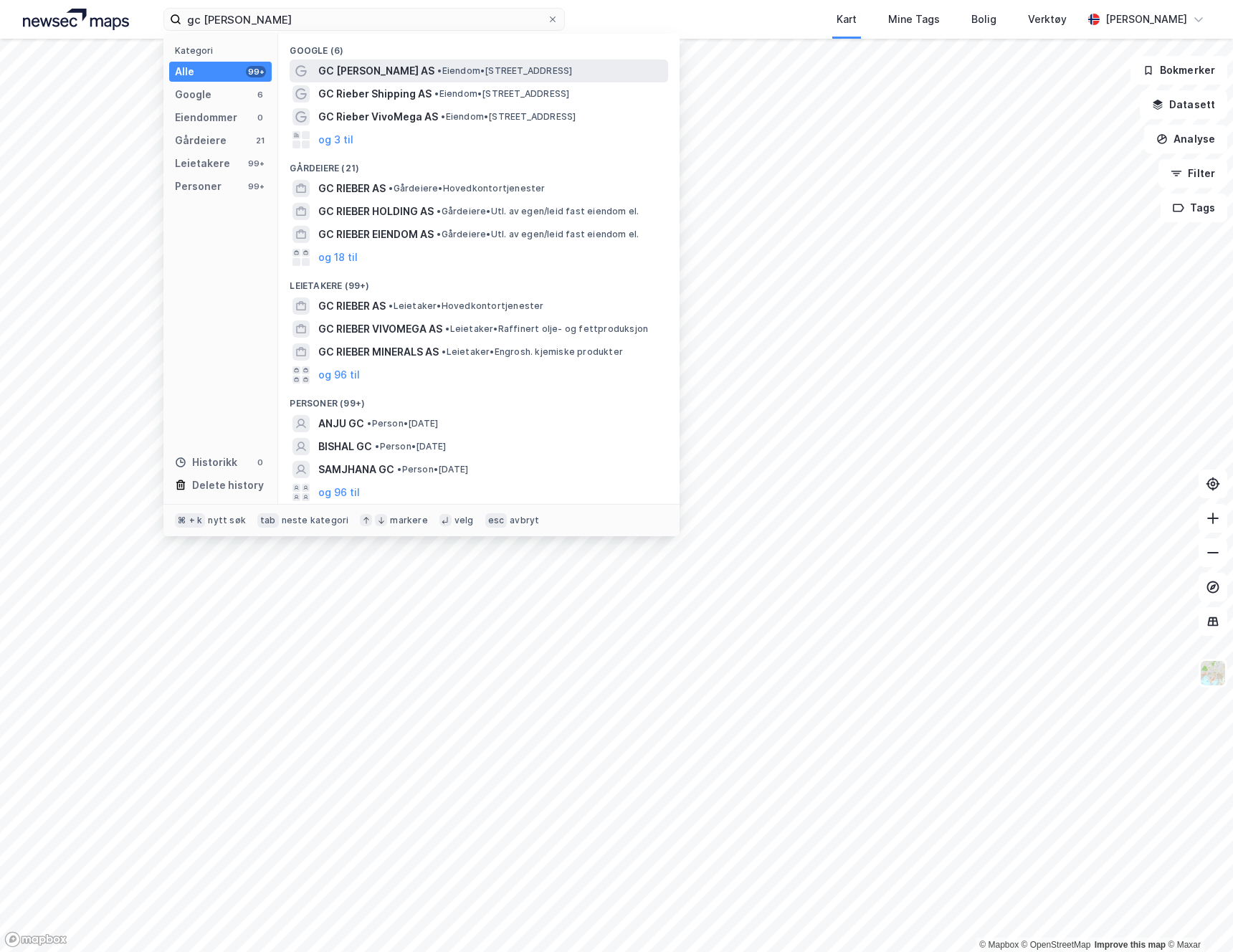
click at [390, 69] on span "GC Rieber Eiendom AS" at bounding box center [376, 71] width 117 height 17
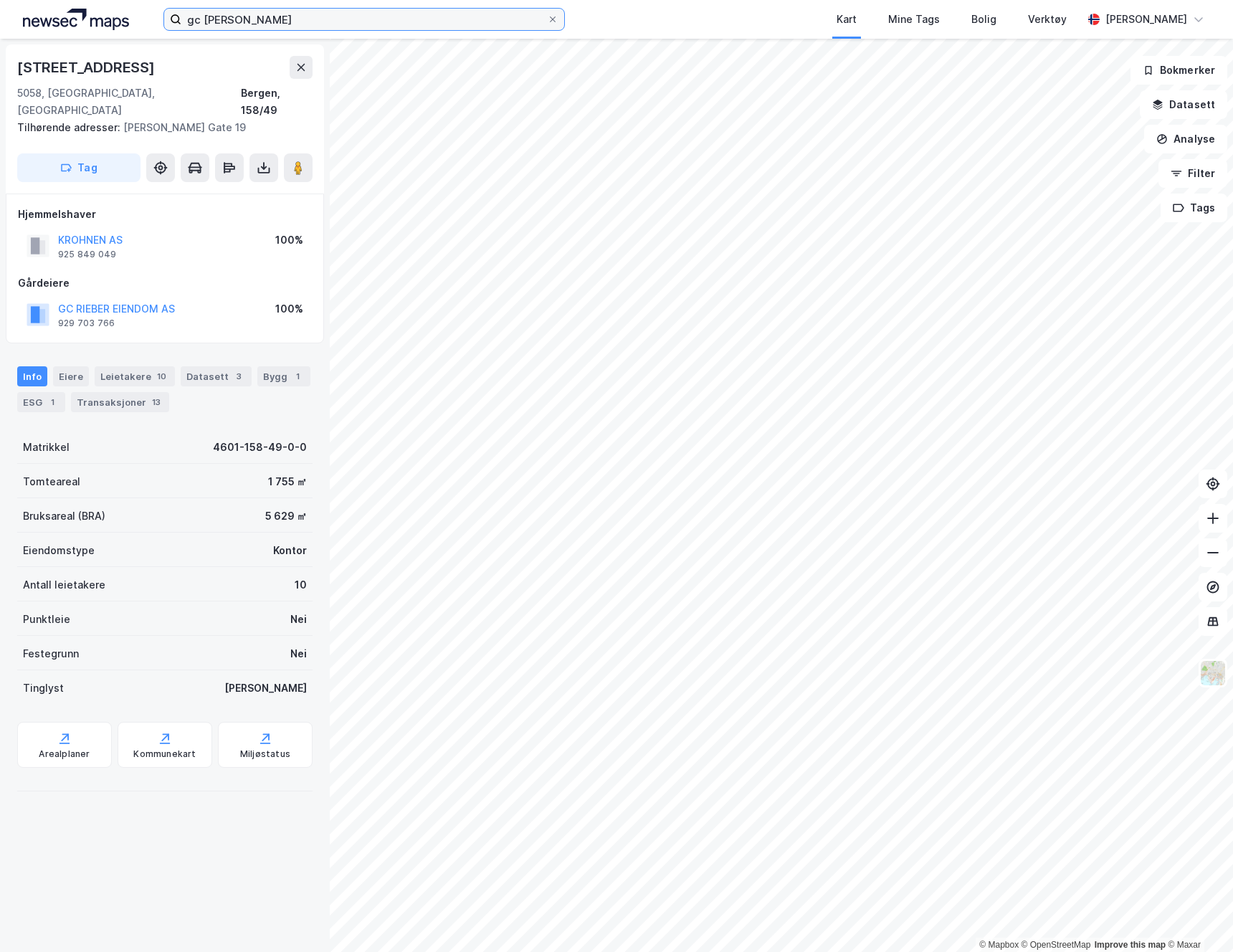
click at [246, 21] on input "gc riieber" at bounding box center [363, 19] width 365 height 21
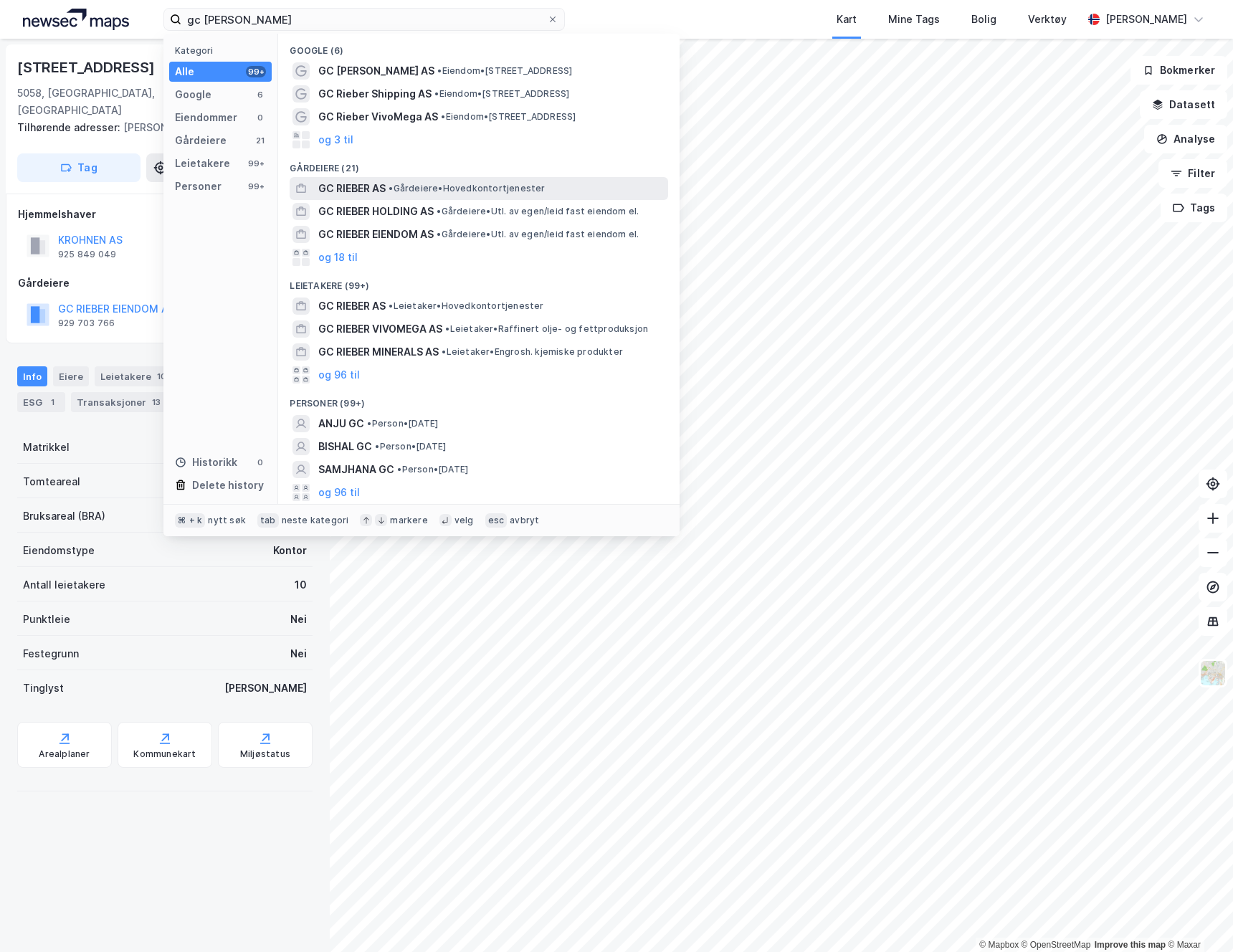
click at [366, 189] on span "GC RIEBER AS" at bounding box center [352, 189] width 67 height 17
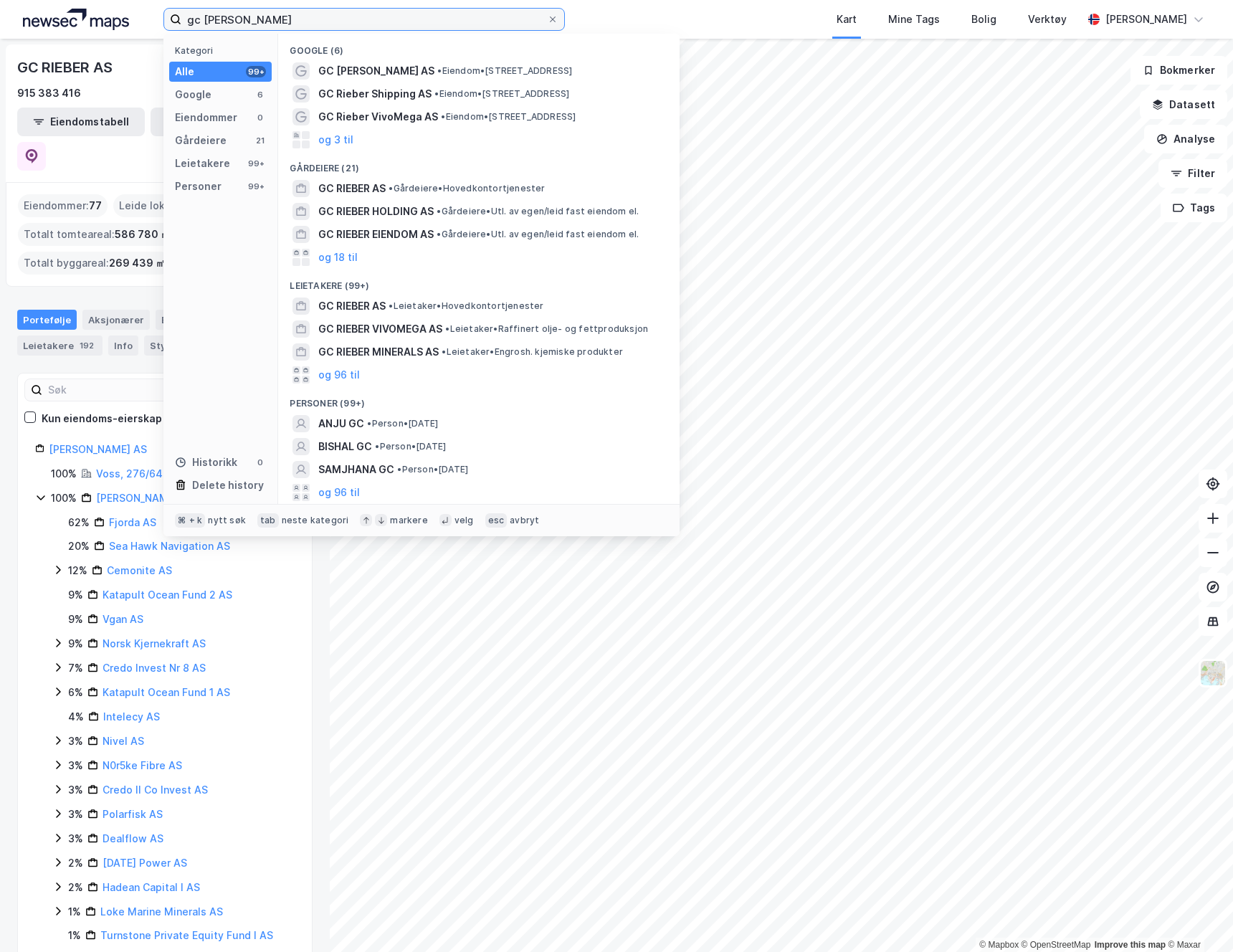
drag, startPoint x: 265, startPoint y: 24, endPoint x: 124, endPoint y: 4, distance: 142.4
click at [124, 4] on div "gc riieber Kategori Alle 99+ Google 6 Eiendommer 0 Gårdeiere 21 Leietakere 99+ …" at bounding box center [616, 19] width 1233 height 39
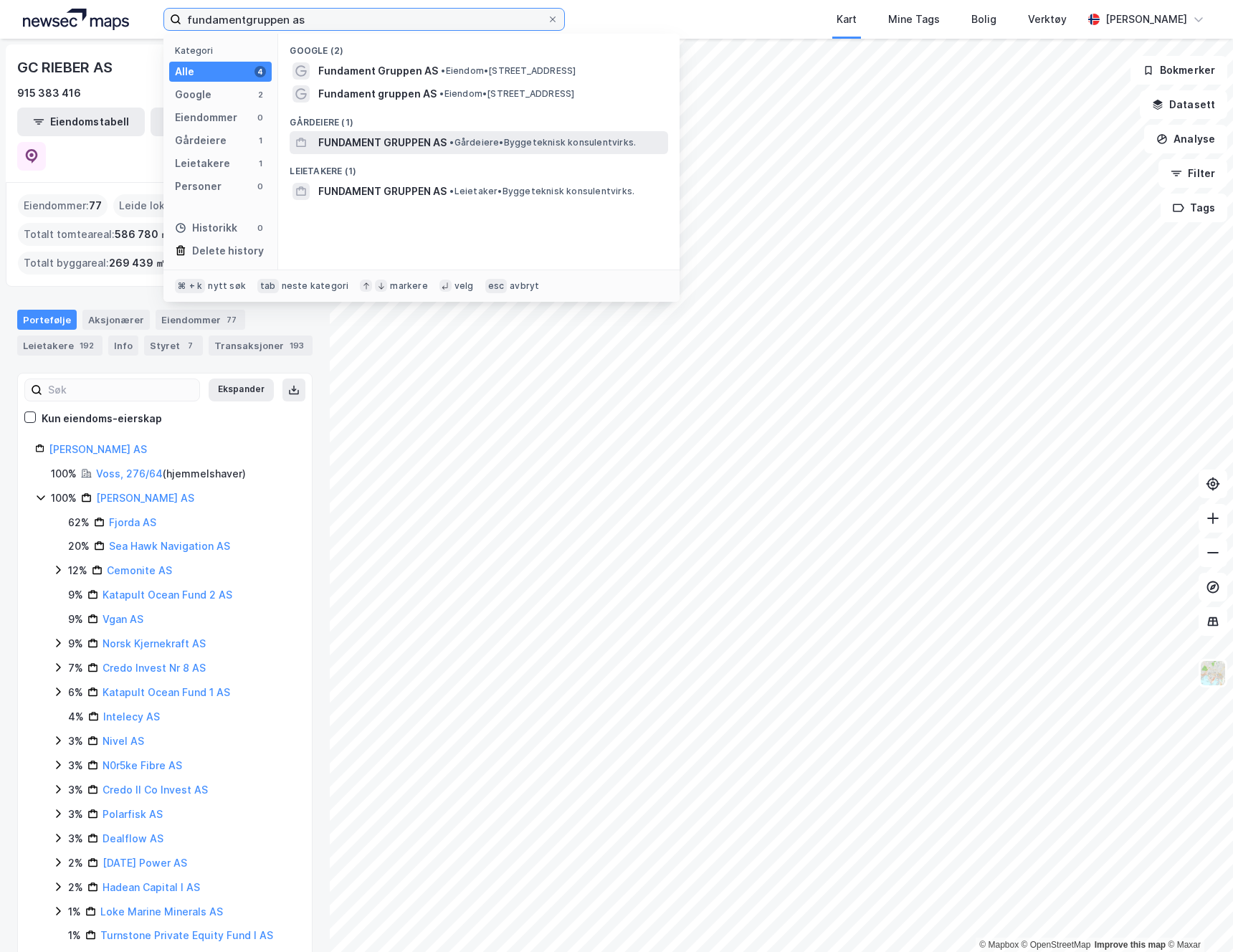
type input "fundamentgruppen as"
click at [393, 141] on span "FUNDAMENT GRUPPEN AS" at bounding box center [382, 143] width 128 height 17
